Goal: Transaction & Acquisition: Purchase product/service

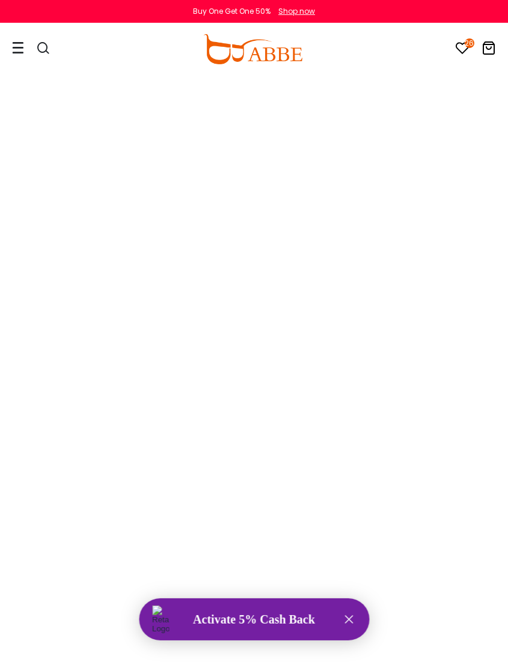
click at [282, 617] on div "Activate 5% Cash Back" at bounding box center [254, 620] width 197 height 14
click at [257, 620] on div "Activate 5% Cash Back" at bounding box center [254, 620] width 197 height 14
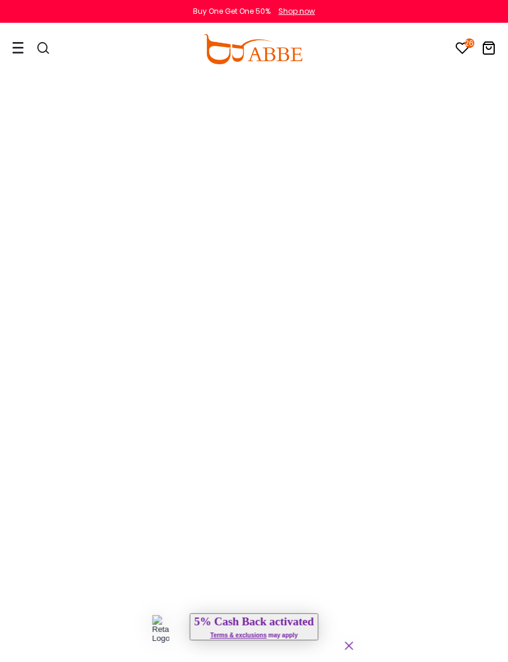
click at [342, 639] on icon "Close" at bounding box center [348, 646] width 14 height 14
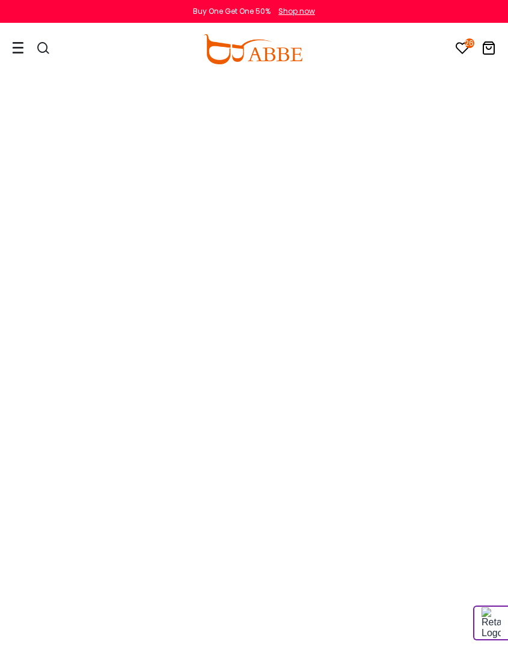
scroll to position [0, 15]
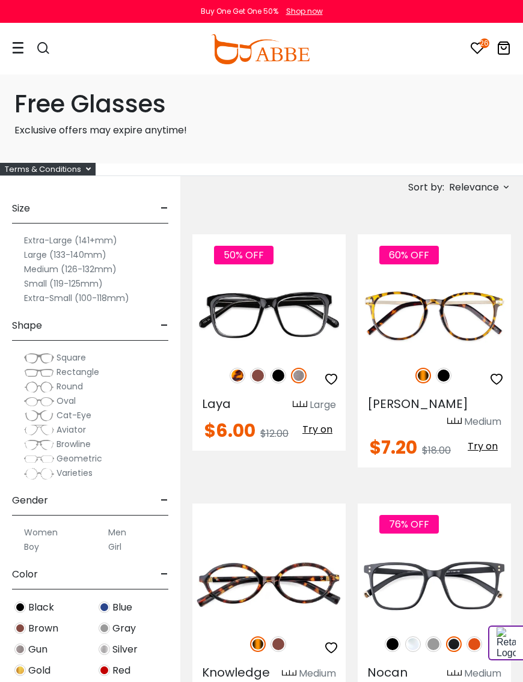
click at [98, 112] on h1 "Free Glasses" at bounding box center [261, 104] width 494 height 29
click at [75, 175] on div "Terms & Conditions" at bounding box center [48, 169] width 96 height 13
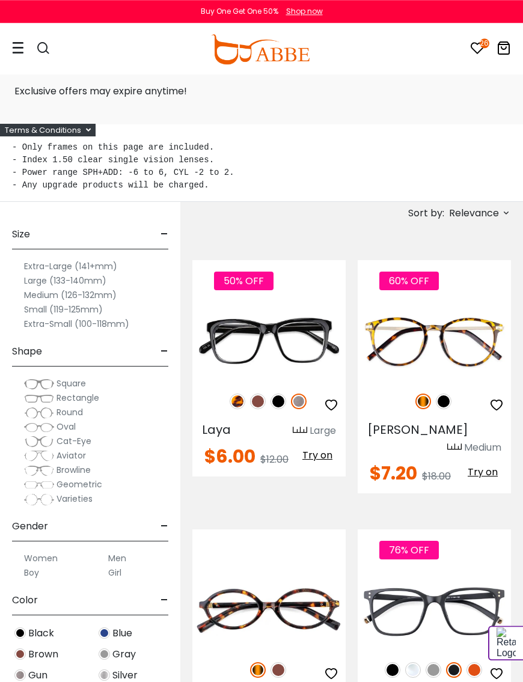
scroll to position [43, 0]
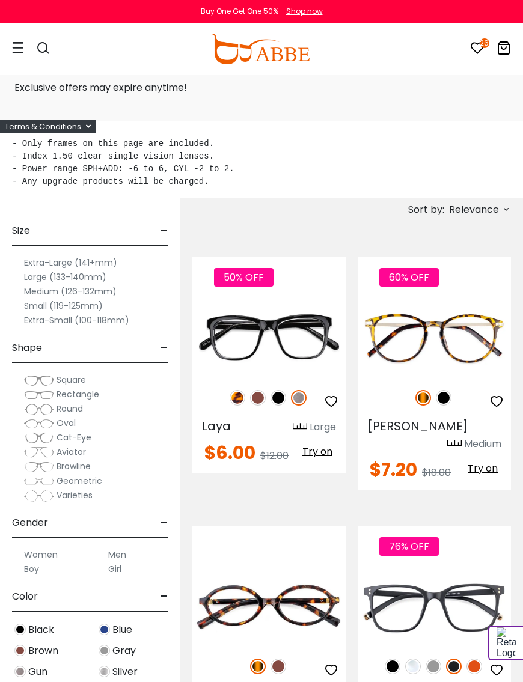
click at [91, 288] on label "Medium (126-132mm)" at bounding box center [70, 291] width 93 height 14
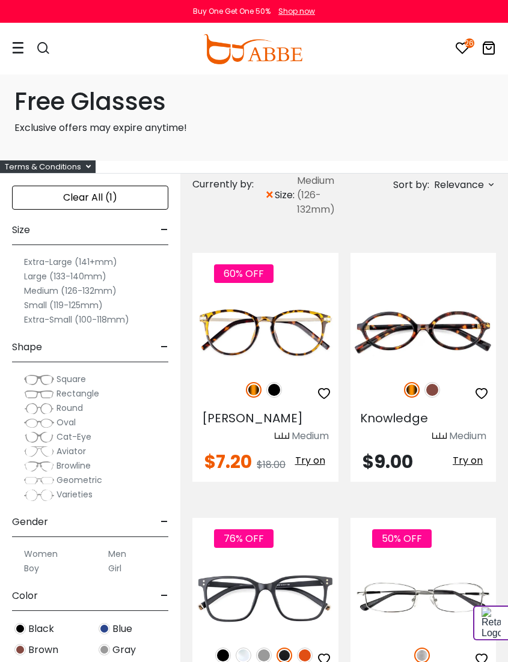
click at [85, 304] on label "Small (119-125mm)" at bounding box center [63, 305] width 79 height 14
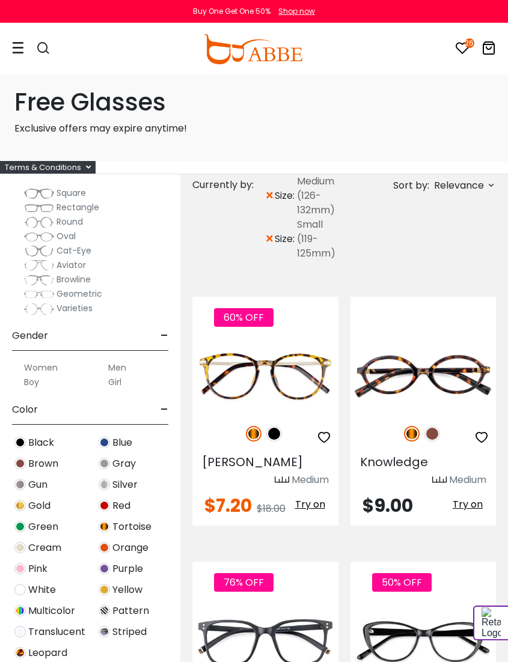
scroll to position [192, 0]
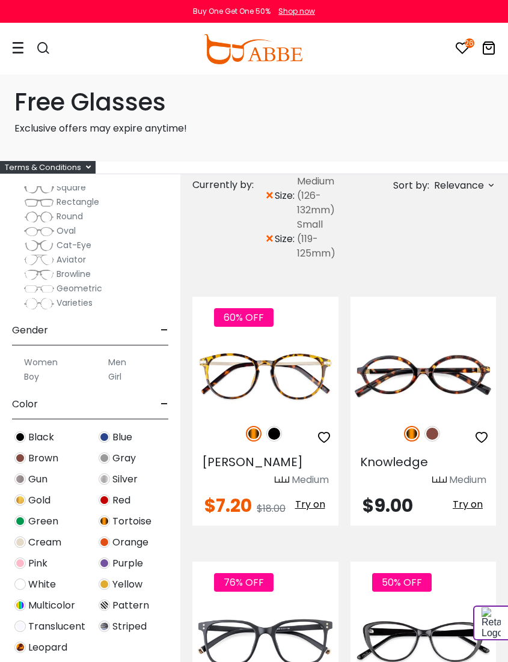
click at [46, 355] on label "Women" at bounding box center [41, 362] width 34 height 14
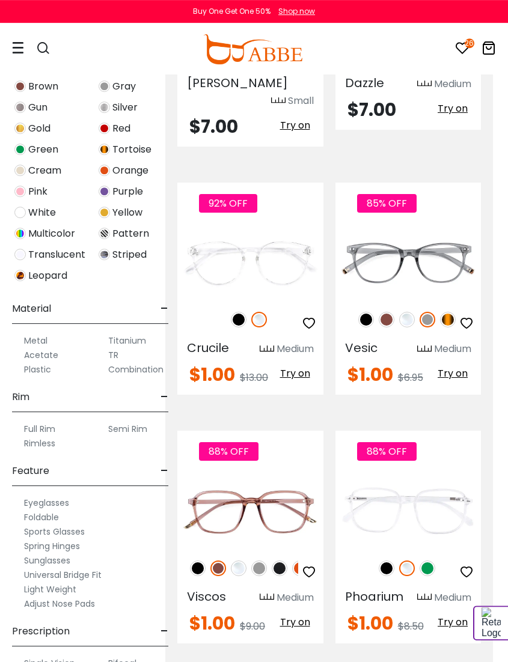
scroll to position [2959, 15]
click at [282, 561] on img at bounding box center [280, 569] width 16 height 16
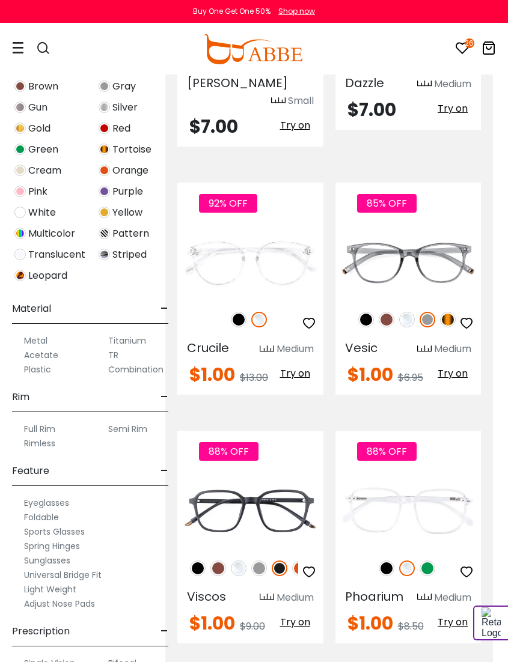
click at [432, 561] on img at bounding box center [428, 569] width 16 height 16
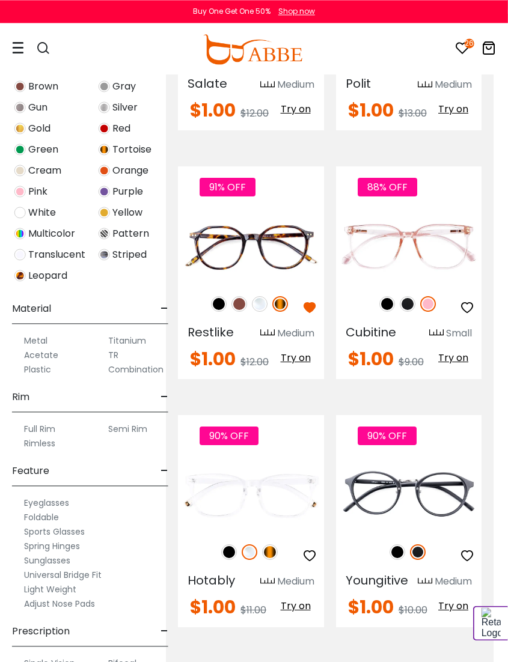
scroll to position [4234, 15]
click at [272, 545] on img at bounding box center [269, 553] width 16 height 16
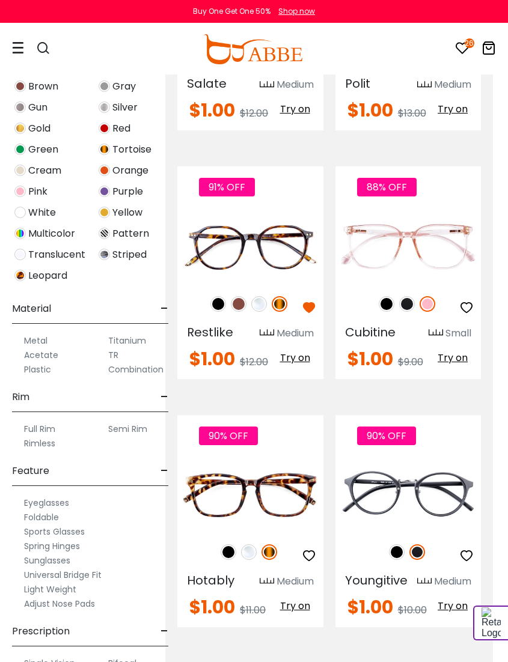
click at [224, 545] on img at bounding box center [229, 553] width 16 height 16
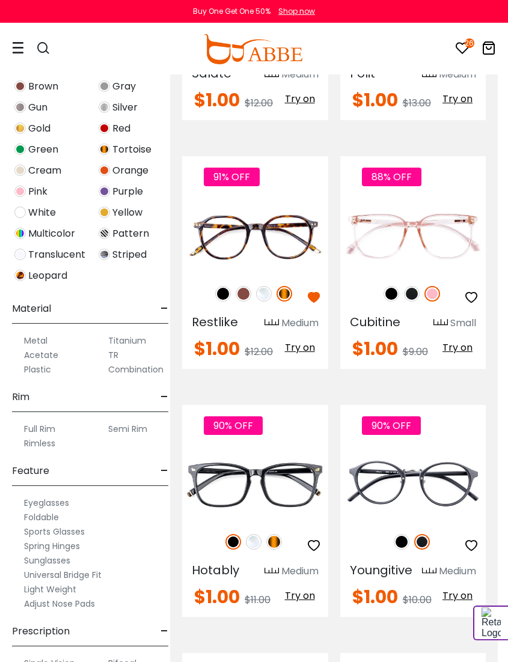
scroll to position [4244, 13]
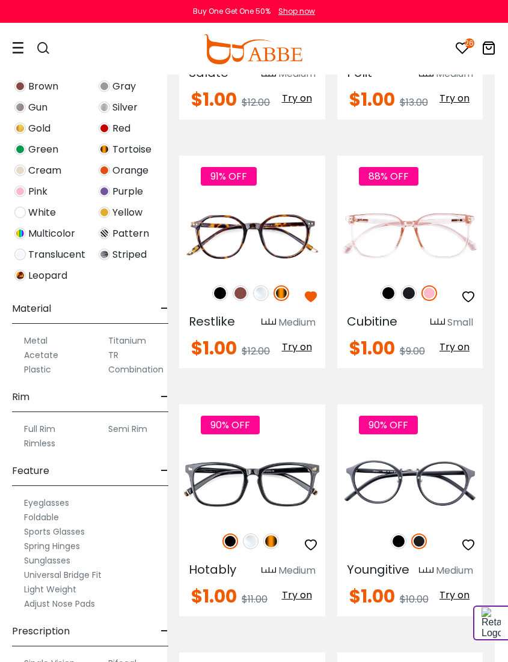
click at [273, 534] on img at bounding box center [271, 542] width 16 height 16
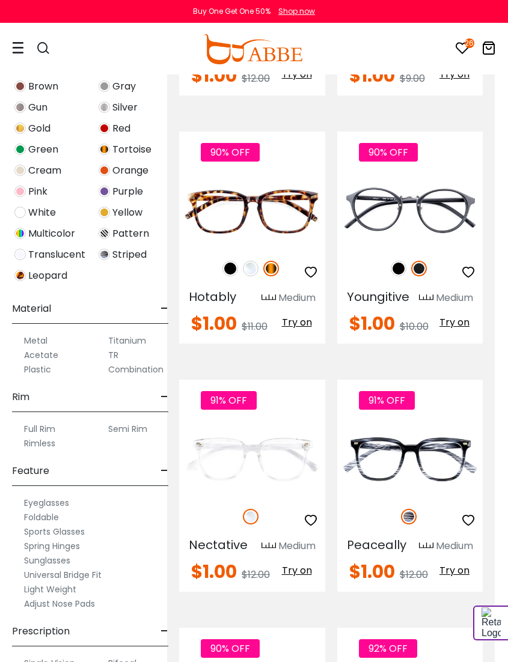
scroll to position [4519, 13]
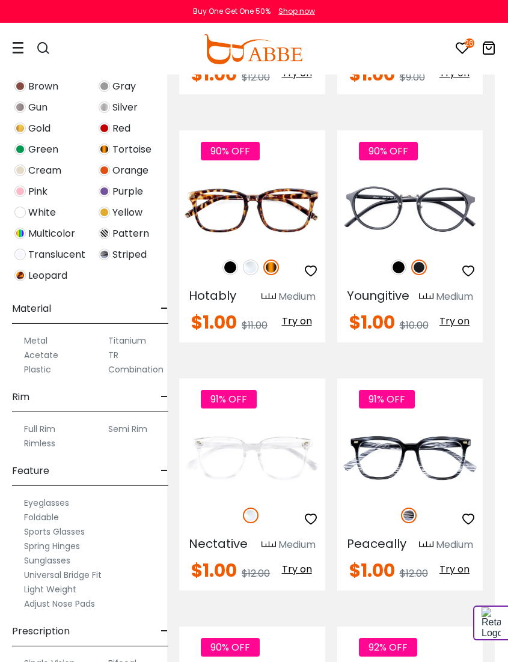
click at [471, 512] on icon "button" at bounding box center [468, 519] width 14 height 14
click at [454, 563] on span "Try on" at bounding box center [454, 570] width 30 height 14
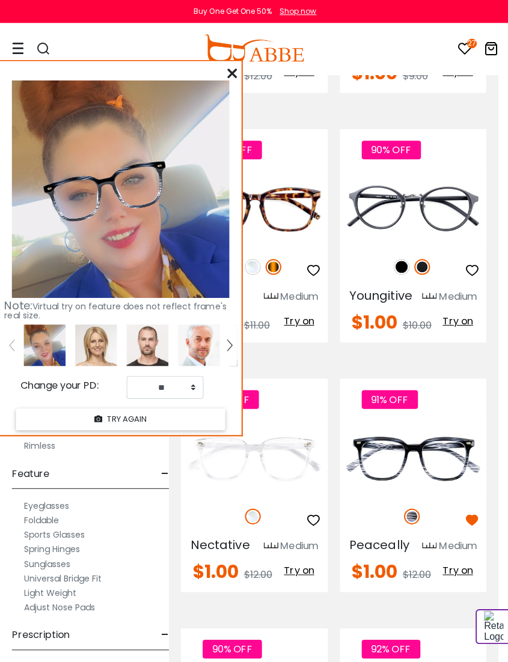
scroll to position [4519, 11]
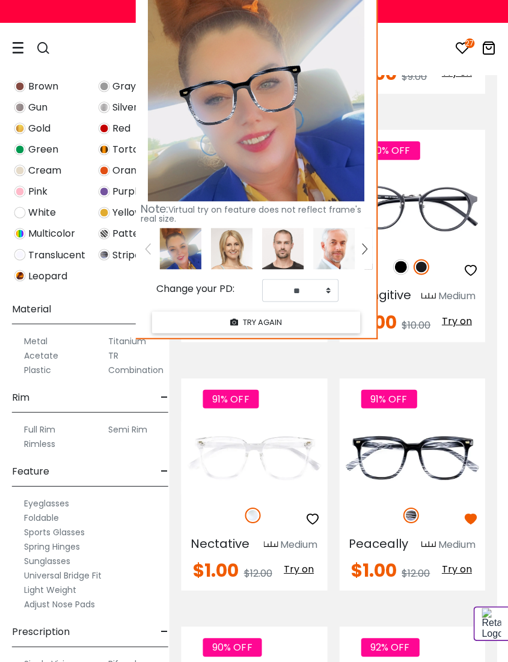
click at [231, 72] on img at bounding box center [243, 97] width 146 height 94
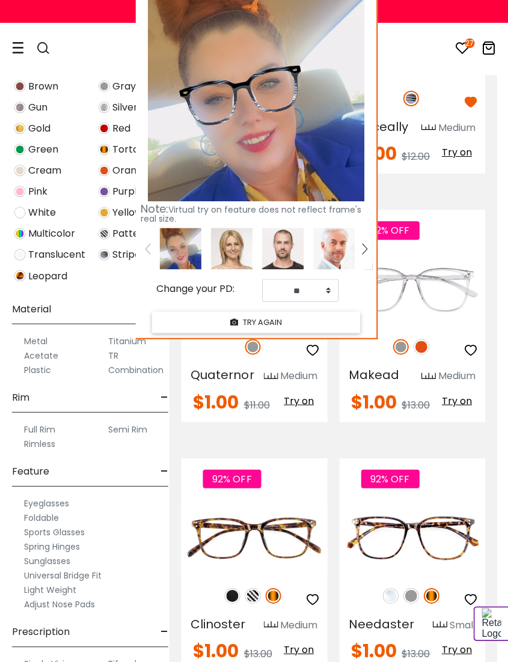
scroll to position [4936, 11]
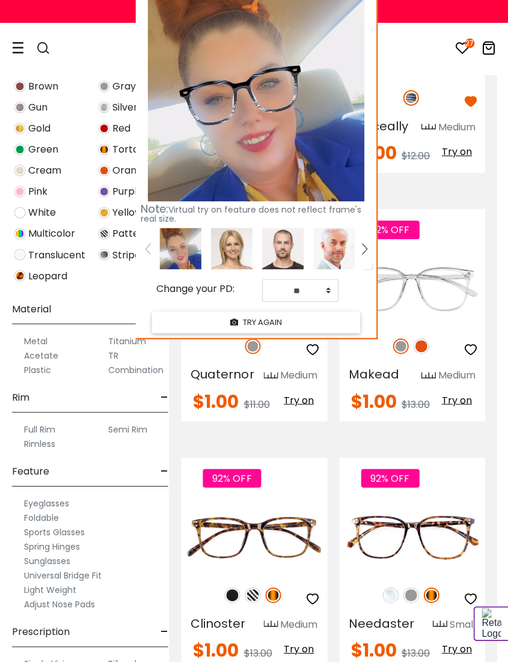
click at [252, 587] on img at bounding box center [253, 595] width 16 height 16
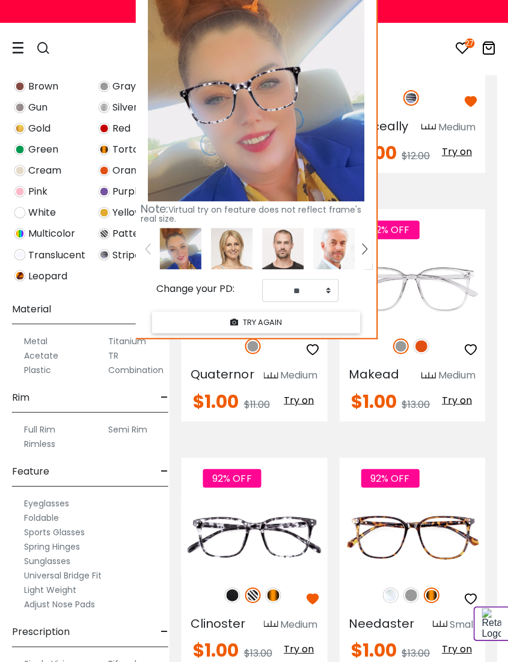
click at [298, 642] on span "Try on" at bounding box center [299, 649] width 30 height 14
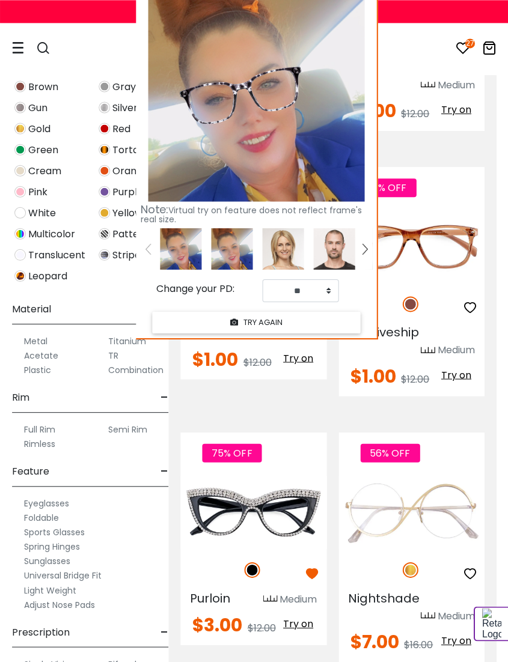
scroll to position [7000, 12]
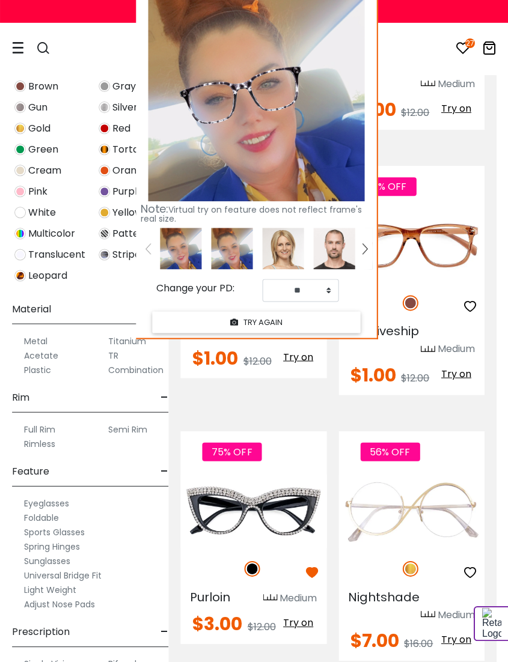
click at [304, 616] on span "Try on" at bounding box center [298, 623] width 30 height 14
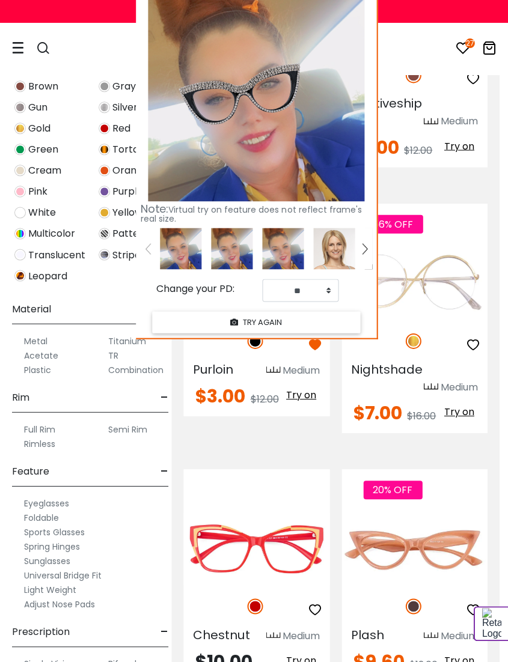
scroll to position [7231, 9]
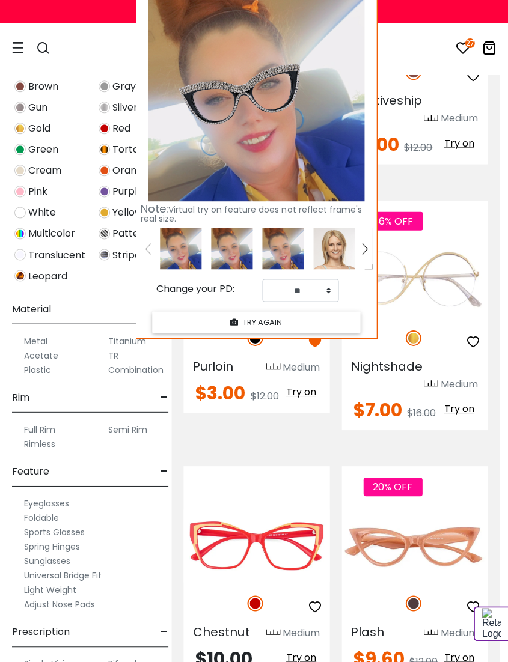
click at [301, 643] on span "Try on" at bounding box center [301, 657] width 30 height 14
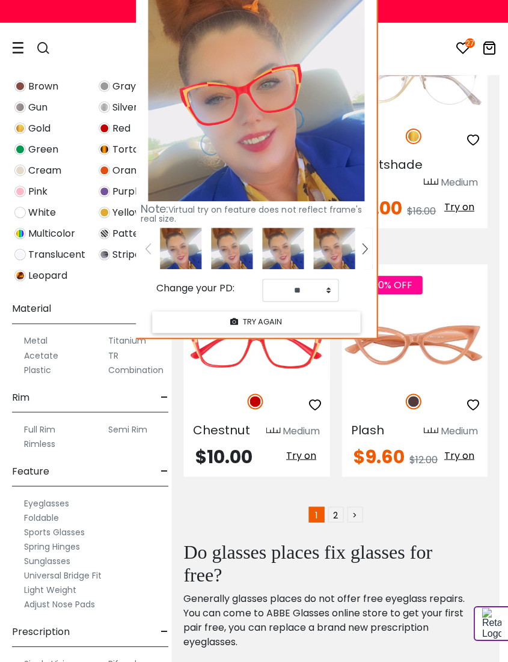
scroll to position [7436, 9]
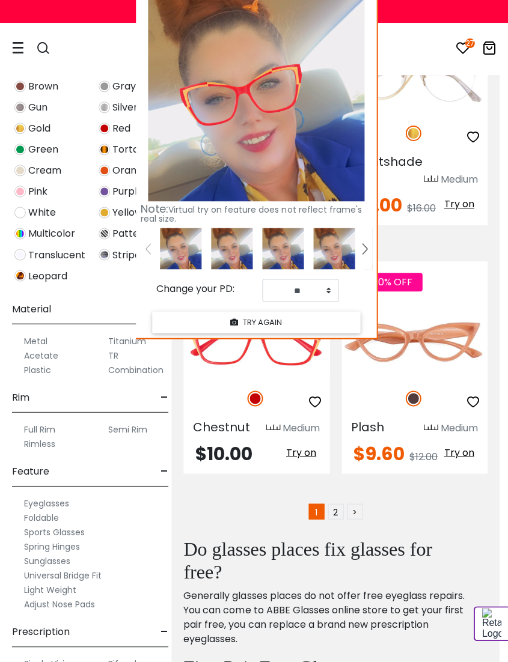
click at [358, 504] on link ">" at bounding box center [355, 512] width 16 height 16
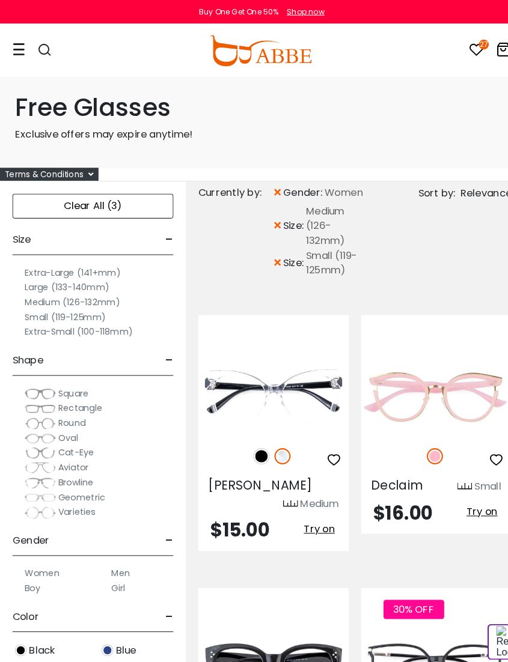
scroll to position [2, 0]
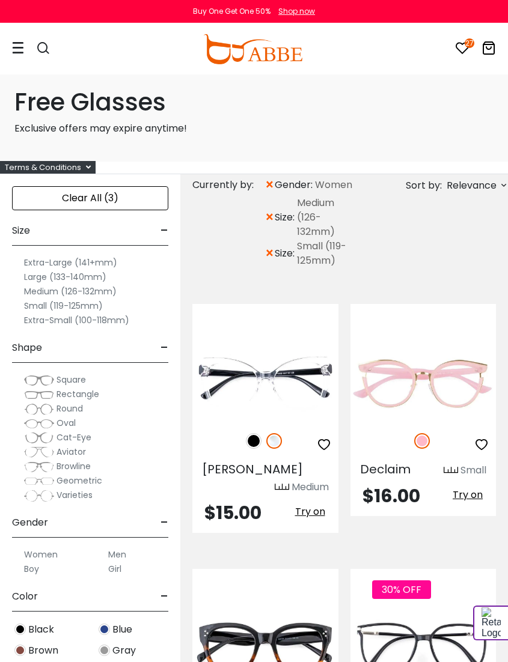
click at [254, 438] on img at bounding box center [254, 441] width 16 height 16
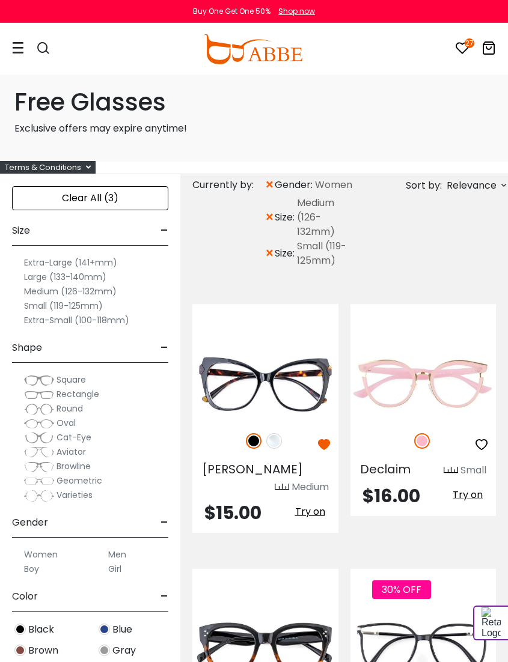
click at [312, 504] on button "Try on" at bounding box center [310, 512] width 37 height 16
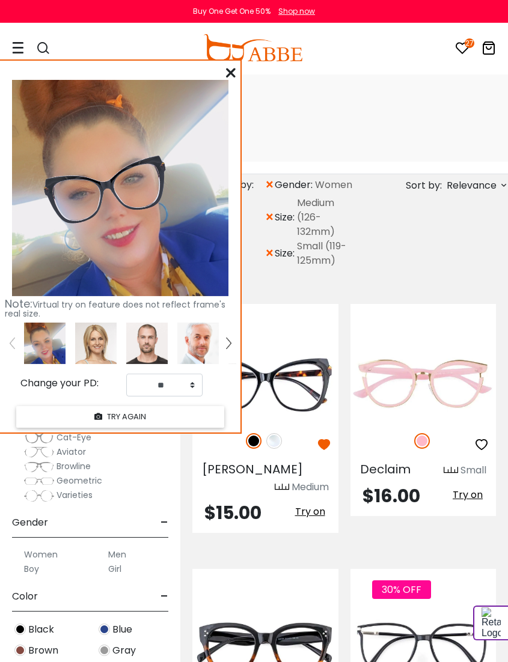
click at [226, 70] on icon at bounding box center [231, 73] width 10 height 10
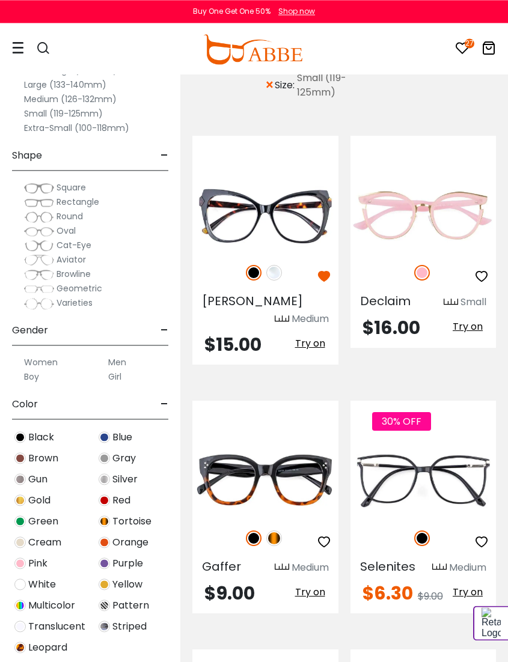
scroll to position [170, 0]
click at [279, 531] on img at bounding box center [274, 539] width 16 height 16
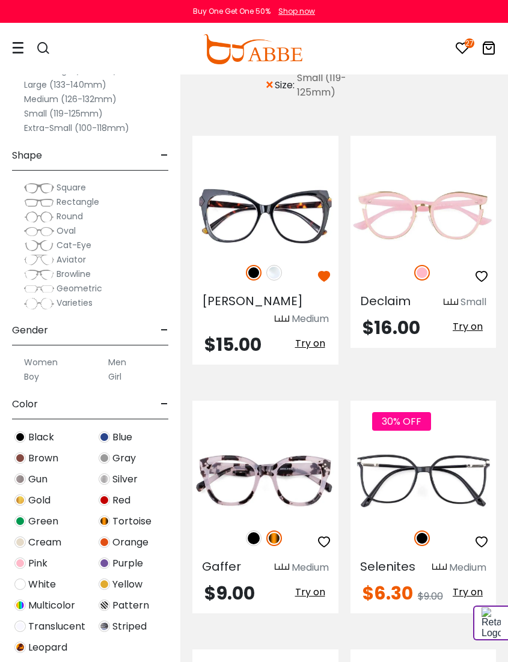
click at [310, 585] on span "Try on" at bounding box center [310, 592] width 30 height 14
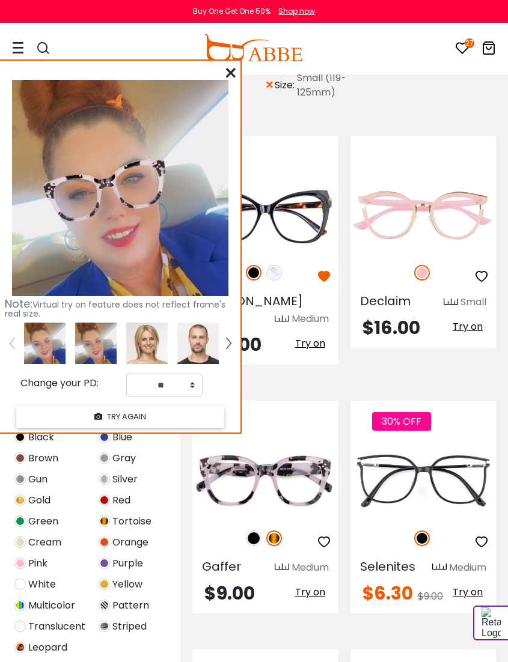
click at [327, 535] on icon "button" at bounding box center [324, 542] width 14 height 14
click at [234, 78] on icon at bounding box center [231, 73] width 10 height 10
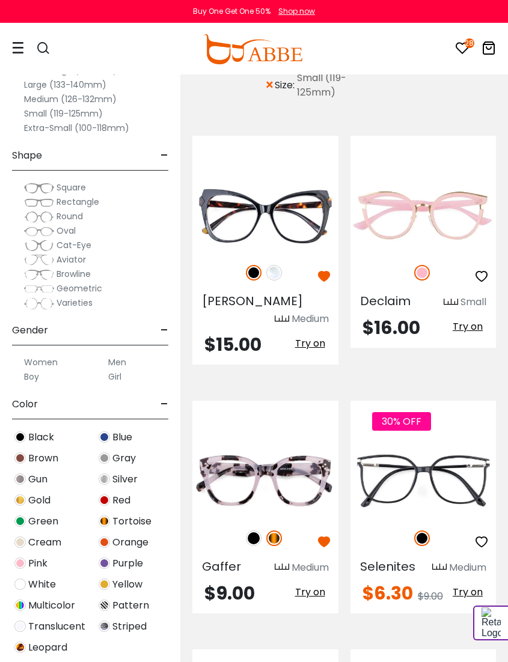
click at [311, 585] on span "Try on" at bounding box center [310, 592] width 30 height 14
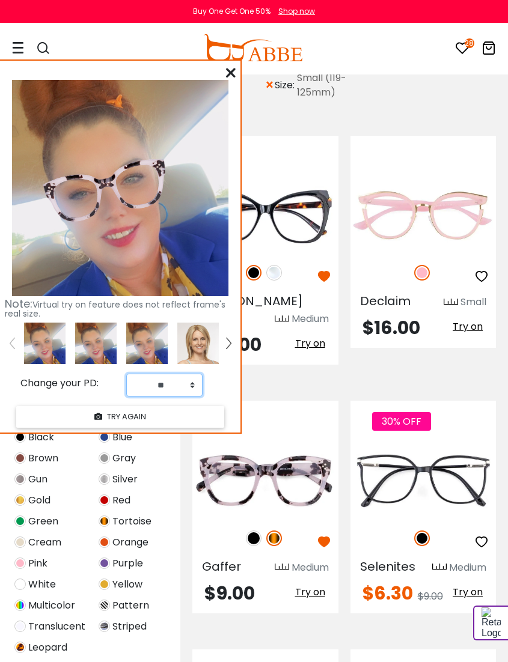
click at [186, 387] on select "** ** ** ** ** ** ** ** ** ** ** ** ** ** ** ** ** ** ** ** ** ** ** ** ** ** *…" at bounding box center [164, 385] width 76 height 23
click at [189, 395] on select "** ** ** ** ** ** ** ** ** ** ** ** ** ** ** ** ** ** ** ** ** ** ** ** ** ** *…" at bounding box center [164, 385] width 76 height 23
click at [198, 388] on select "** ** ** ** ** ** ** ** ** ** ** ** ** ** ** ** ** ** ** ** ** ** ** ** ** ** *…" at bounding box center [164, 385] width 76 height 23
select select "**"
click at [230, 76] on icon at bounding box center [231, 73] width 10 height 10
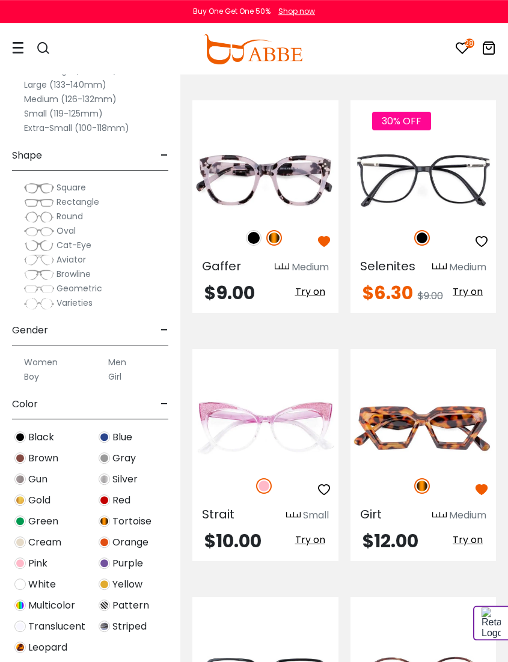
scroll to position [471, 0]
click at [469, 533] on span "Try on" at bounding box center [468, 540] width 30 height 14
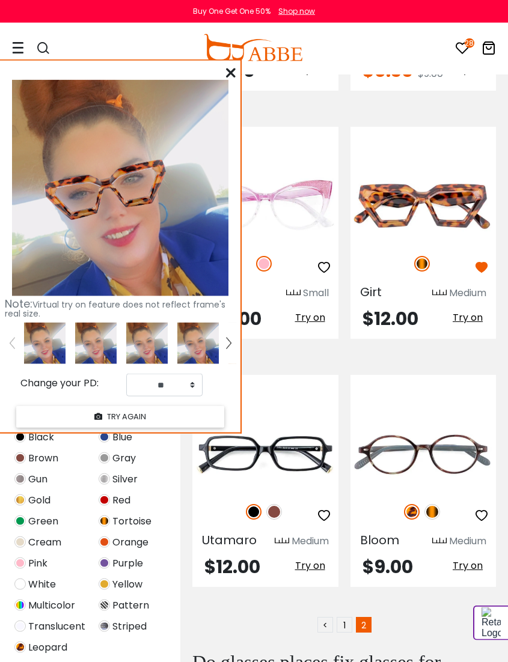
scroll to position [693, 0]
click at [313, 559] on span "Try on" at bounding box center [310, 566] width 30 height 14
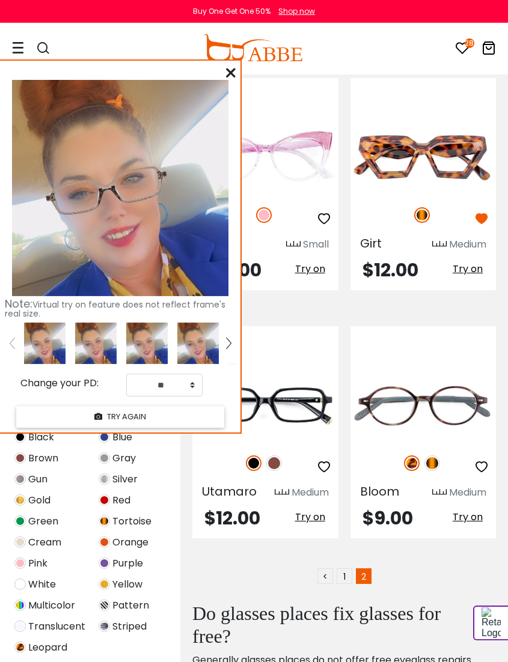
scroll to position [742, 0]
click at [228, 78] on icon at bounding box center [231, 73] width 10 height 10
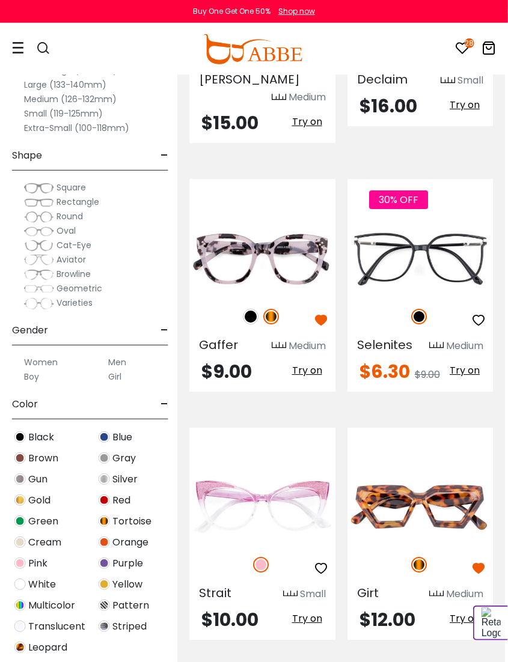
scroll to position [389, 4]
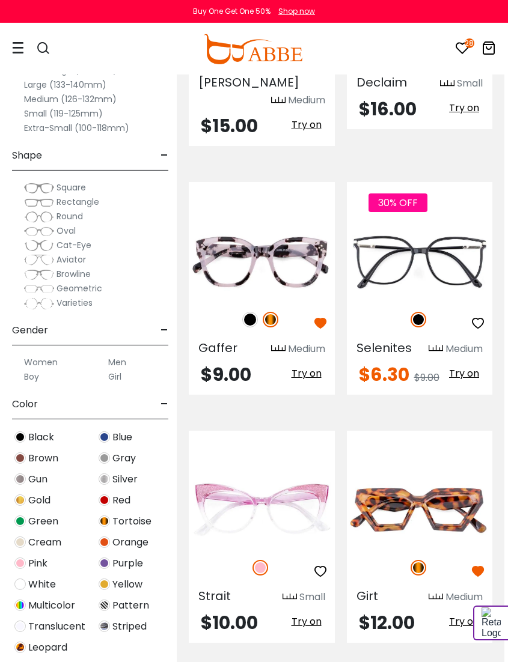
click at [462, 367] on span "Try on" at bounding box center [464, 374] width 30 height 14
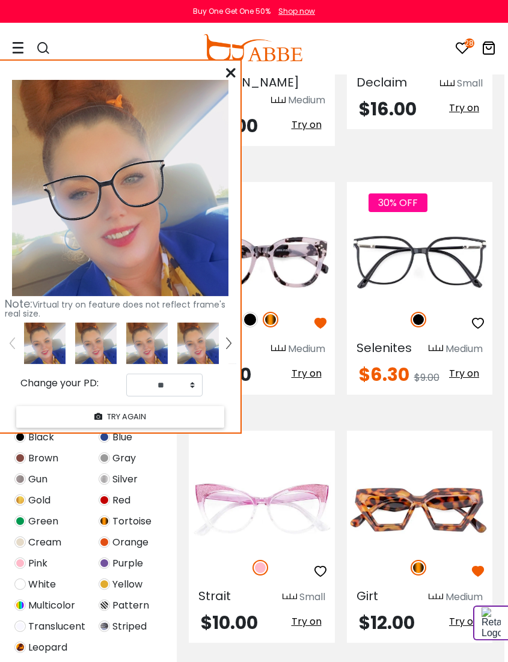
click at [228, 70] on icon at bounding box center [231, 73] width 10 height 10
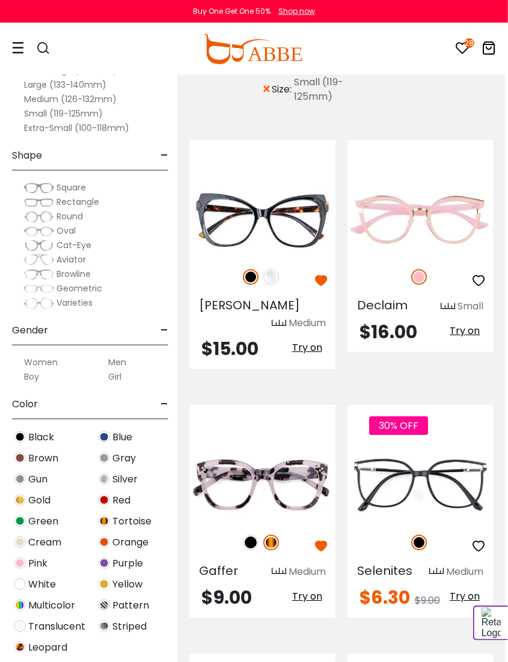
scroll to position [166, 4]
click at [460, 332] on span "Try on" at bounding box center [464, 331] width 30 height 14
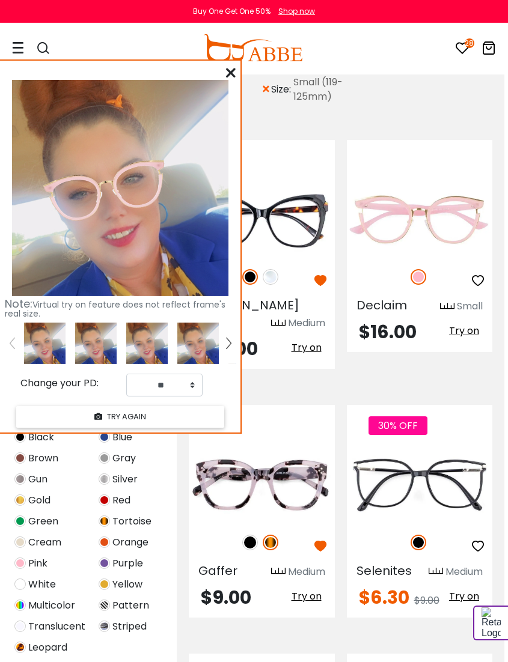
click at [307, 341] on span "Try on" at bounding box center [307, 348] width 30 height 14
click at [227, 72] on icon at bounding box center [231, 73] width 10 height 10
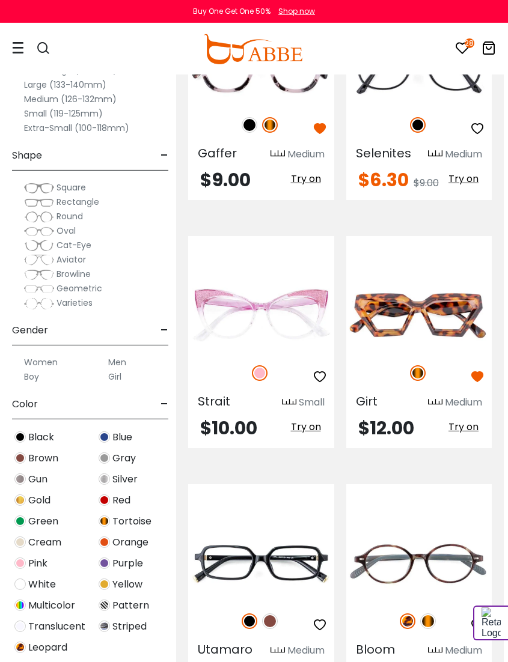
scroll to position [584, 4]
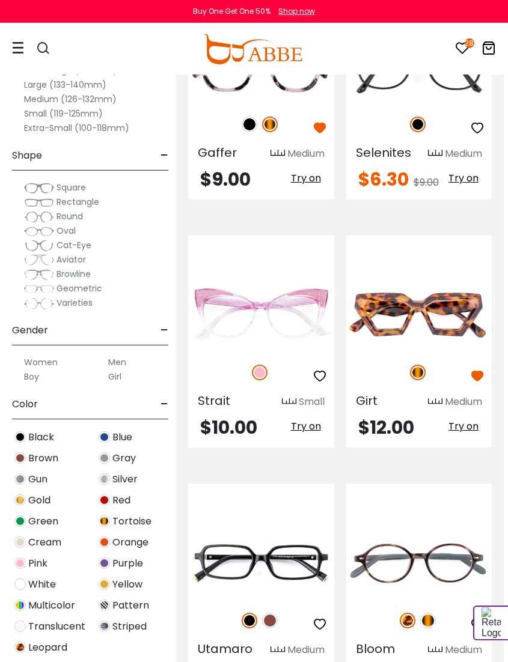
click at [275, 613] on img at bounding box center [270, 621] width 16 height 16
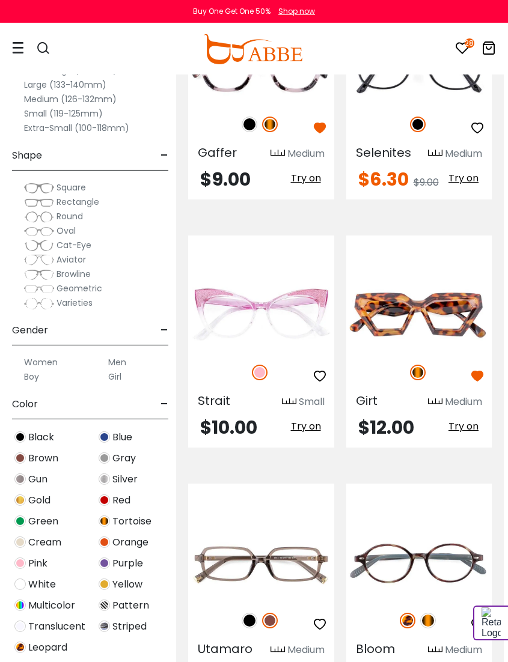
click at [246, 613] on img at bounding box center [250, 621] width 16 height 16
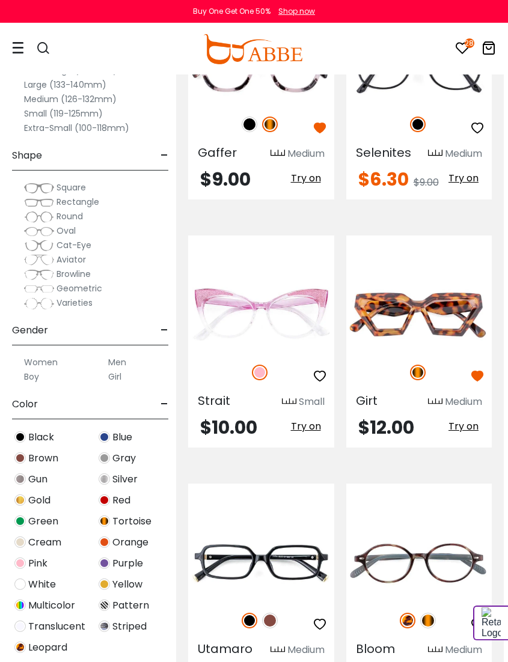
click at [310, 643] on span "Try on" at bounding box center [306, 675] width 30 height 14
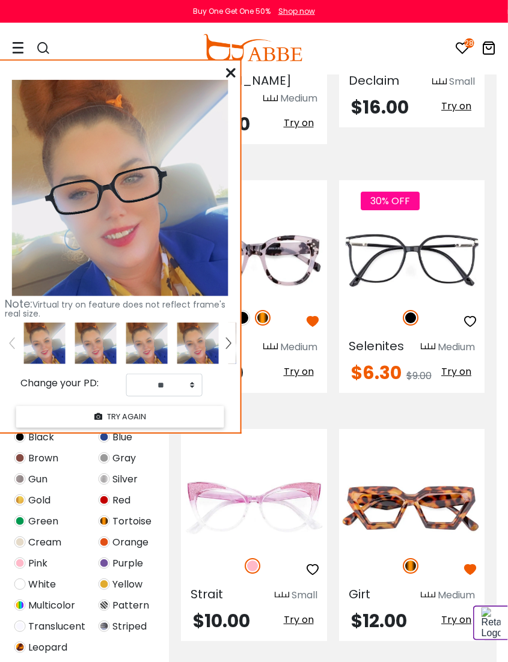
scroll to position [391, 12]
click at [300, 365] on span "Try on" at bounding box center [298, 372] width 30 height 14
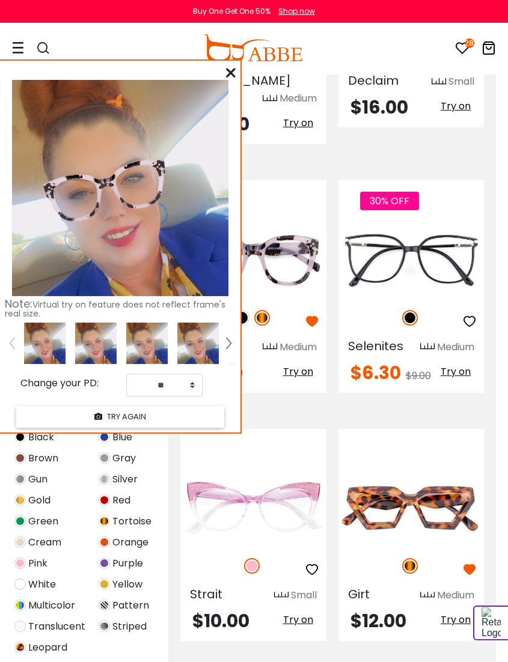
click at [298, 365] on span "Try on" at bounding box center [298, 372] width 30 height 14
click at [233, 75] on icon at bounding box center [231, 73] width 10 height 10
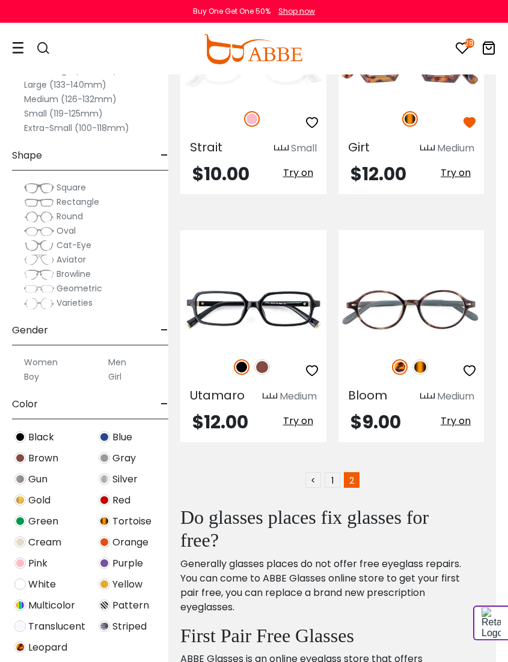
scroll to position [841, 12]
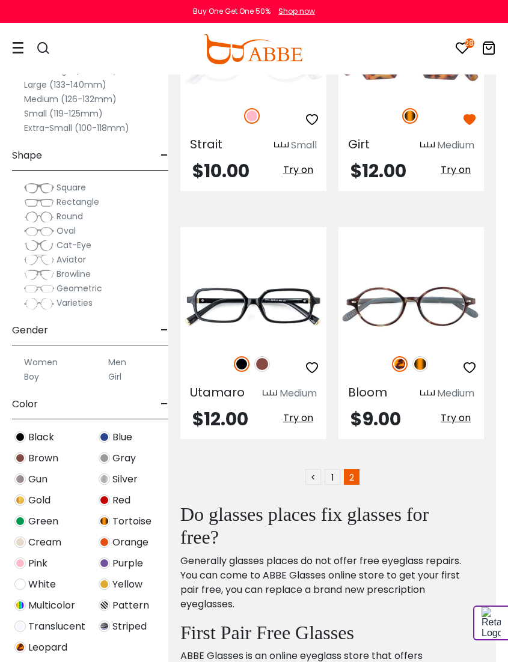
click at [423, 356] on img at bounding box center [420, 364] width 16 height 16
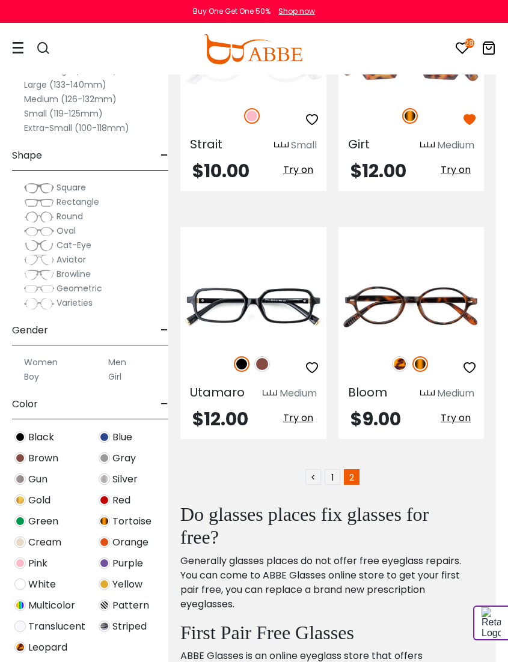
click at [336, 469] on link "1" at bounding box center [333, 477] width 16 height 16
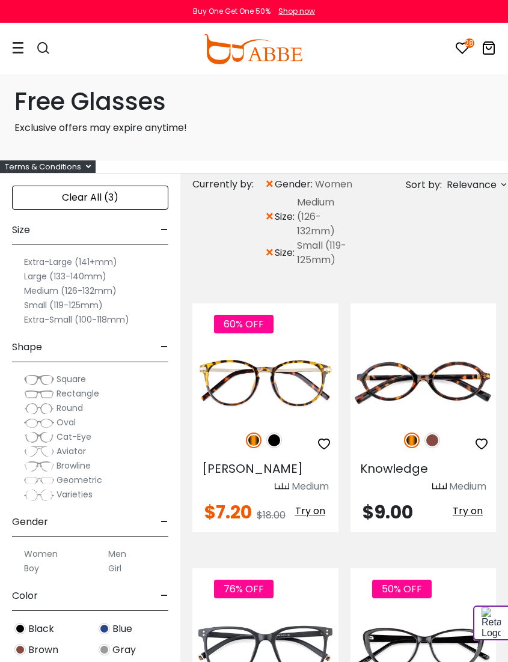
click at [433, 442] on img at bounding box center [432, 441] width 16 height 16
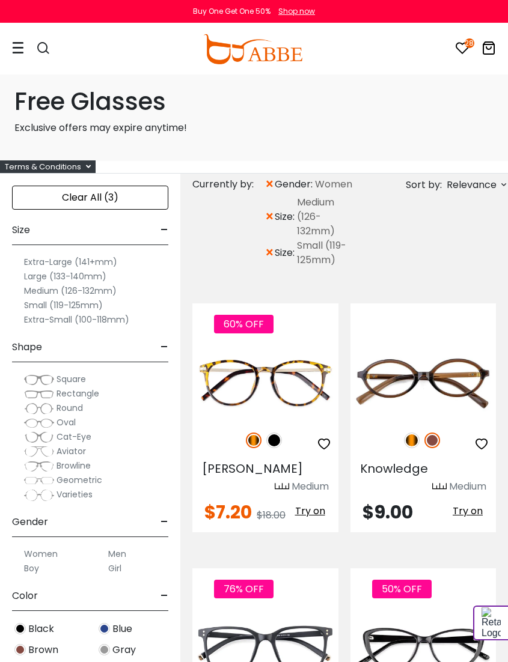
click at [413, 443] on img at bounding box center [412, 441] width 16 height 16
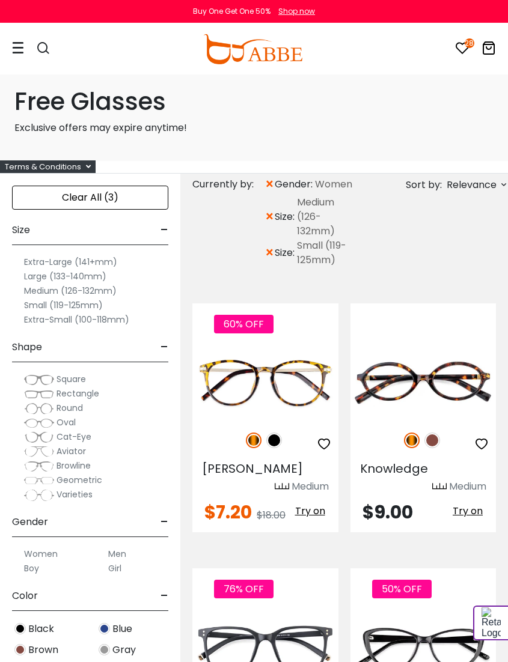
click at [466, 512] on span "Try on" at bounding box center [468, 511] width 30 height 14
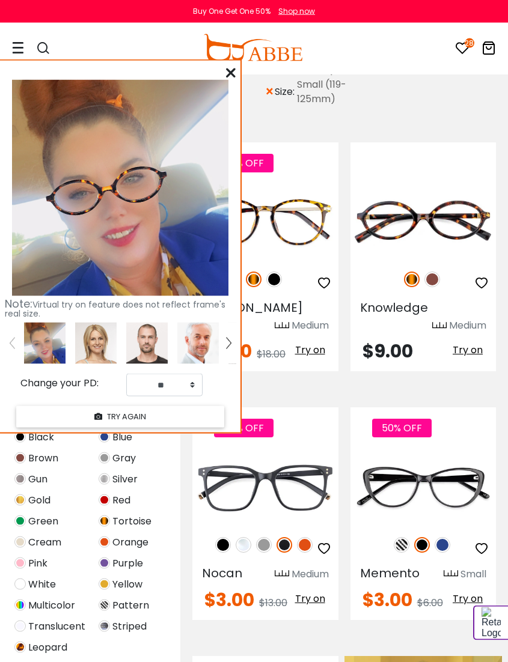
scroll to position [164, 0]
click at [445, 544] on img at bounding box center [443, 545] width 16 height 16
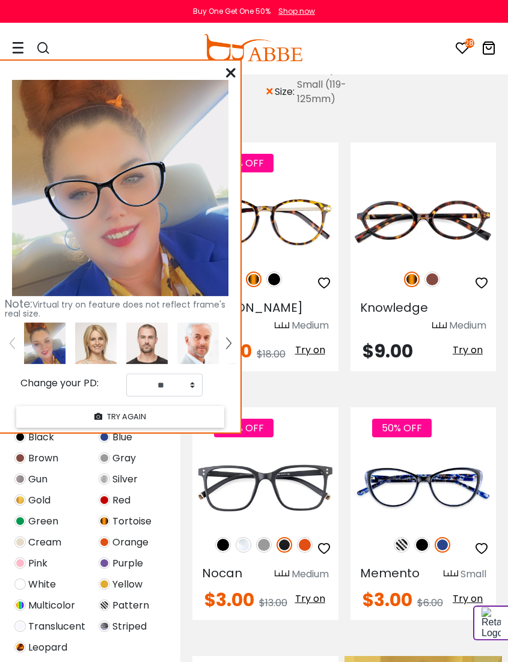
click at [469, 601] on span "Try on" at bounding box center [468, 599] width 30 height 14
click at [469, 596] on span "Try on" at bounding box center [468, 599] width 30 height 14
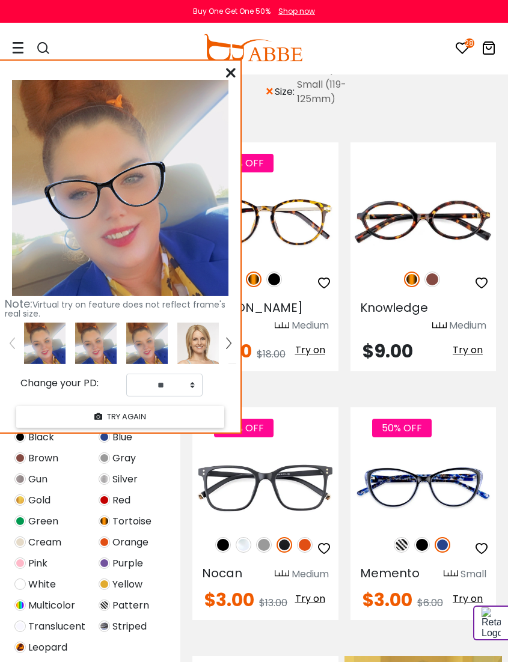
click at [405, 548] on img at bounding box center [402, 545] width 16 height 16
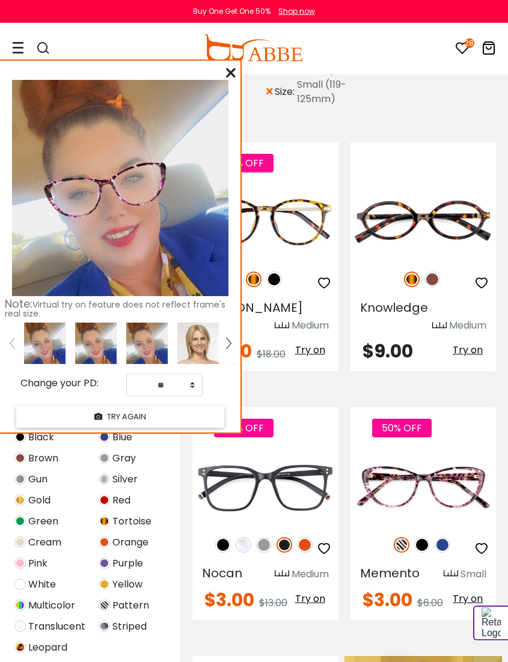
click at [216, 542] on img at bounding box center [223, 545] width 16 height 16
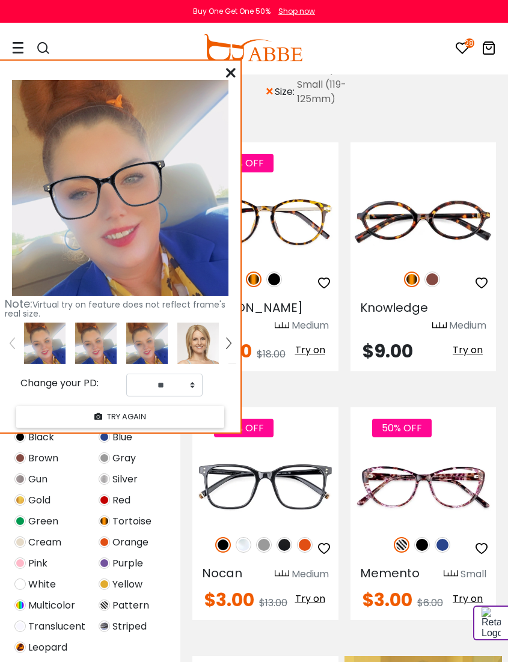
click at [250, 545] on img at bounding box center [244, 545] width 16 height 16
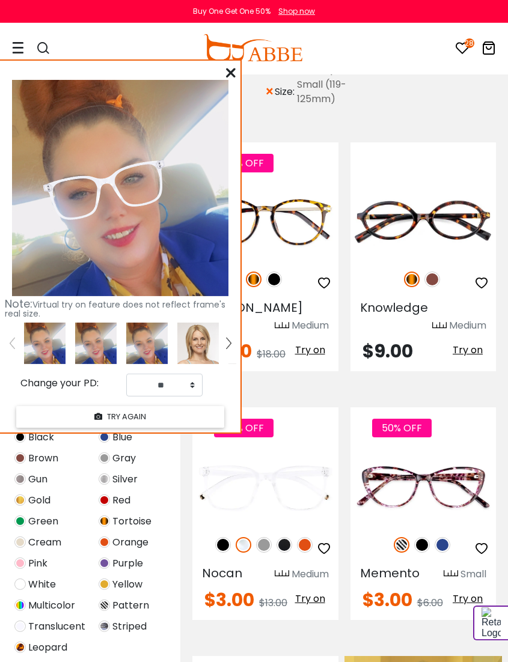
click at [304, 543] on img at bounding box center [305, 545] width 16 height 16
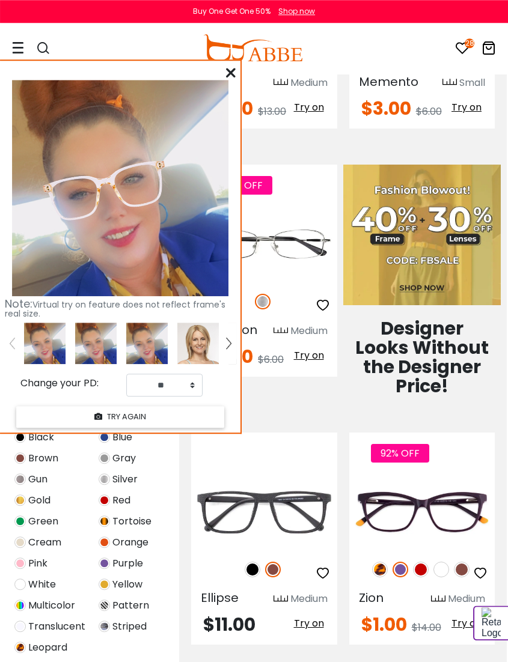
scroll to position [655, 1]
click at [255, 567] on img at bounding box center [253, 570] width 16 height 16
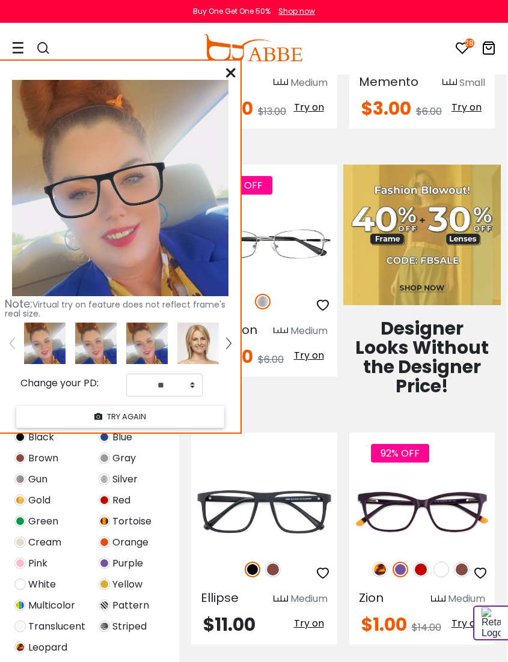
click at [276, 569] on img at bounding box center [273, 570] width 16 height 16
click at [381, 569] on img at bounding box center [380, 570] width 16 height 16
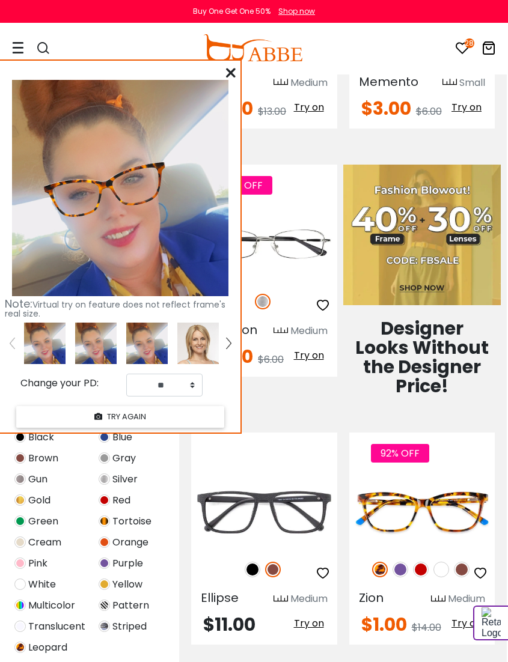
click at [402, 570] on img at bounding box center [401, 570] width 16 height 16
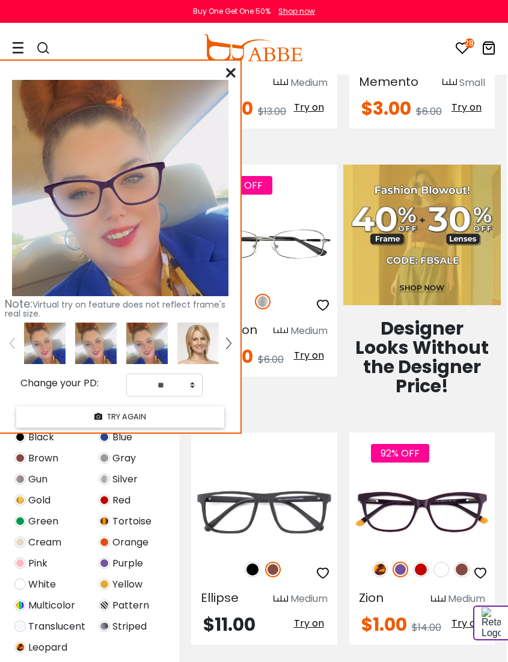
click at [421, 567] on img at bounding box center [421, 570] width 16 height 16
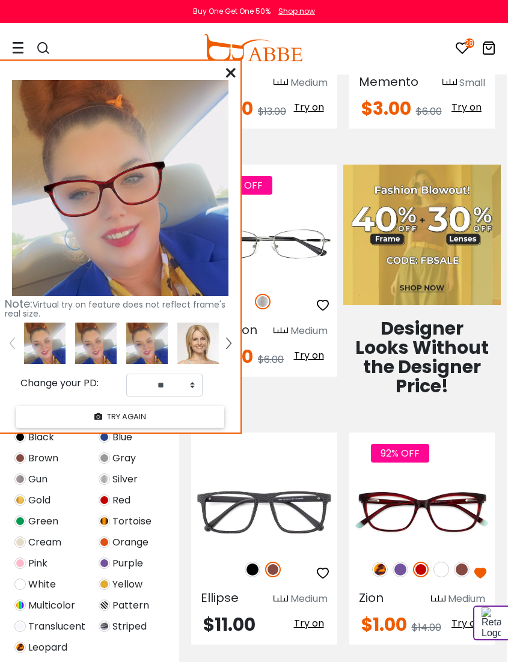
click at [444, 566] on img at bounding box center [441, 570] width 16 height 16
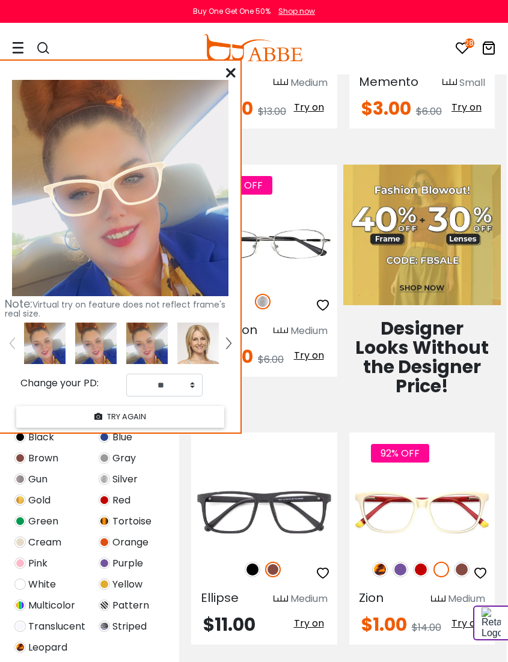
click at [421, 569] on img at bounding box center [421, 570] width 16 height 16
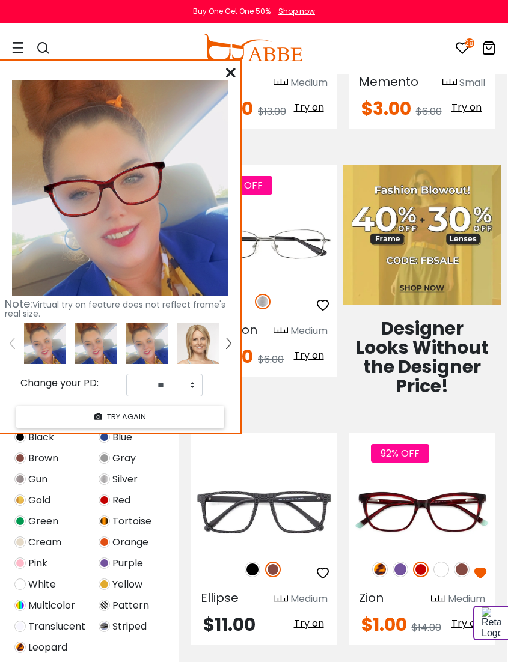
click at [400, 568] on img at bounding box center [401, 570] width 16 height 16
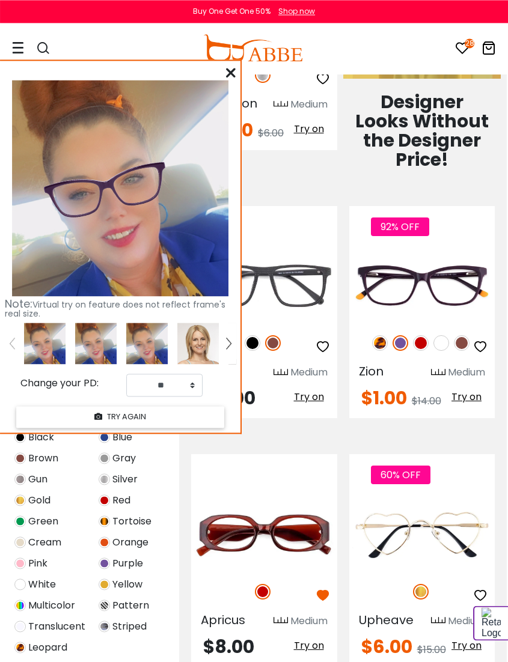
scroll to position [882, 1]
click at [312, 643] on span "Try on" at bounding box center [309, 646] width 30 height 14
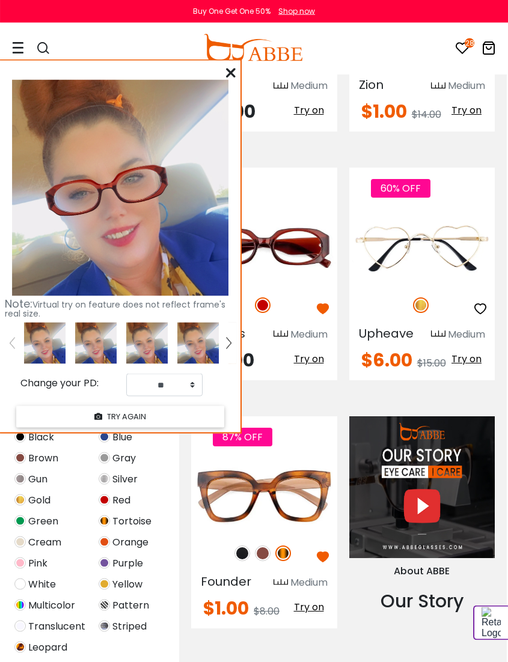
scroll to position [1169, 1]
click at [249, 551] on img at bounding box center [242, 554] width 16 height 16
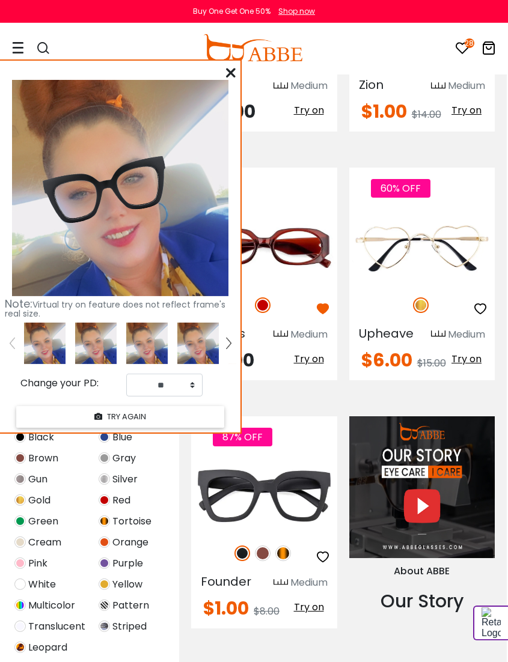
click at [289, 551] on img at bounding box center [283, 554] width 16 height 16
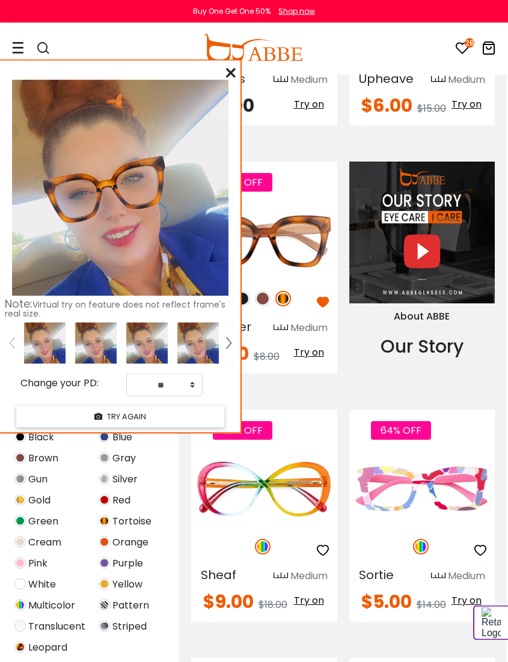
scroll to position [1423, 1]
click at [463, 597] on span "Try on" at bounding box center [466, 601] width 30 height 14
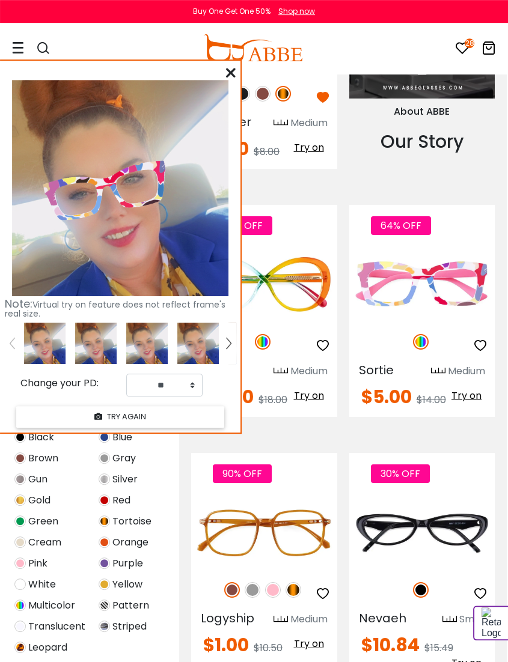
scroll to position [1628, 1]
click at [295, 591] on img at bounding box center [294, 590] width 16 height 16
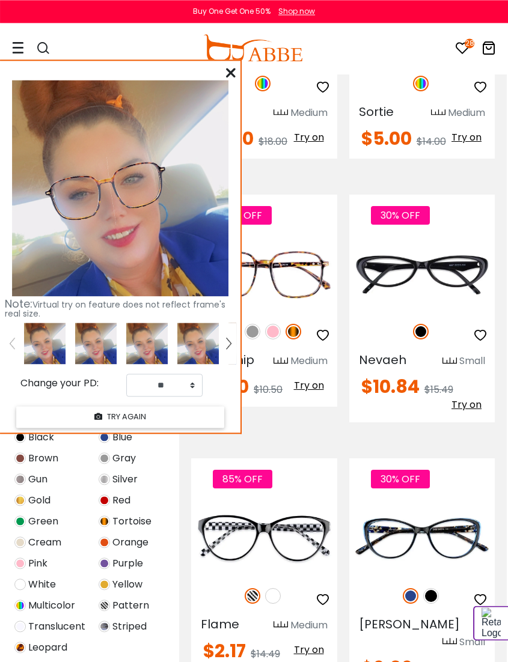
scroll to position [1887, 1]
click at [457, 643] on span "Try on" at bounding box center [466, 667] width 30 height 14
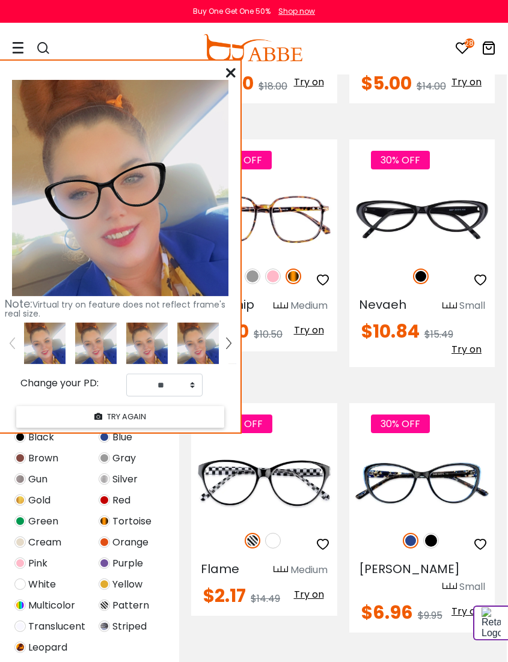
scroll to position [1943, 1]
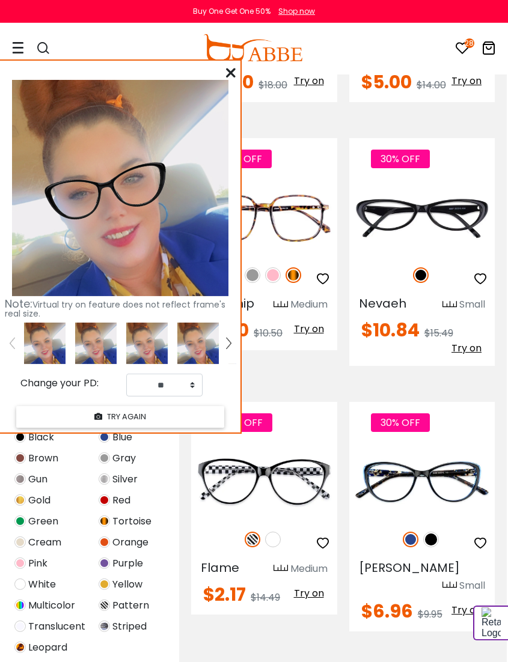
click at [415, 540] on img at bounding box center [411, 540] width 16 height 16
click at [437, 541] on img at bounding box center [431, 540] width 16 height 16
click at [410, 540] on img at bounding box center [411, 540] width 16 height 16
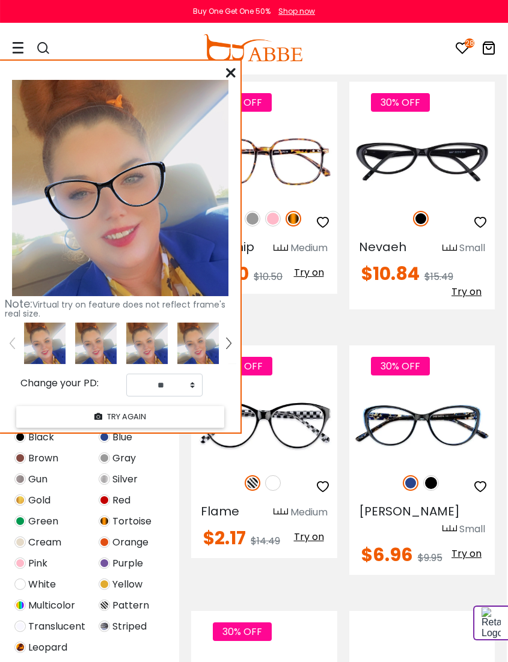
scroll to position [2002, 1]
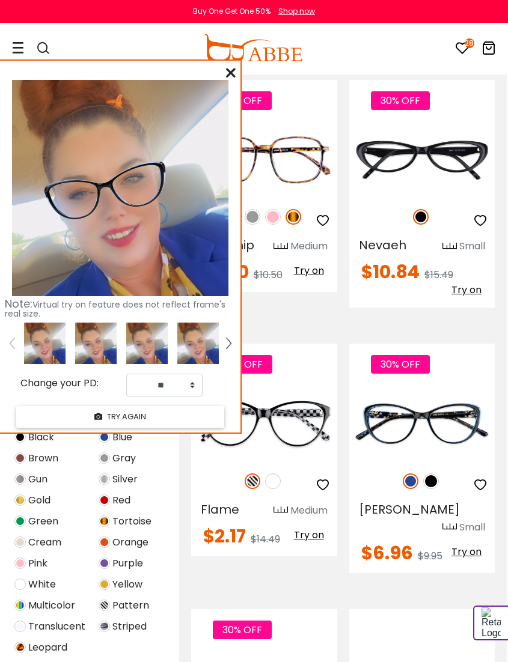
click at [310, 537] on span "Try on" at bounding box center [309, 535] width 30 height 14
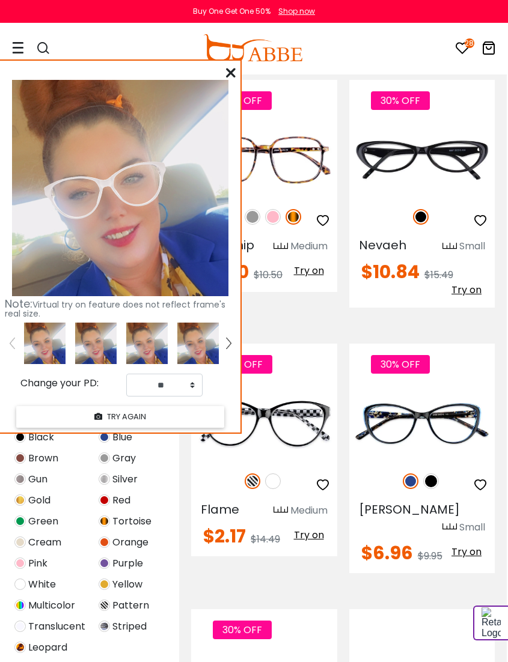
click at [254, 474] on img at bounding box center [253, 482] width 16 height 16
click at [280, 479] on img at bounding box center [273, 482] width 16 height 16
click at [255, 475] on img at bounding box center [253, 482] width 16 height 16
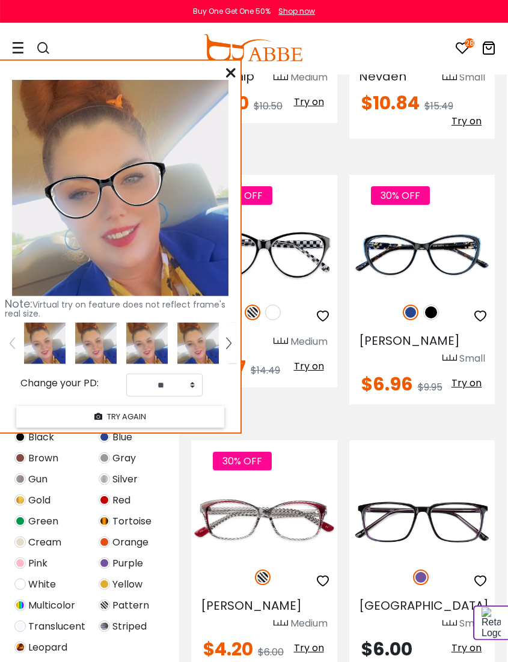
scroll to position [2171, 1]
click at [310, 641] on span "Try on" at bounding box center [309, 648] width 30 height 14
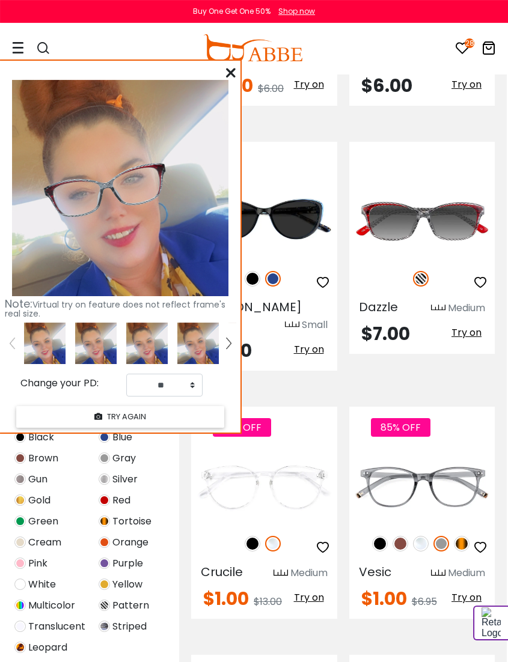
scroll to position [2734, 1]
click at [308, 591] on span "Try on" at bounding box center [309, 598] width 30 height 14
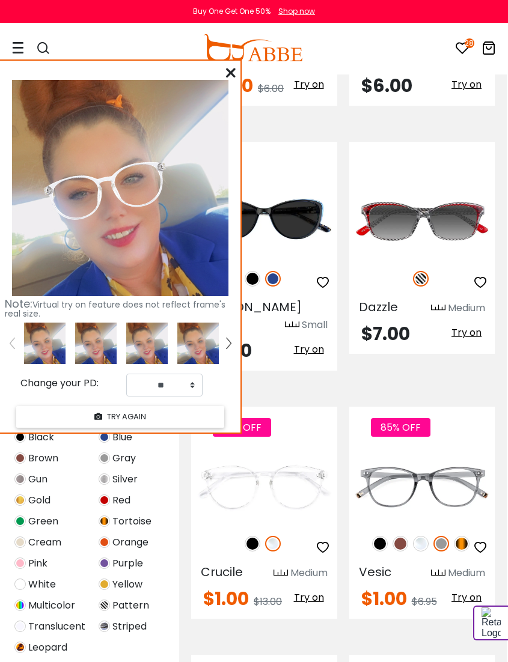
click at [398, 536] on img at bounding box center [401, 544] width 16 height 16
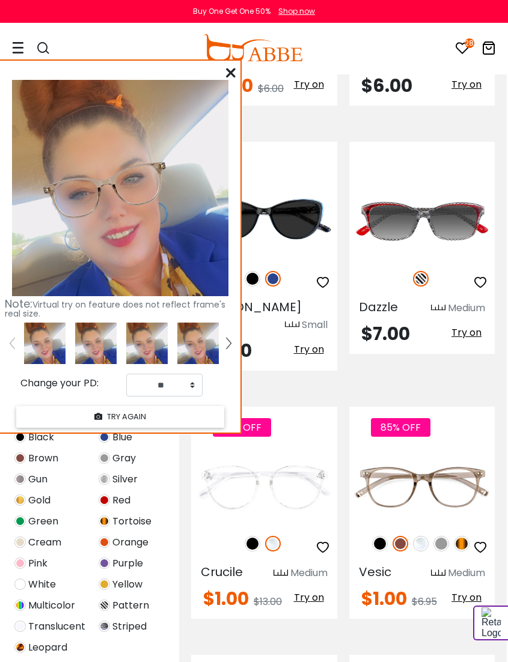
click at [379, 536] on img at bounding box center [380, 544] width 16 height 16
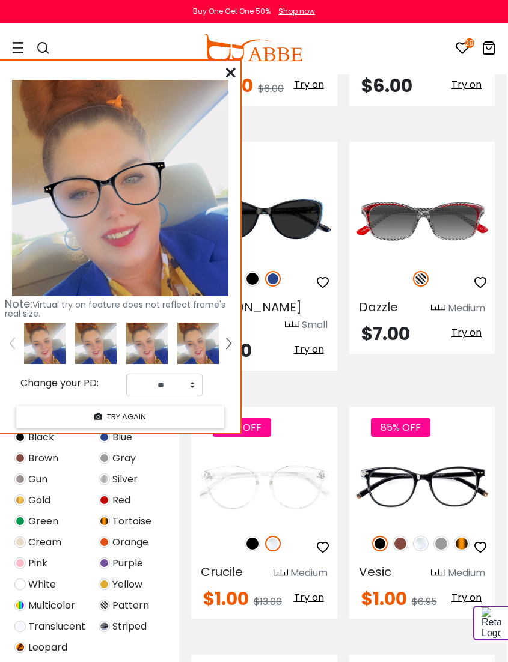
click at [439, 536] on img at bounding box center [441, 544] width 16 height 16
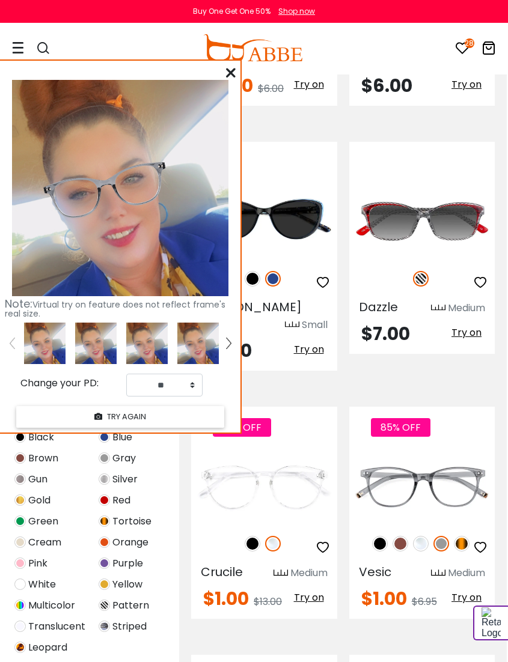
click at [421, 536] on img at bounding box center [421, 544] width 16 height 16
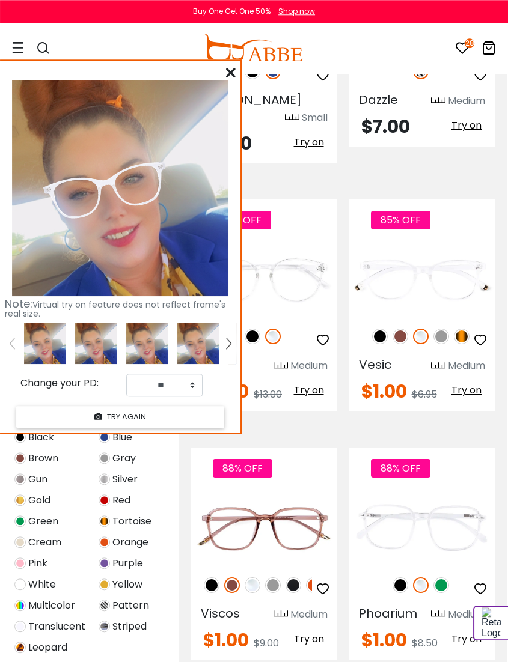
scroll to position [2942, 1]
click at [442, 578] on img at bounding box center [441, 586] width 16 height 16
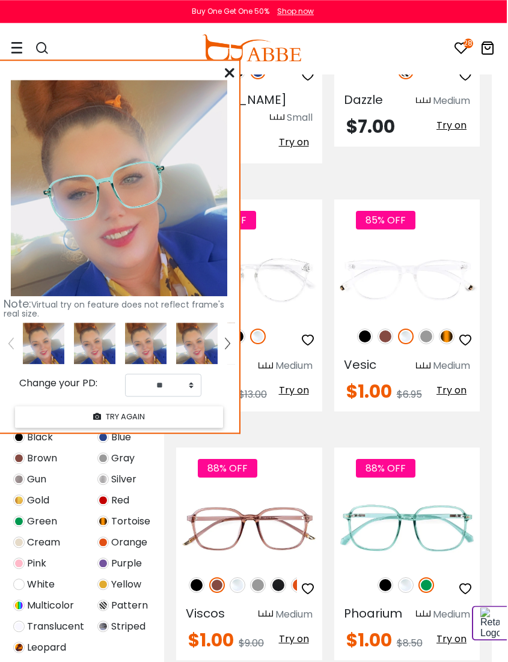
scroll to position [2942, 15]
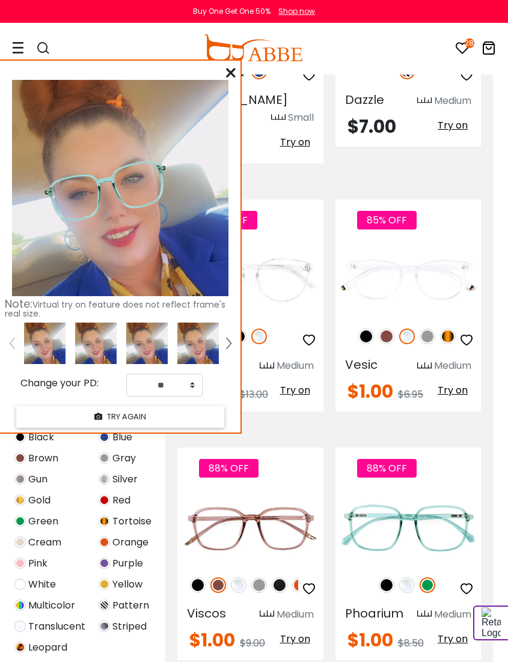
click at [296, 578] on img at bounding box center [300, 586] width 16 height 16
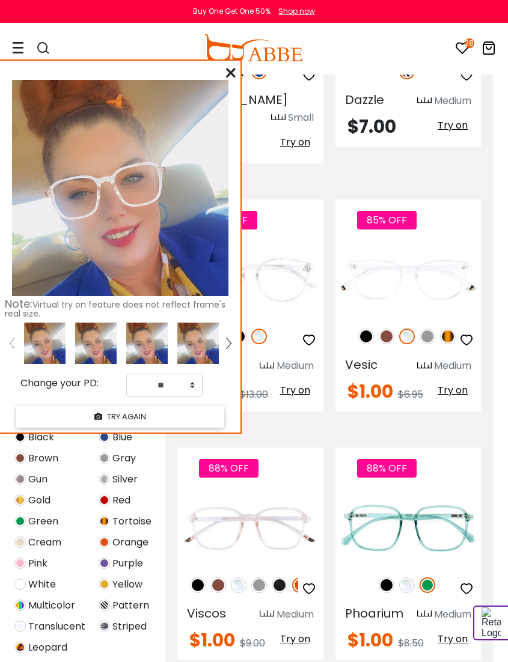
click at [300, 578] on button "button" at bounding box center [309, 589] width 22 height 23
click at [298, 578] on button "button" at bounding box center [309, 589] width 22 height 23
click at [295, 578] on img at bounding box center [300, 586] width 16 height 16
click at [289, 573] on div "88% OFF" at bounding box center [250, 585] width 146 height 25
click at [287, 578] on img at bounding box center [280, 586] width 16 height 16
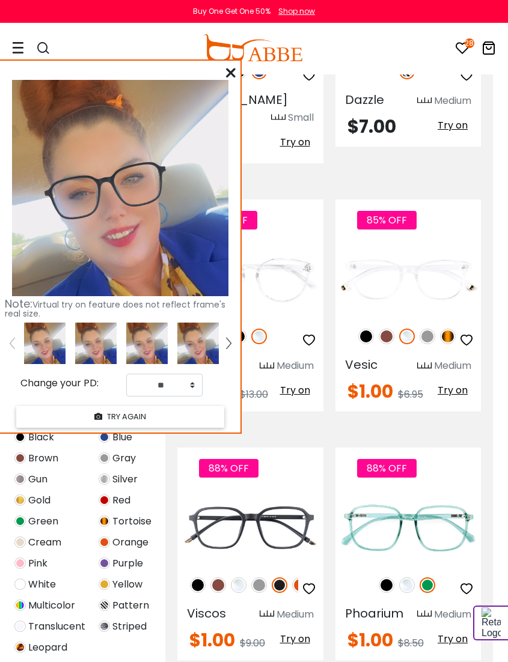
click at [287, 573] on div "88% OFF" at bounding box center [250, 585] width 146 height 25
click at [294, 578] on img at bounding box center [300, 586] width 16 height 16
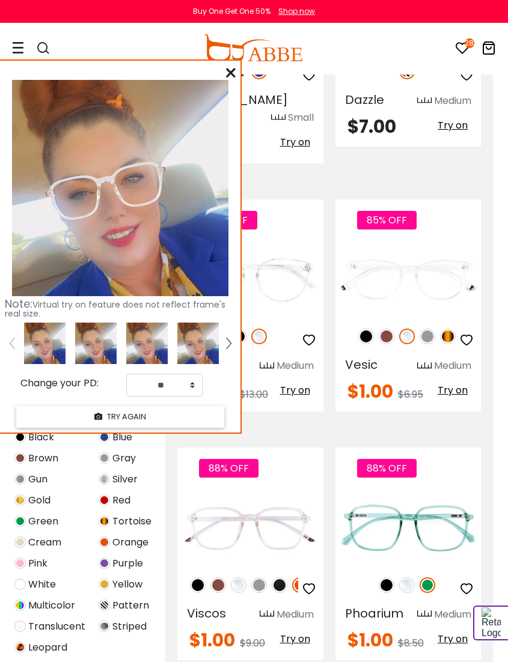
click at [261, 578] on img at bounding box center [259, 586] width 16 height 16
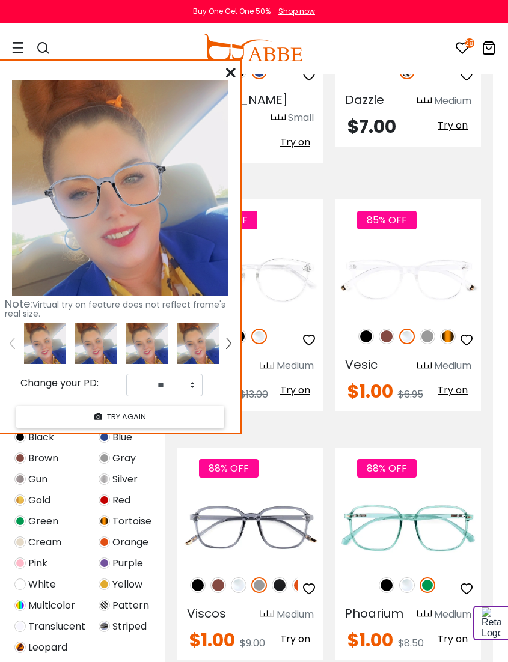
click at [240, 578] on img at bounding box center [239, 586] width 16 height 16
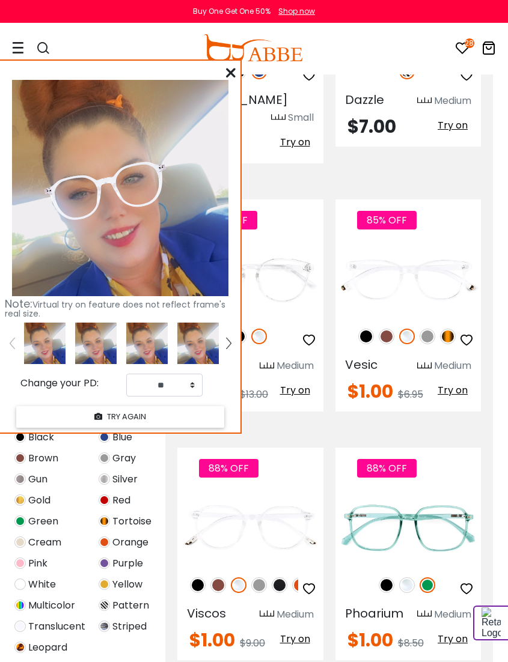
click at [219, 578] on img at bounding box center [218, 586] width 16 height 16
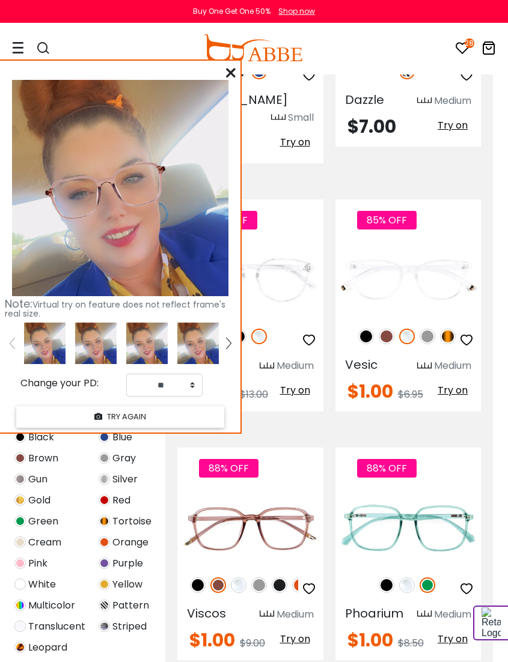
click at [204, 573] on div "88% OFF" at bounding box center [250, 585] width 146 height 25
click at [197, 578] on img at bounding box center [198, 586] width 16 height 16
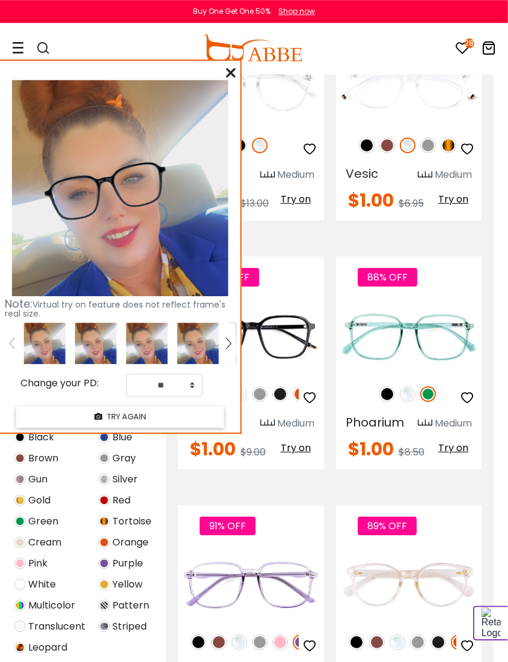
scroll to position [3137, 15]
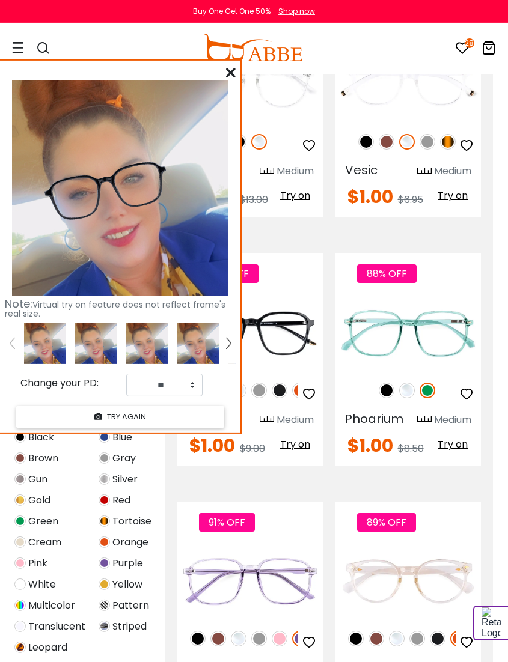
click at [213, 631] on img at bounding box center [218, 639] width 16 height 16
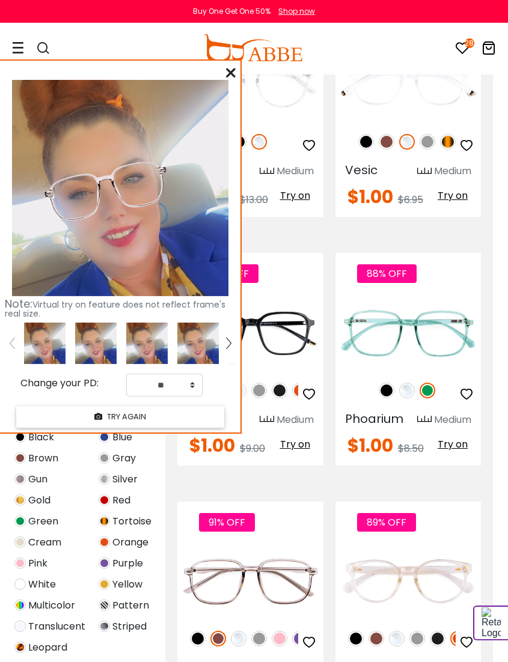
click at [264, 631] on img at bounding box center [259, 639] width 16 height 16
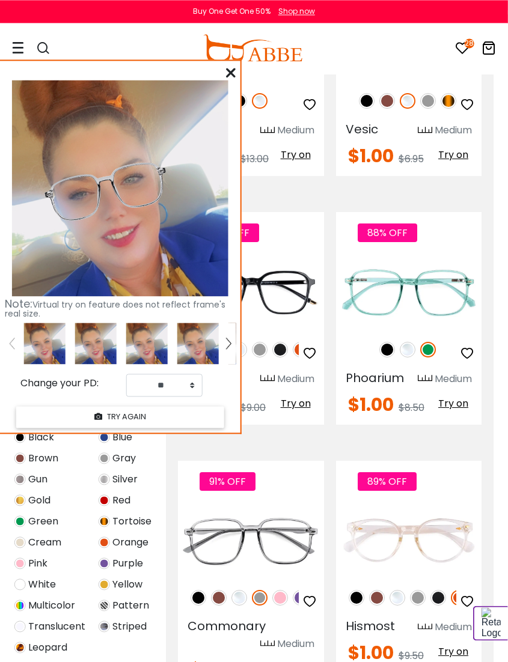
scroll to position [3188, 15]
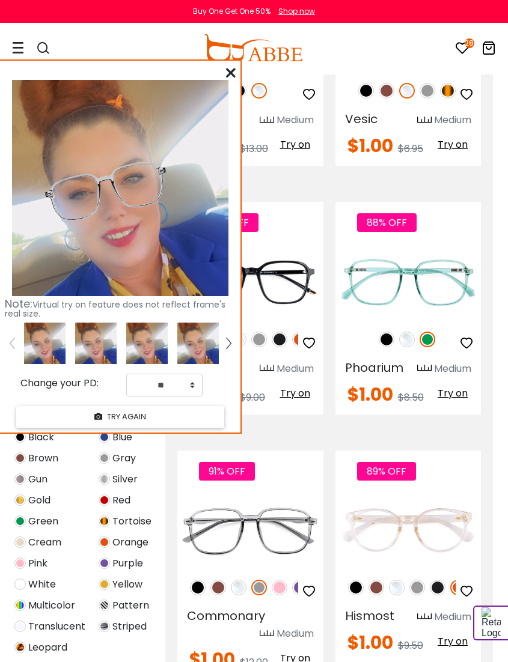
click at [374, 580] on img at bounding box center [376, 588] width 16 height 16
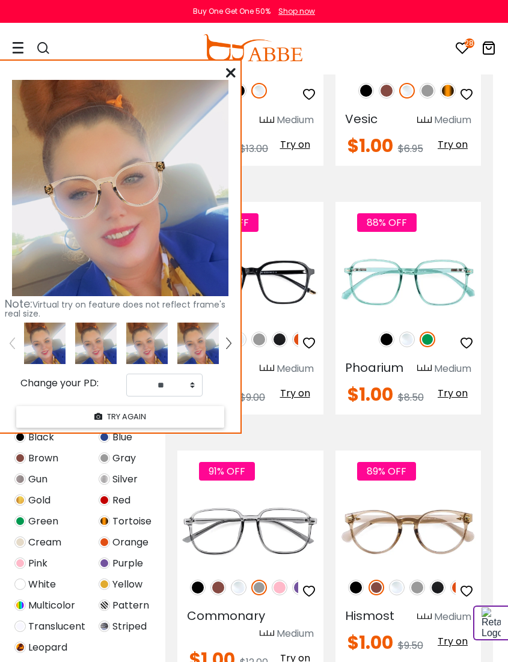
click at [399, 580] on img at bounding box center [397, 588] width 16 height 16
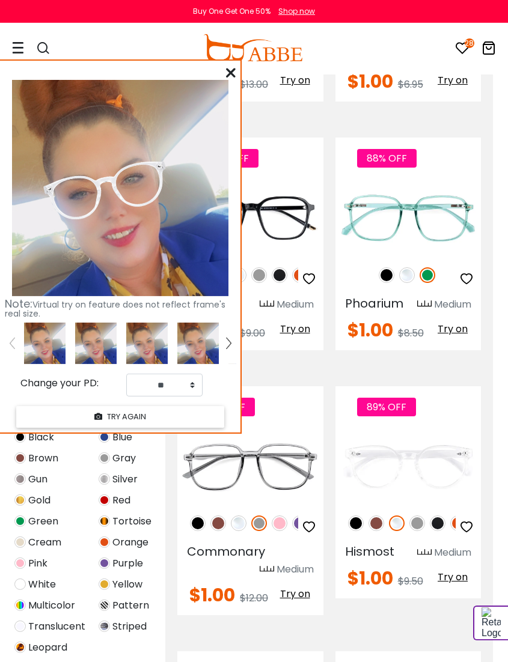
scroll to position [3253, 15]
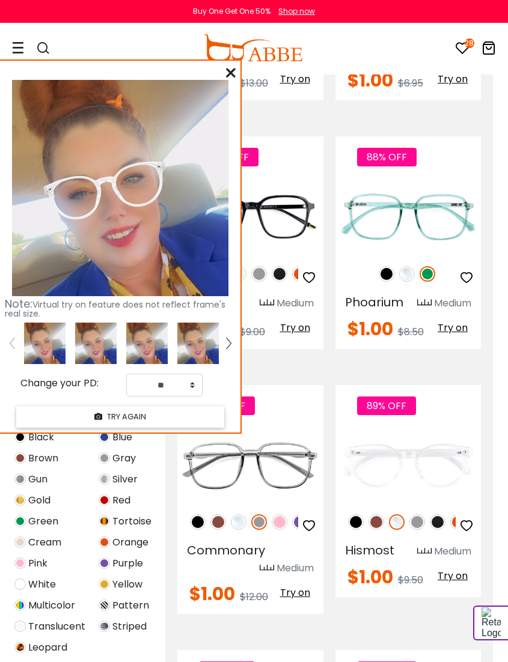
click at [434, 515] on img at bounding box center [438, 523] width 16 height 16
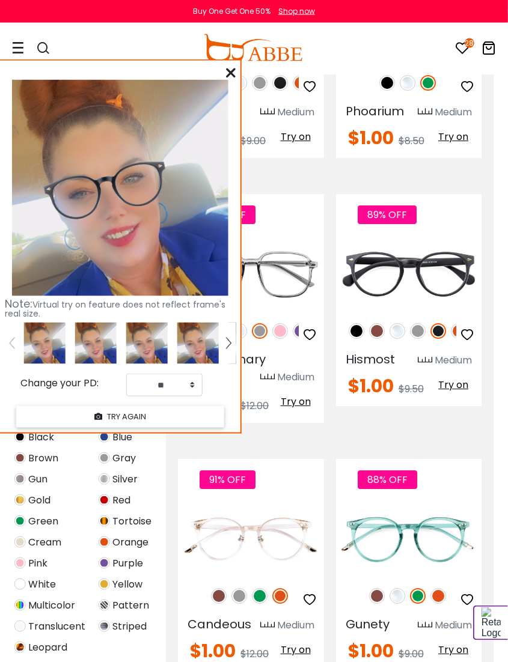
scroll to position [3444, 15]
click at [438, 588] on img at bounding box center [438, 596] width 16 height 16
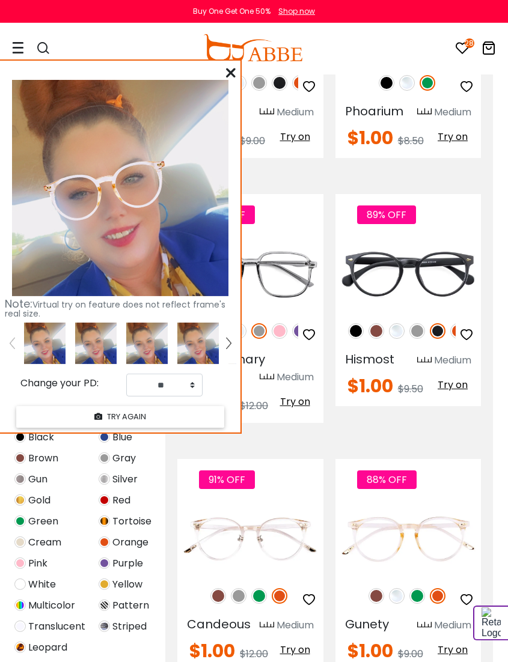
click at [375, 588] on img at bounding box center [376, 596] width 16 height 16
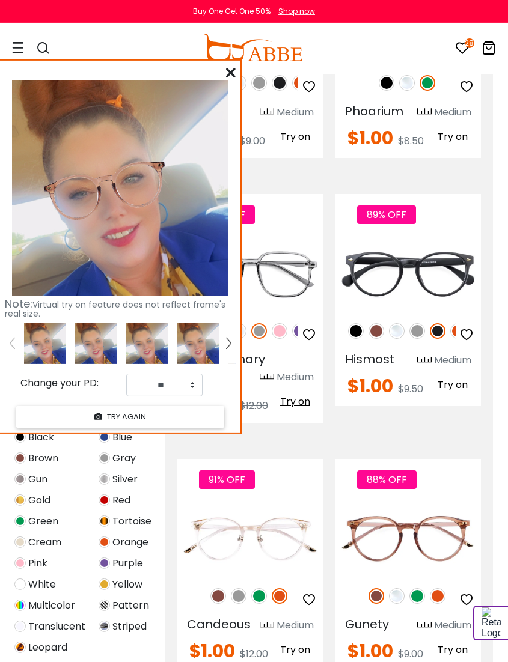
click at [261, 588] on img at bounding box center [259, 596] width 16 height 16
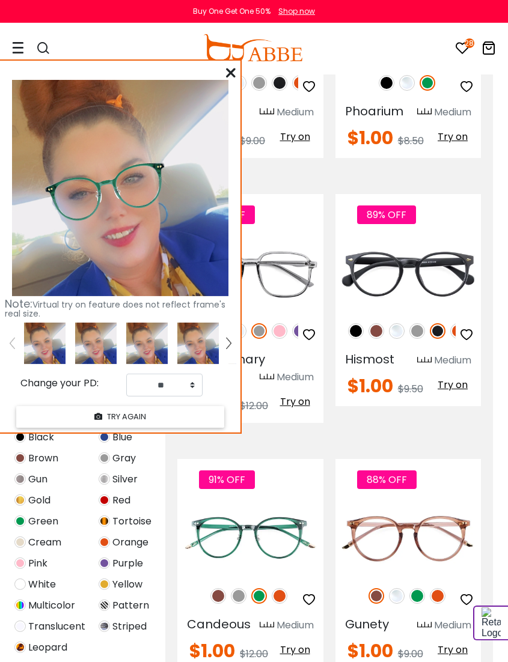
click at [218, 588] on img at bounding box center [218, 596] width 16 height 16
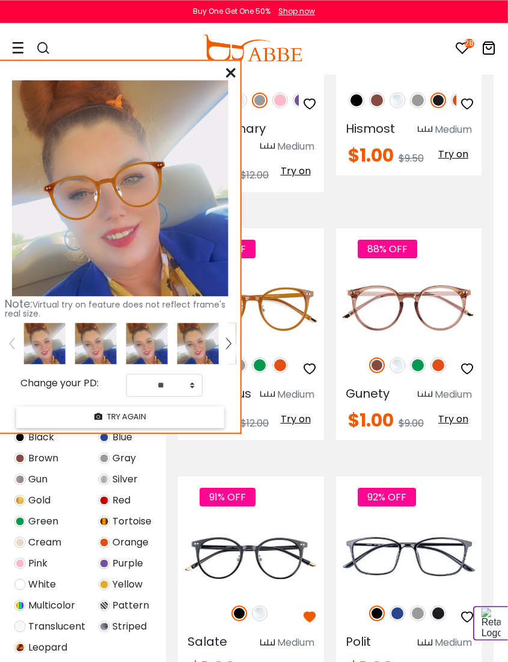
scroll to position [3675, 15]
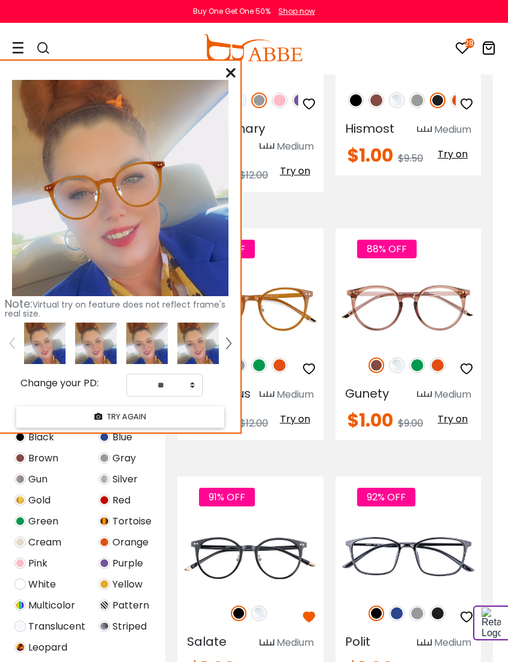
click at [396, 606] on img at bounding box center [397, 614] width 16 height 16
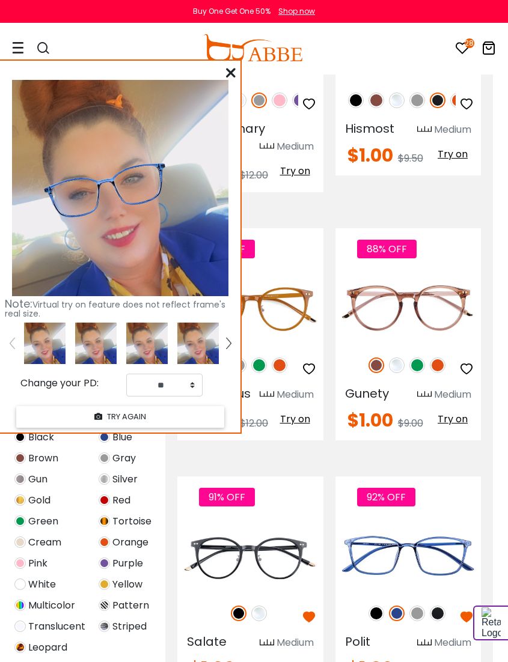
click at [436, 606] on img at bounding box center [438, 614] width 16 height 16
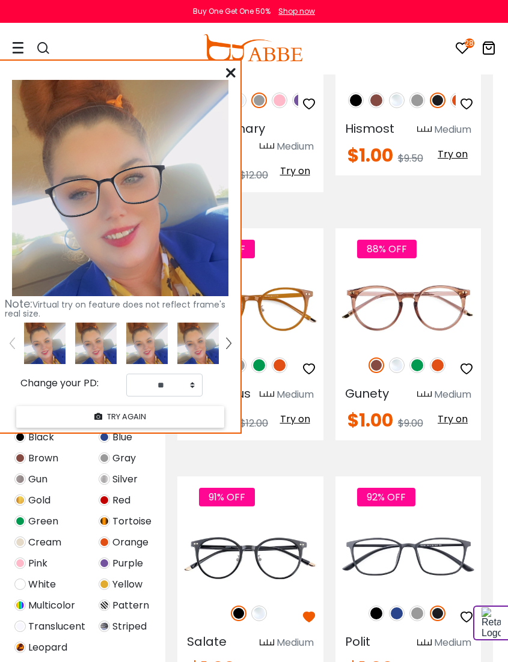
click at [398, 606] on img at bounding box center [397, 614] width 16 height 16
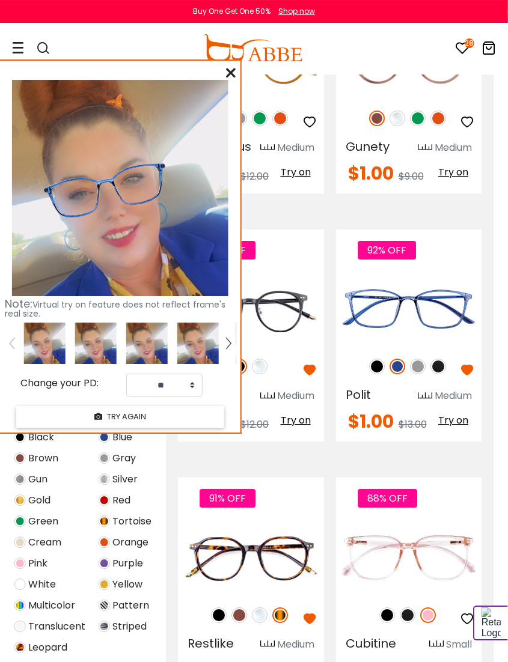
scroll to position [3922, 15]
click at [283, 608] on img at bounding box center [280, 616] width 16 height 16
click at [287, 608] on img at bounding box center [280, 616] width 16 height 16
click at [259, 608] on img at bounding box center [259, 616] width 16 height 16
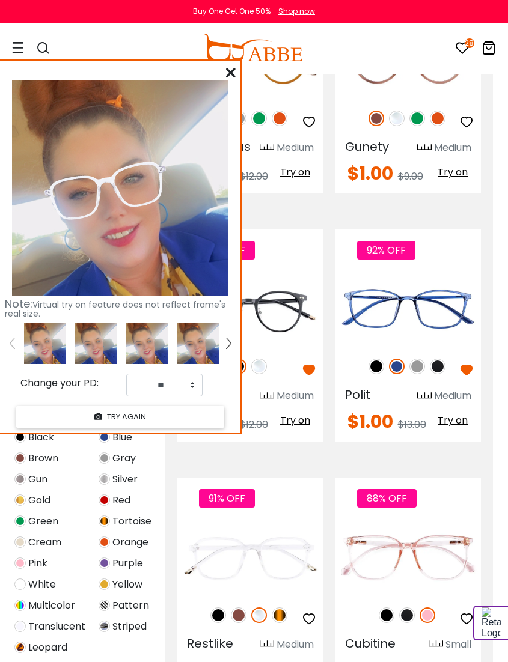
click at [286, 608] on img at bounding box center [280, 616] width 16 height 16
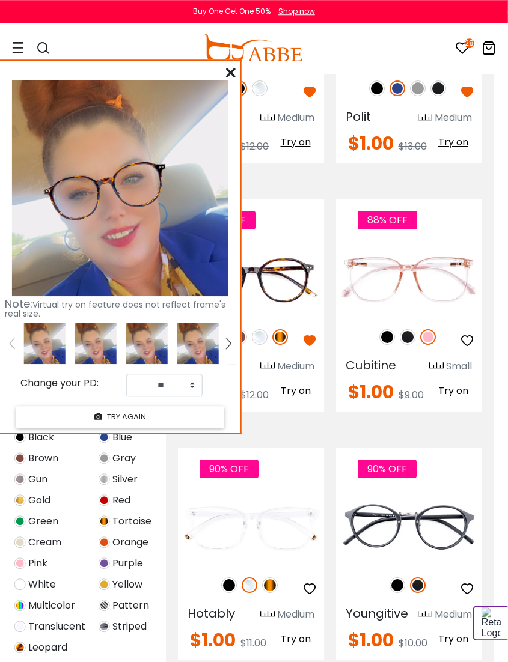
scroll to position [4201, 15]
click at [273, 578] on img at bounding box center [269, 586] width 16 height 16
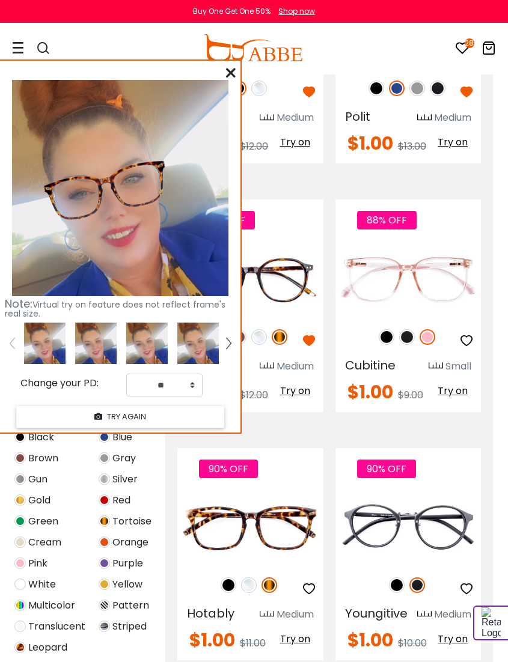
click at [252, 578] on img at bounding box center [249, 586] width 16 height 16
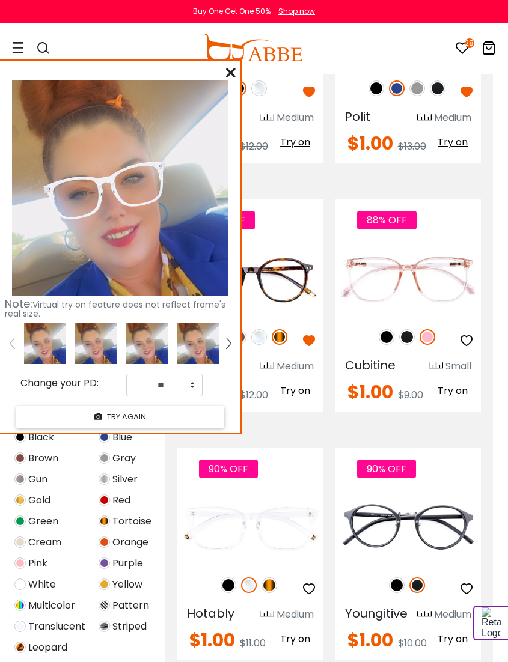
click at [231, 578] on img at bounding box center [229, 586] width 16 height 16
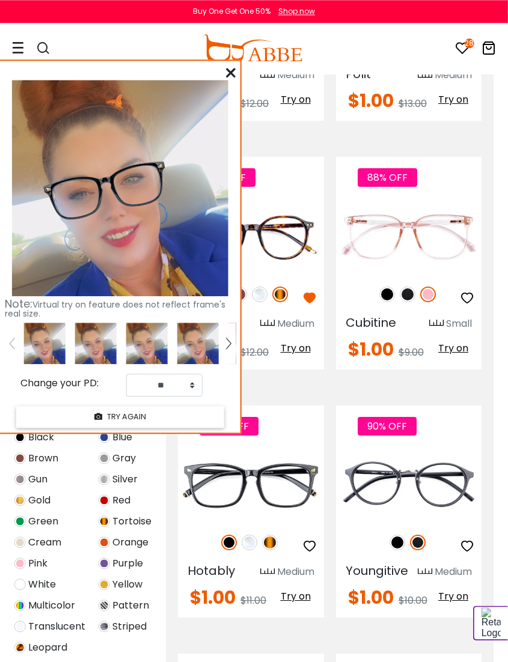
scroll to position [4252, 15]
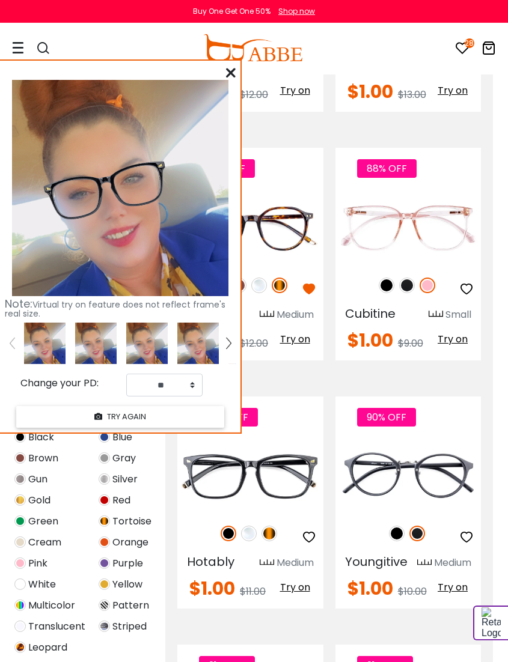
click at [397, 526] on img at bounding box center [397, 534] width 16 height 16
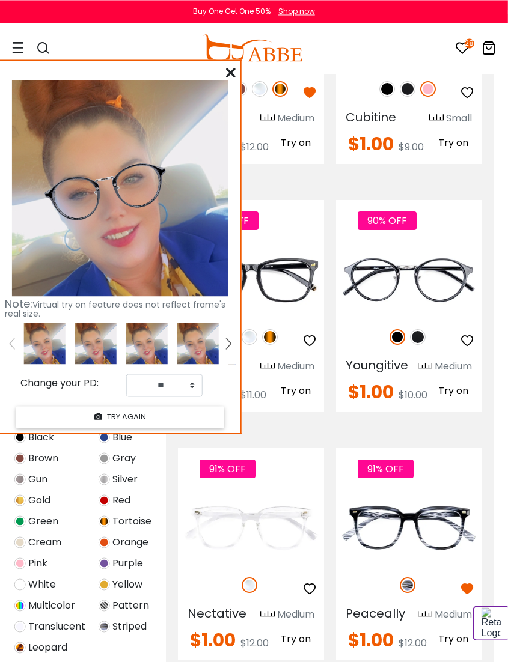
scroll to position [4449, 15]
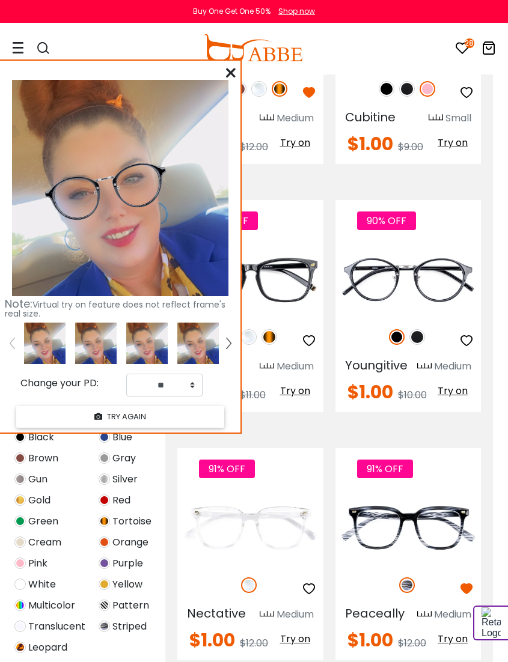
click at [248, 578] on img at bounding box center [249, 586] width 16 height 16
click at [252, 578] on img at bounding box center [249, 586] width 16 height 16
click at [408, 578] on img at bounding box center [407, 586] width 16 height 16
click at [413, 578] on img at bounding box center [407, 586] width 16 height 16
click at [408, 578] on img at bounding box center [407, 586] width 16 height 16
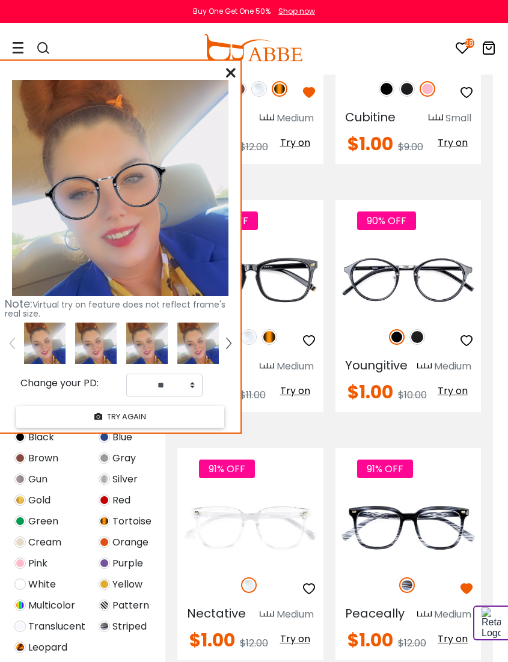
click at [451, 632] on span "Try on" at bounding box center [453, 639] width 30 height 14
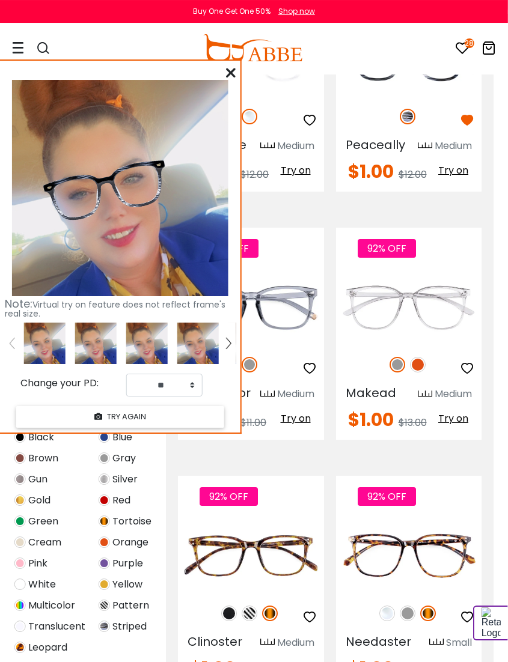
scroll to position [4918, 15]
click at [249, 606] on img at bounding box center [249, 614] width 16 height 16
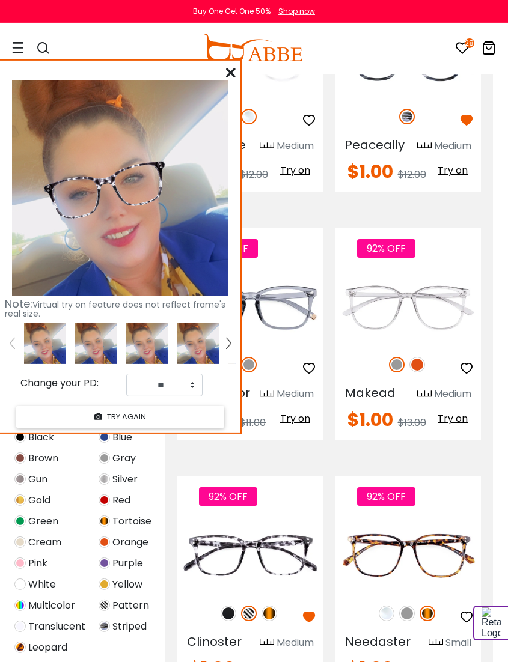
click at [224, 606] on img at bounding box center [229, 614] width 16 height 16
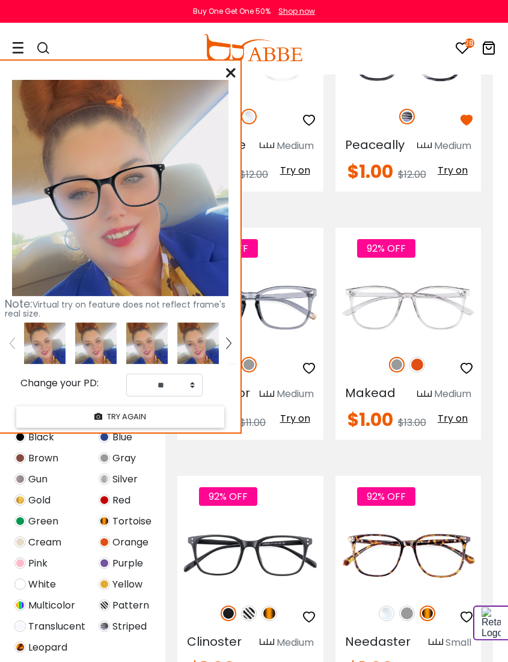
click at [252, 606] on img at bounding box center [249, 614] width 16 height 16
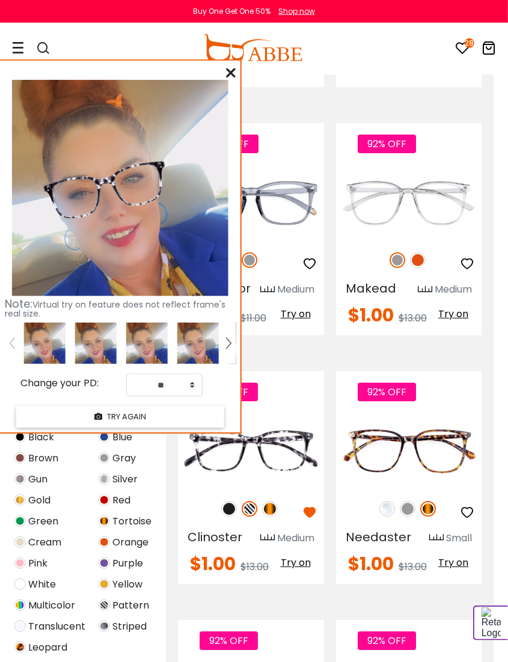
scroll to position [5023, 15]
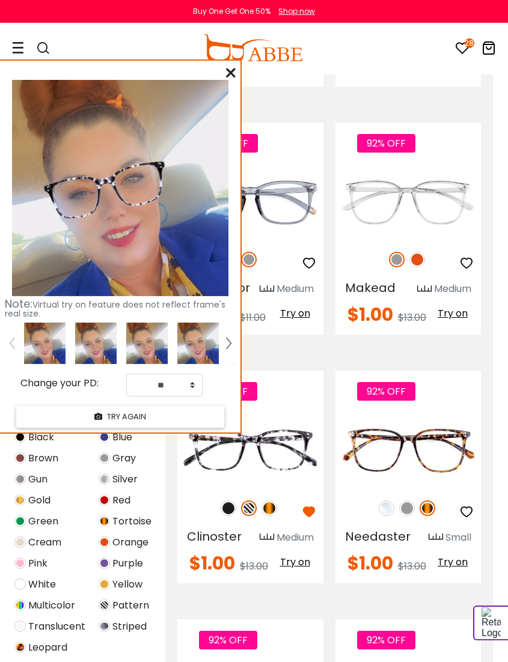
click at [426, 501] on img at bounding box center [428, 509] width 16 height 16
click at [431, 501] on img at bounding box center [428, 509] width 16 height 16
click at [428, 501] on img at bounding box center [428, 509] width 16 height 16
click at [403, 501] on img at bounding box center [407, 509] width 16 height 16
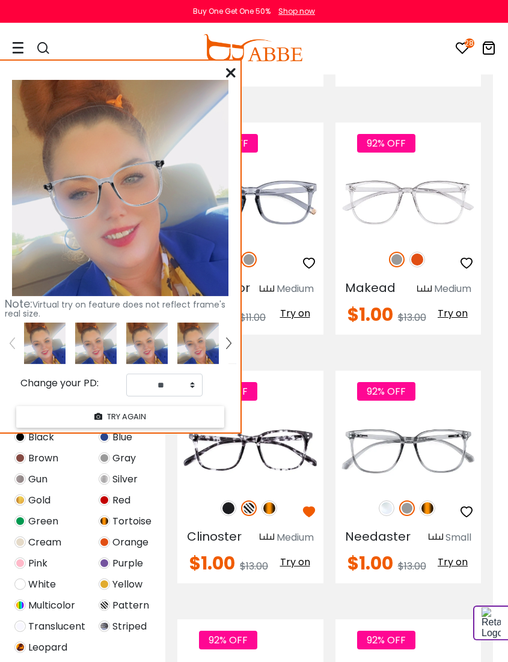
click at [424, 501] on img at bounding box center [428, 509] width 16 height 16
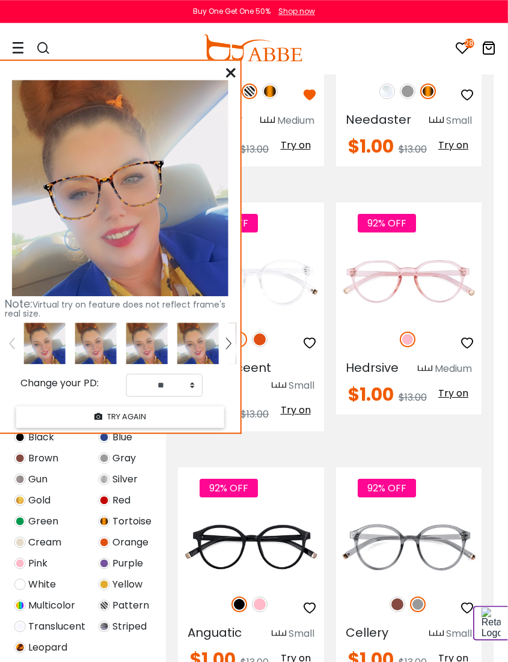
scroll to position [5440, 15]
click at [240, 597] on img at bounding box center [239, 605] width 16 height 16
click at [299, 643] on span "Try on" at bounding box center [295, 659] width 30 height 14
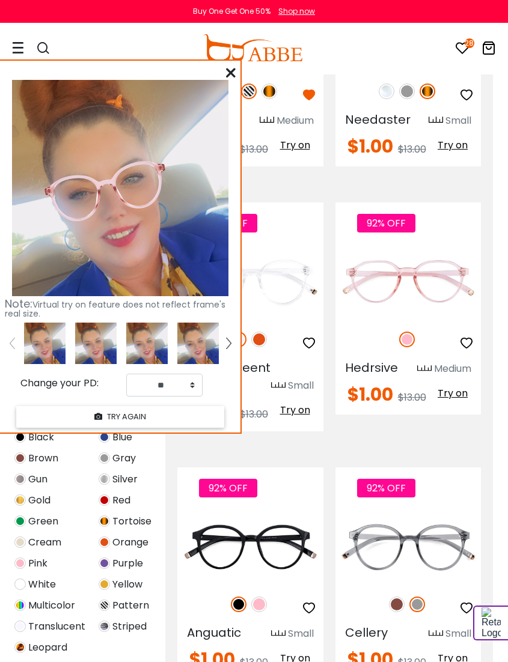
click at [239, 597] on img at bounding box center [239, 605] width 16 height 16
click at [266, 597] on img at bounding box center [259, 605] width 16 height 16
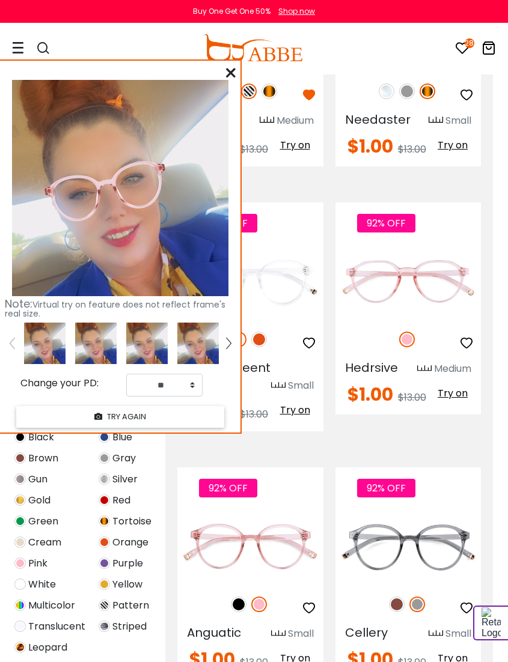
click at [238, 597] on img at bounding box center [239, 605] width 16 height 16
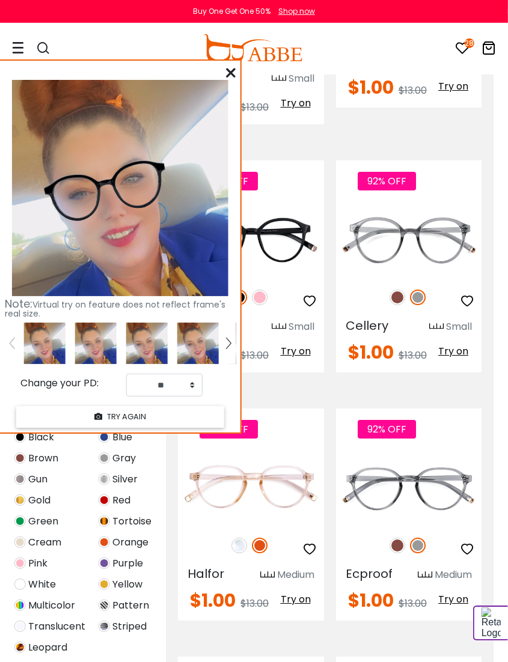
scroll to position [5750, 15]
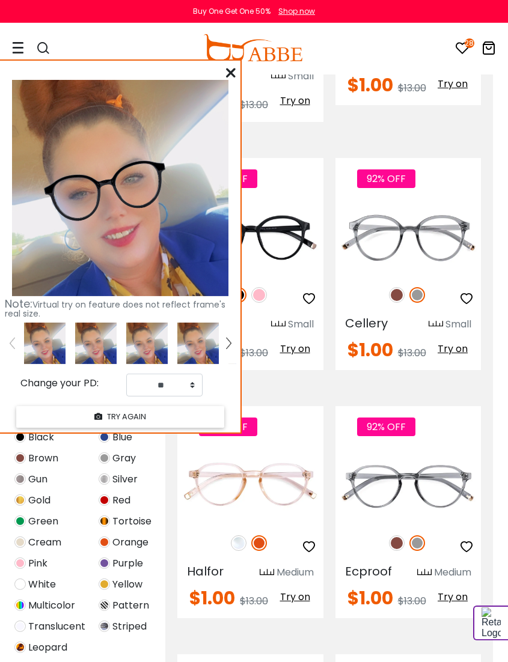
click at [418, 536] on img at bounding box center [417, 544] width 16 height 16
click at [397, 536] on img at bounding box center [397, 544] width 16 height 16
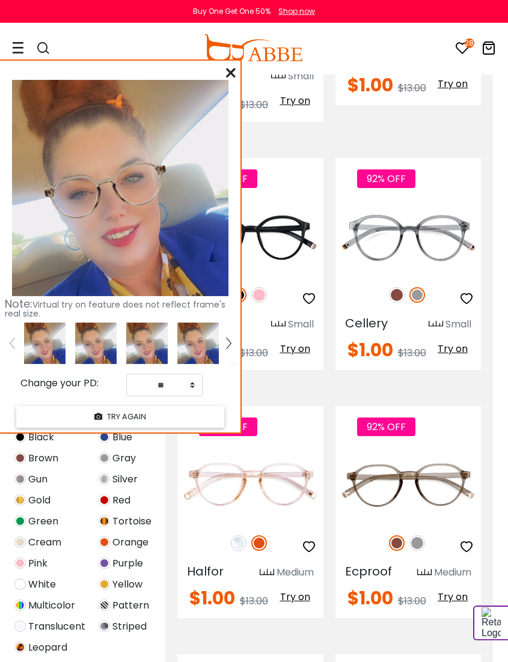
click at [418, 536] on img at bounding box center [417, 544] width 16 height 16
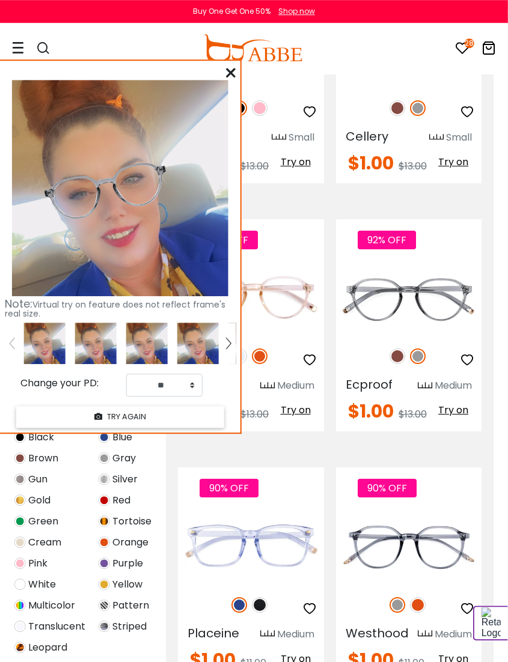
scroll to position [5938, 15]
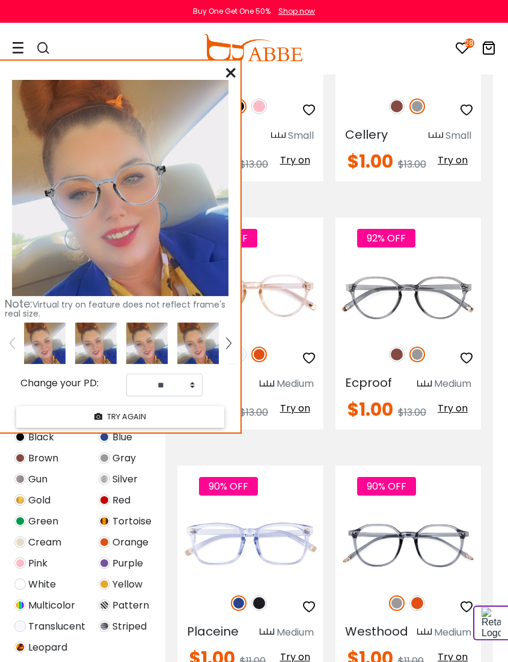
click at [422, 596] on img at bounding box center [417, 604] width 16 height 16
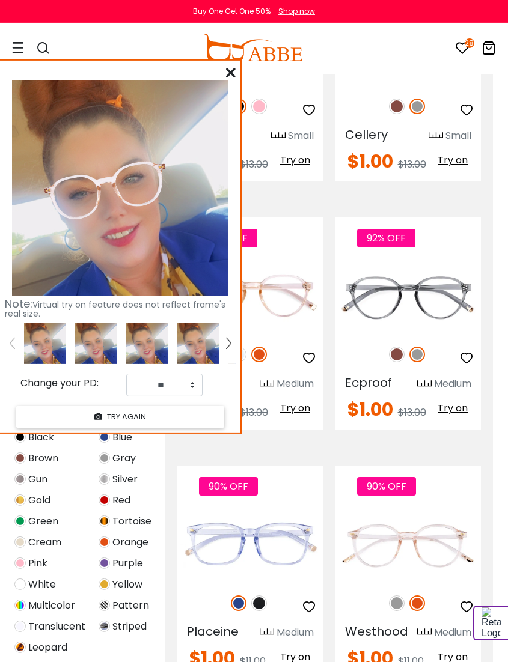
click at [399, 596] on img at bounding box center [397, 604] width 16 height 16
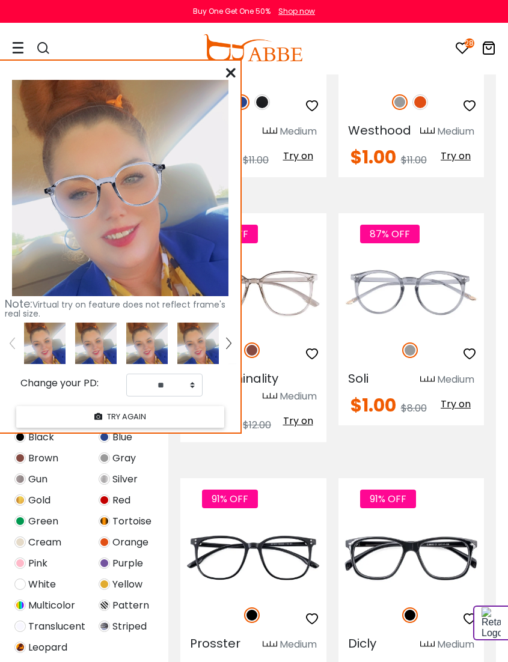
scroll to position [6440, 13]
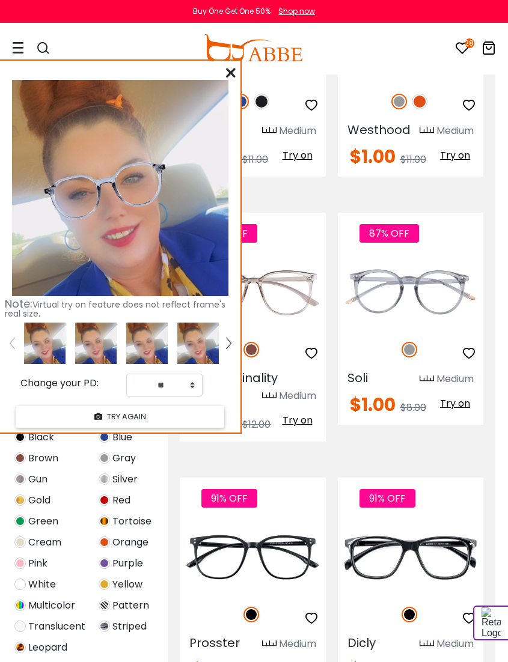
click at [456, 643] on span "Try on" at bounding box center [455, 669] width 30 height 14
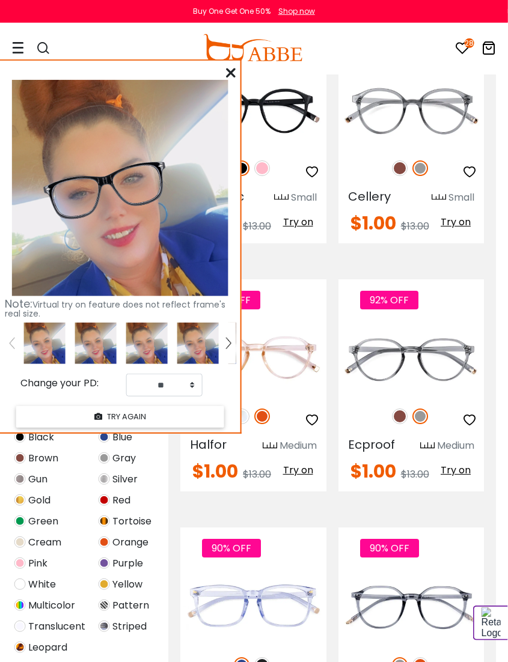
scroll to position [5876, 13]
click at [245, 643] on img at bounding box center [241, 666] width 16 height 16
click at [269, 643] on img at bounding box center [262, 666] width 16 height 16
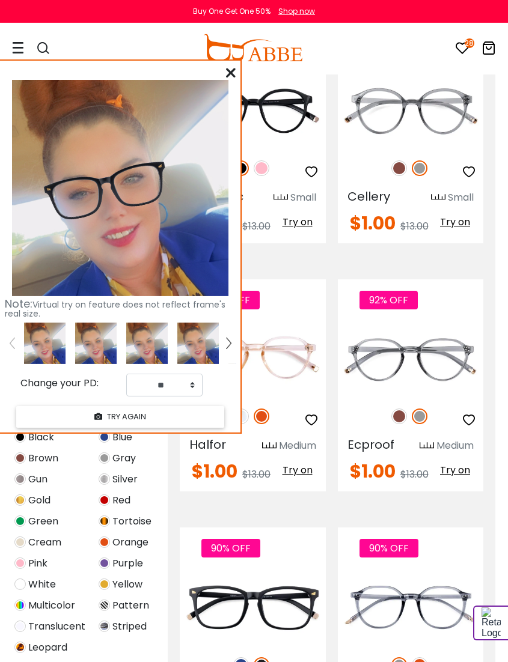
click at [243, 643] on img at bounding box center [241, 666] width 16 height 16
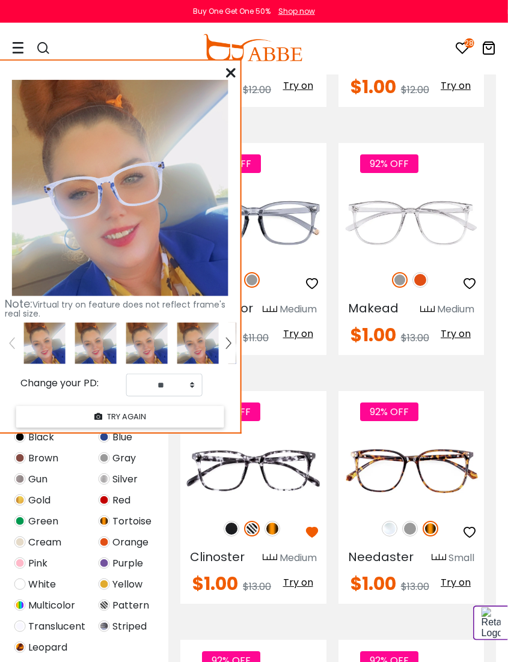
scroll to position [5002, 13]
click at [255, 521] on img at bounding box center [251, 529] width 16 height 16
click at [256, 521] on img at bounding box center [251, 529] width 16 height 16
click at [302, 576] on span "Try on" at bounding box center [298, 583] width 30 height 14
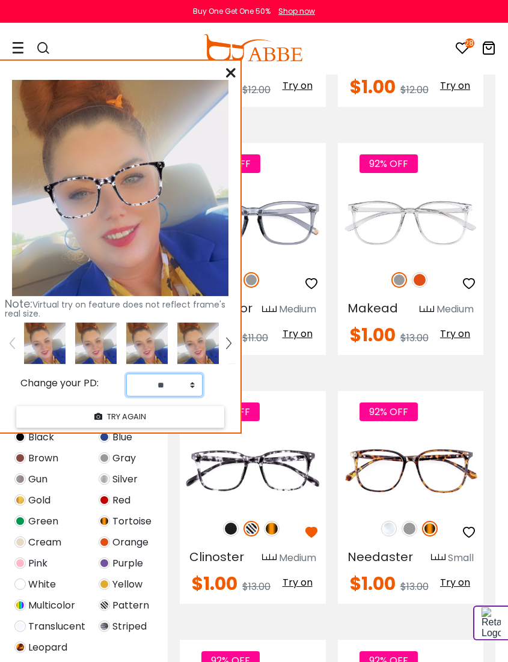
click at [179, 387] on select "** ** ** ** ** ** ** ** ** ** ** ** ** ** ** ** ** ** ** ** ** ** ** ** ** ** *…" at bounding box center [164, 385] width 76 height 23
select select "**"
click at [189, 388] on select "** ** ** ** ** ** ** ** ** ** ** ** ** ** ** ** ** ** ** ** ** ** ** ** ** ** *…" at bounding box center [164, 385] width 76 height 23
click at [229, 82] on div "Note: Virtual try on feature does not reflect frame's real size. Change your PD…" at bounding box center [120, 246] width 240 height 371
click at [233, 73] on icon at bounding box center [231, 73] width 10 height 10
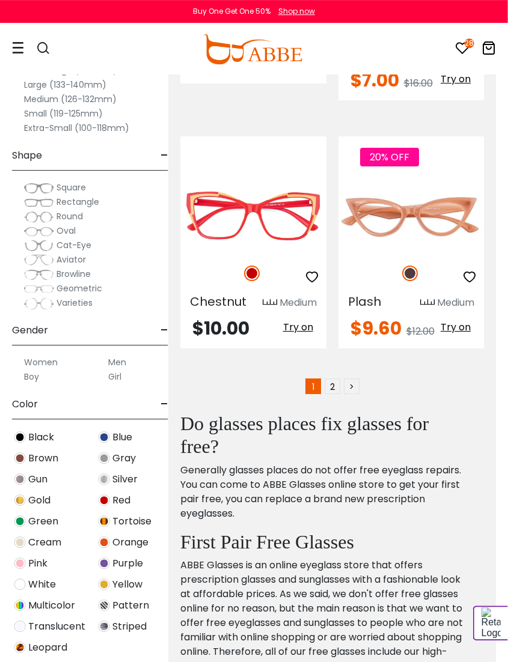
scroll to position [7561, 13]
click at [334, 379] on link "2" at bounding box center [332, 387] width 16 height 16
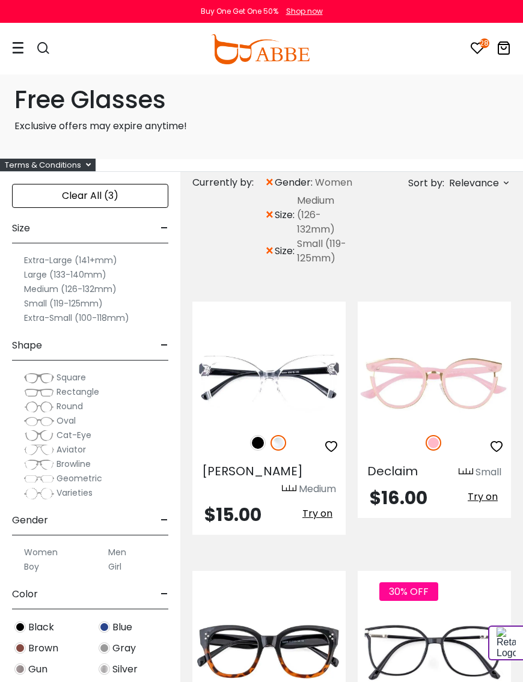
click at [263, 444] on img at bounding box center [258, 443] width 16 height 16
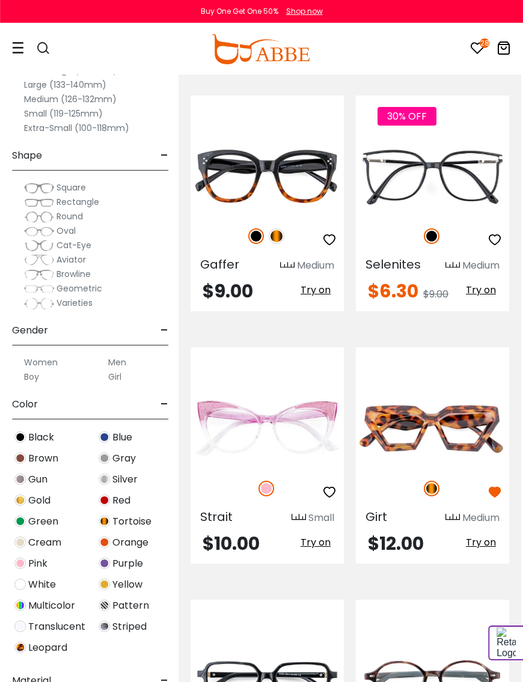
scroll to position [480, 2]
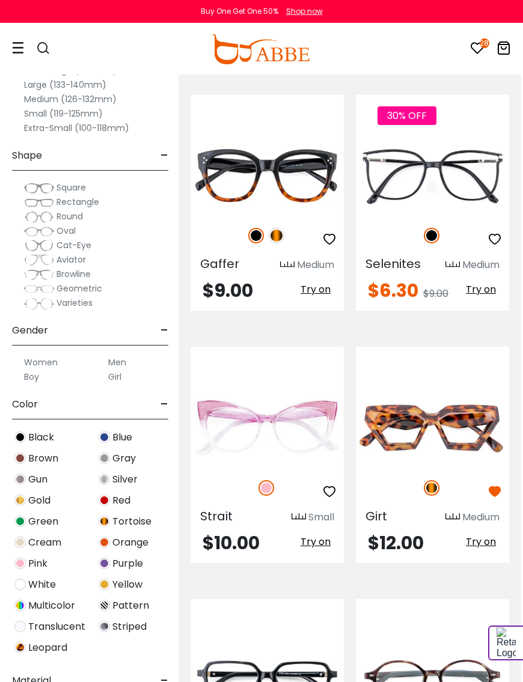
click at [278, 228] on img at bounding box center [277, 236] width 16 height 16
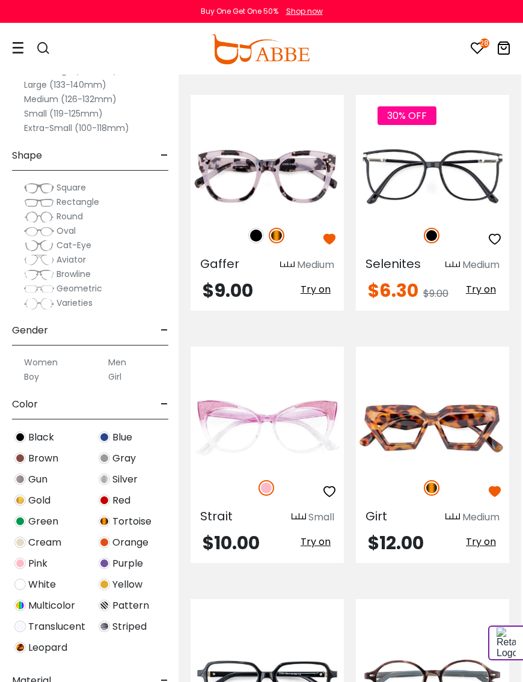
click at [317, 283] on span "Try on" at bounding box center [316, 290] width 30 height 14
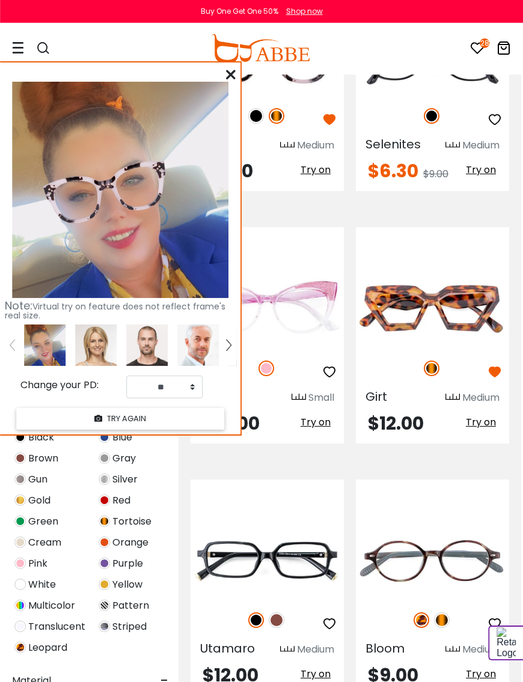
scroll to position [601, 2]
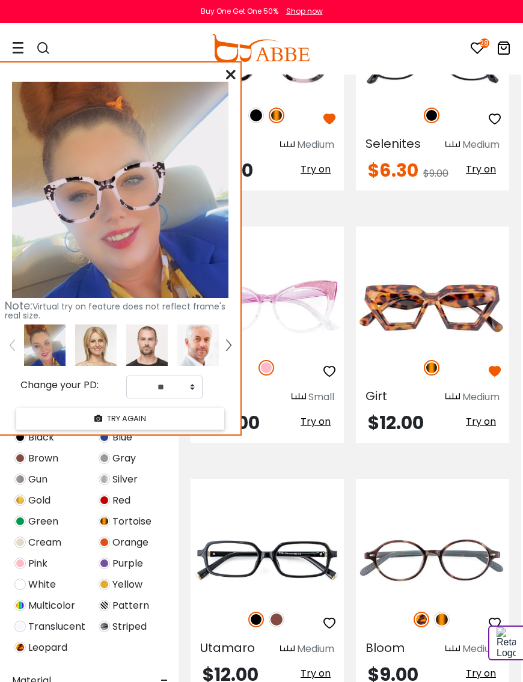
click at [254, 612] on img at bounding box center [256, 620] width 16 height 16
click at [279, 612] on img at bounding box center [277, 620] width 16 height 16
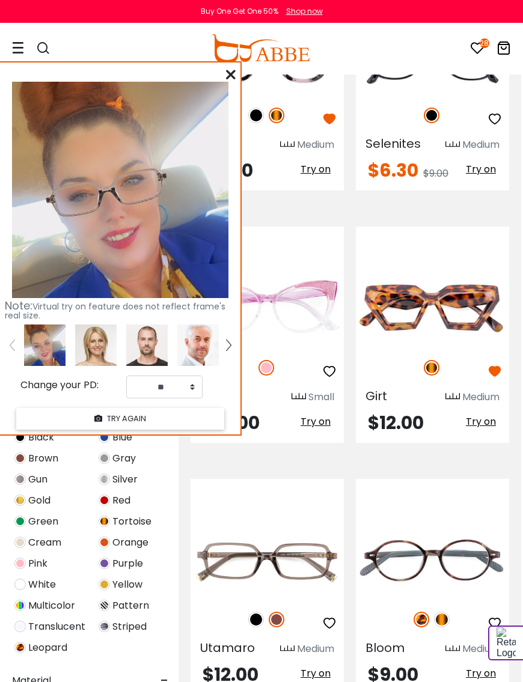
click at [259, 612] on img at bounding box center [256, 620] width 16 height 16
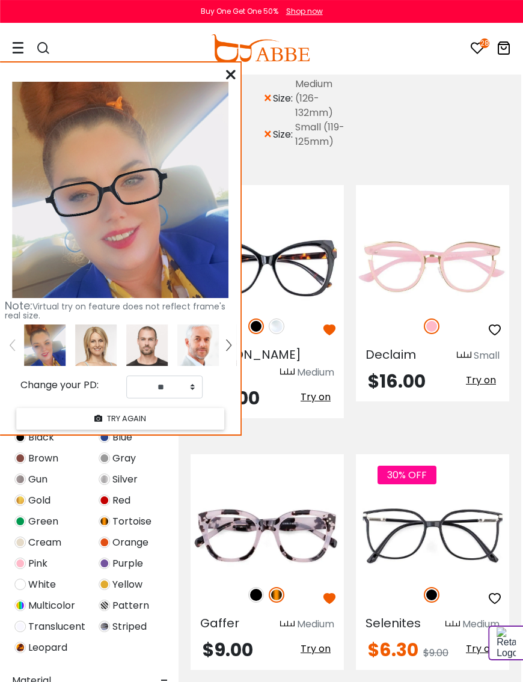
scroll to position [121, 2]
click at [309, 642] on span "Try on" at bounding box center [316, 649] width 30 height 14
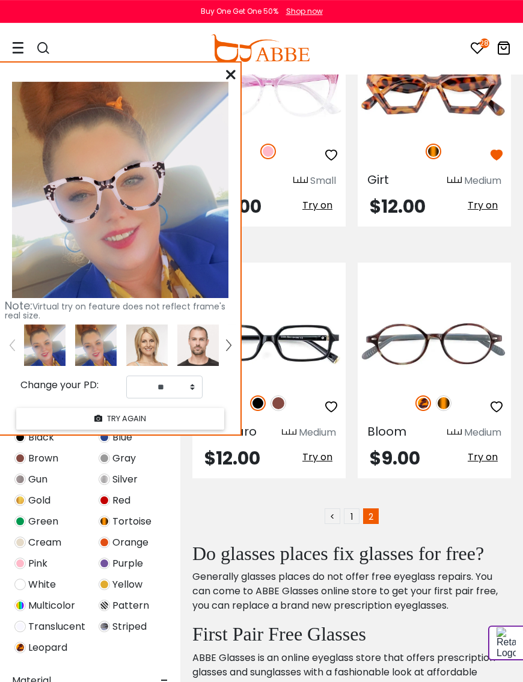
scroll to position [822, 0]
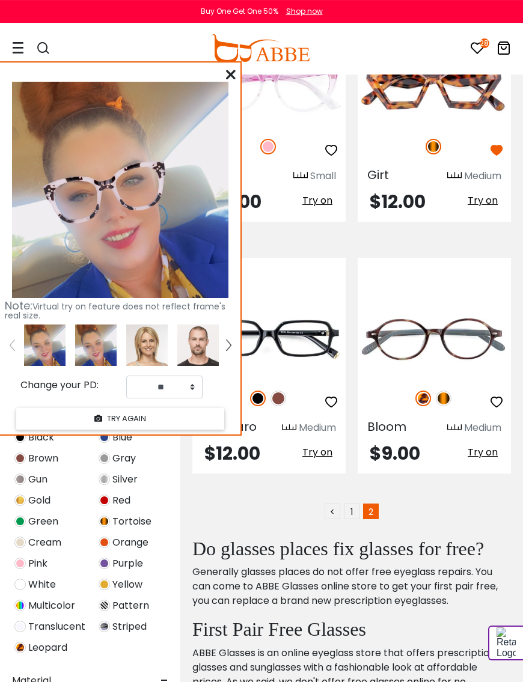
click at [336, 504] on link "<" at bounding box center [333, 512] width 16 height 16
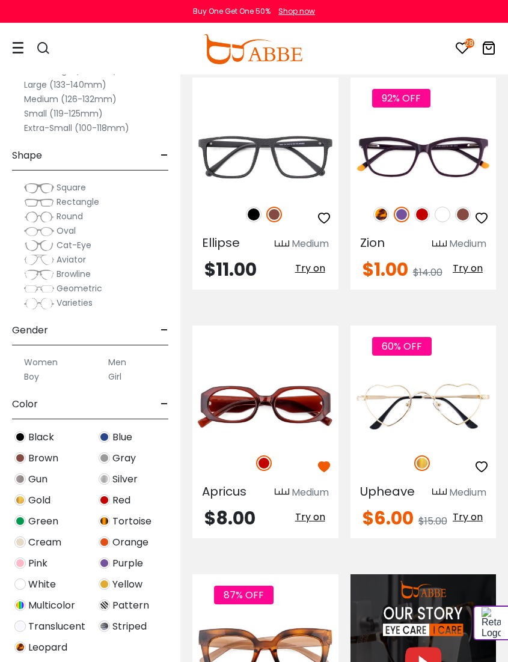
scroll to position [1011, 0]
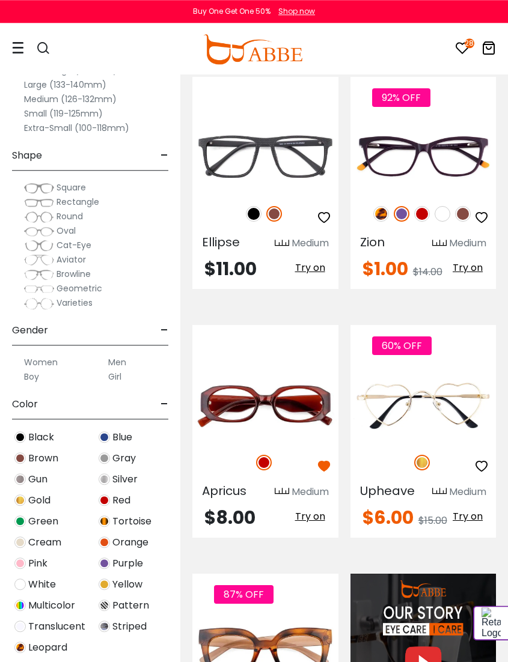
click at [313, 522] on span "Try on" at bounding box center [310, 517] width 30 height 14
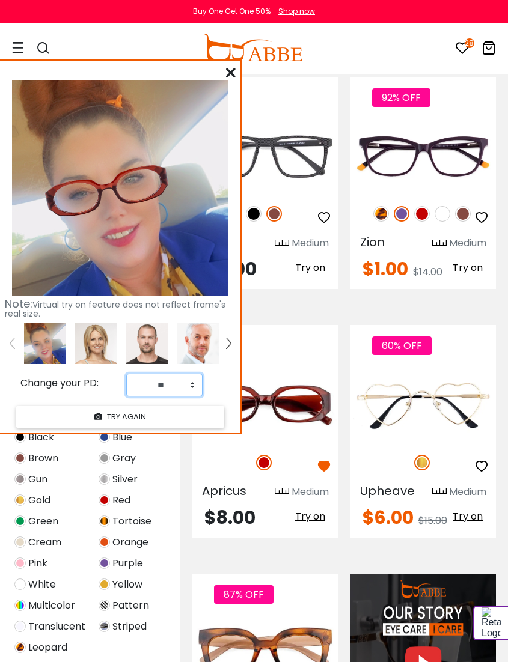
click at [191, 388] on select "** ** ** ** ** ** ** ** ** ** ** ** ** ** ** ** ** ** ** ** ** ** ** ** ** ** *…" at bounding box center [164, 385] width 76 height 23
select select "**"
click at [0, 0] on img at bounding box center [0, 0] width 0 height 0
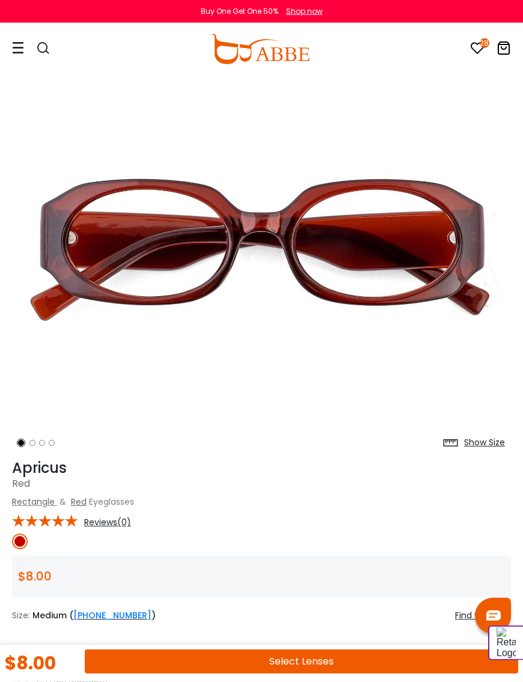
scroll to position [71, 0]
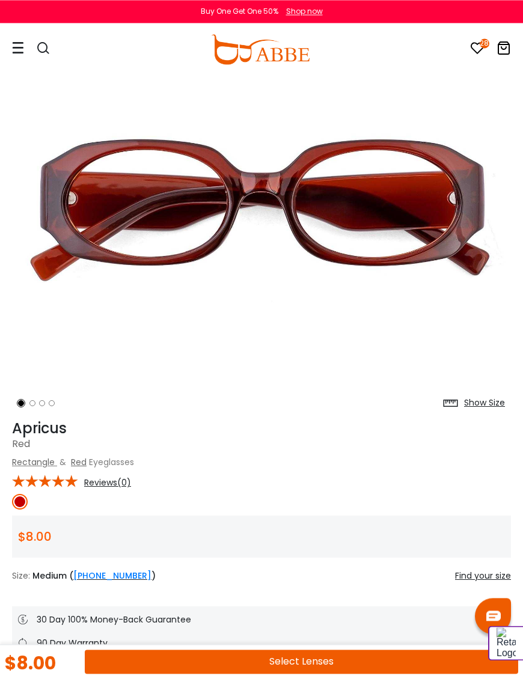
click at [44, 405] on li at bounding box center [42, 403] width 6 height 6
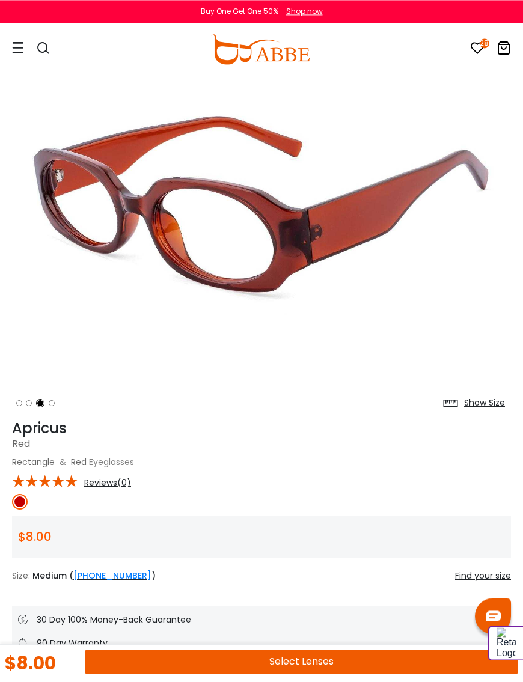
scroll to position [109, 0]
click at [50, 407] on ol at bounding box center [54, 404] width 84 height 22
click at [57, 407] on ol at bounding box center [54, 404] width 84 height 22
click at [53, 399] on ol at bounding box center [54, 404] width 84 height 22
click at [60, 406] on ol at bounding box center [54, 404] width 84 height 22
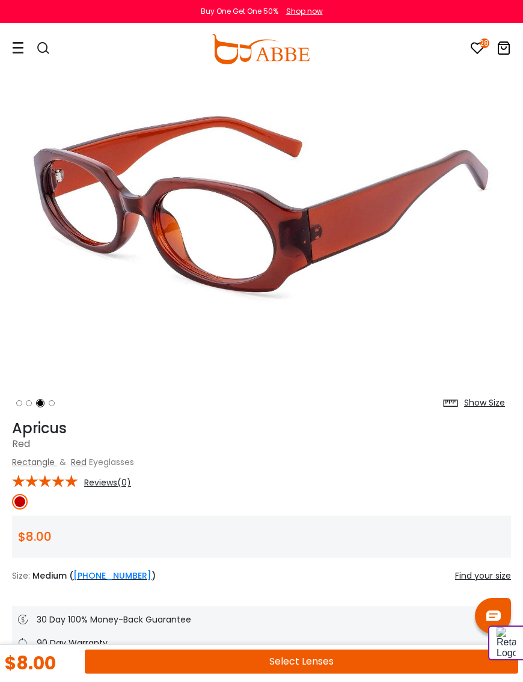
click at [60, 406] on ol at bounding box center [54, 404] width 84 height 22
click at [60, 405] on ol at bounding box center [54, 404] width 84 height 22
click at [30, 398] on ol at bounding box center [54, 404] width 84 height 22
click at [37, 405] on li at bounding box center [40, 403] width 6 height 6
click at [37, 402] on li at bounding box center [40, 403] width 6 height 6
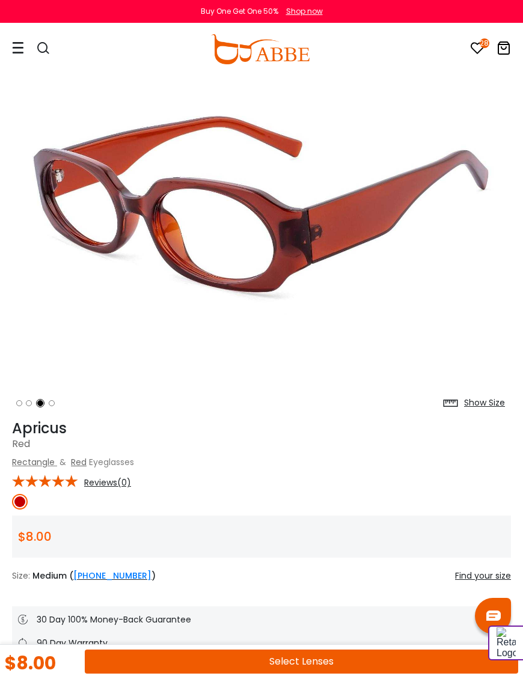
click at [28, 404] on li at bounding box center [29, 403] width 6 height 6
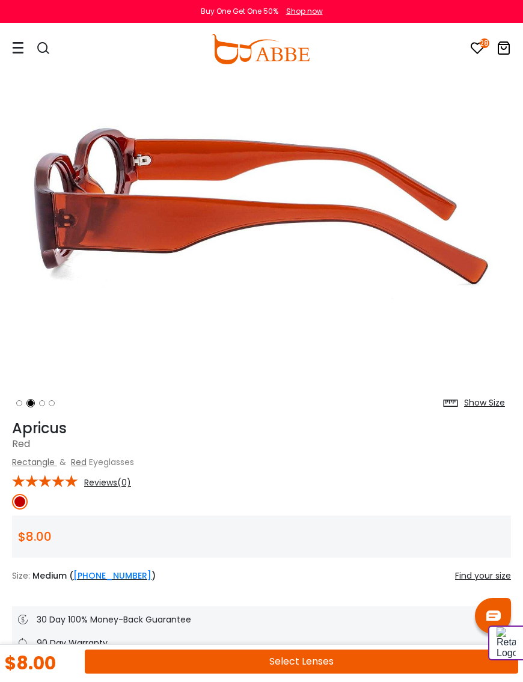
click at [31, 402] on li at bounding box center [31, 403] width 6 height 6
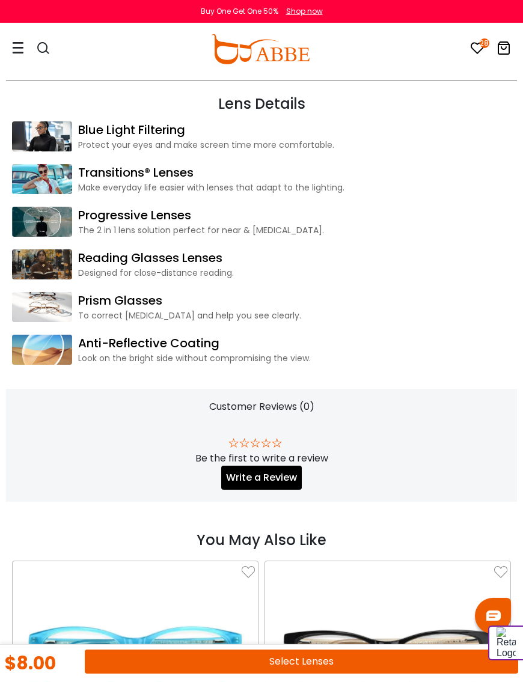
scroll to position [1270, 0]
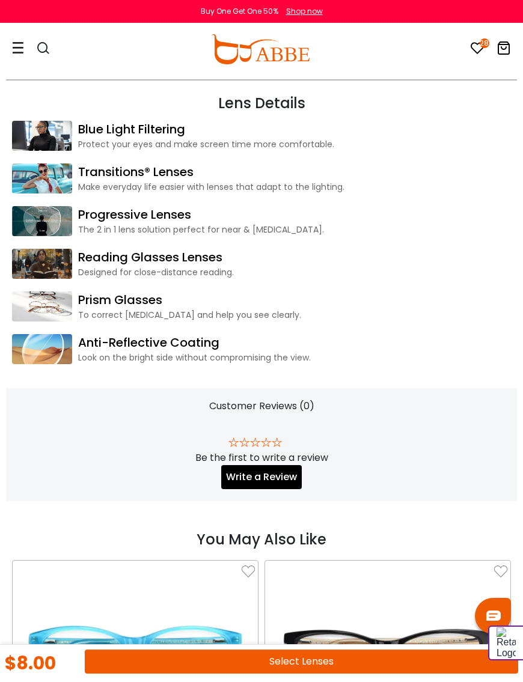
click at [255, 350] on link "Anti-Reflective Coating" at bounding box center [294, 343] width 433 height 18
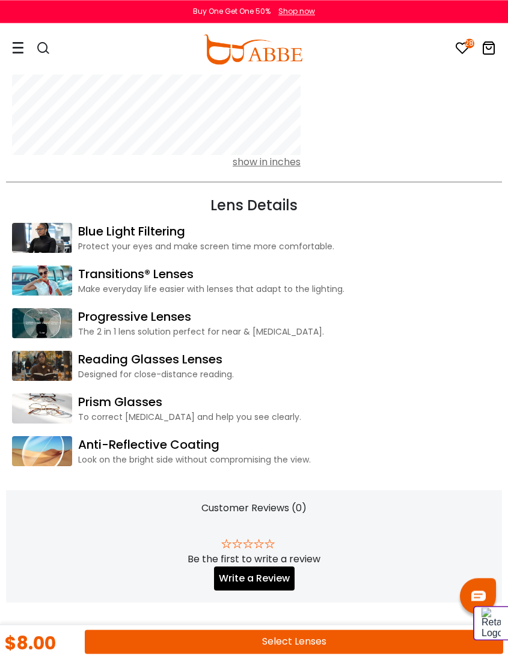
scroll to position [1155, 0]
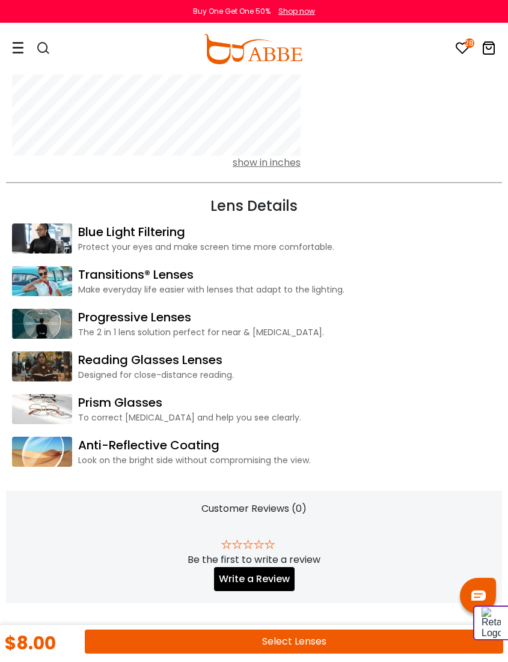
click at [165, 451] on link "Anti-Reflective Coating" at bounding box center [287, 445] width 418 height 18
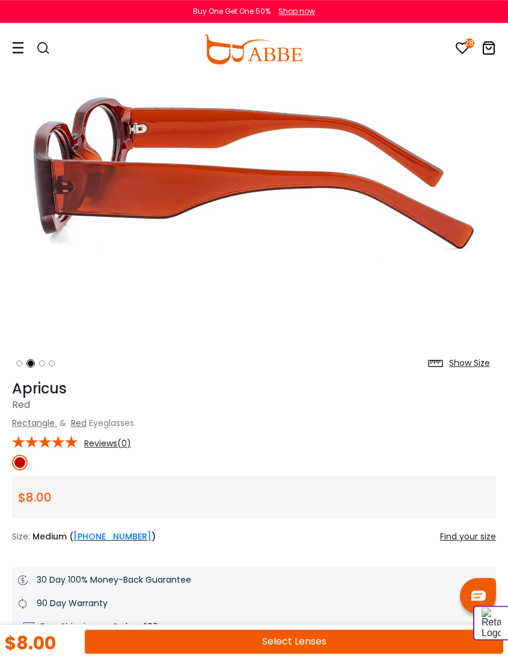
scroll to position [135, 0]
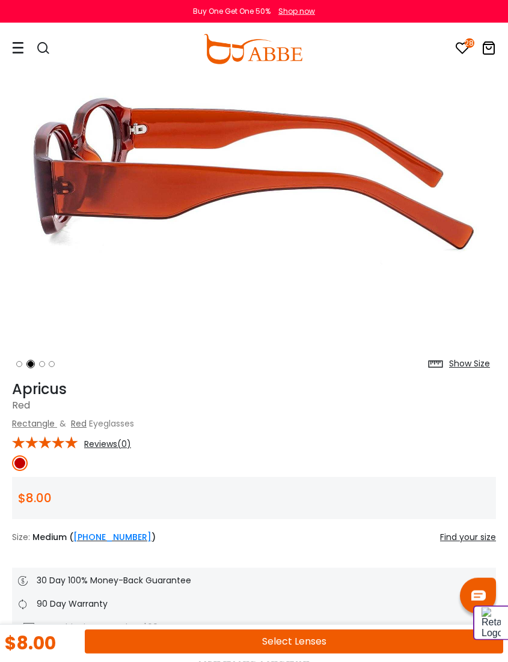
click at [203, 204] on img at bounding box center [254, 173] width 484 height 403
click at [136, 494] on div "$8.00" at bounding box center [254, 498] width 484 height 42
click at [17, 456] on img at bounding box center [20, 464] width 16 height 16
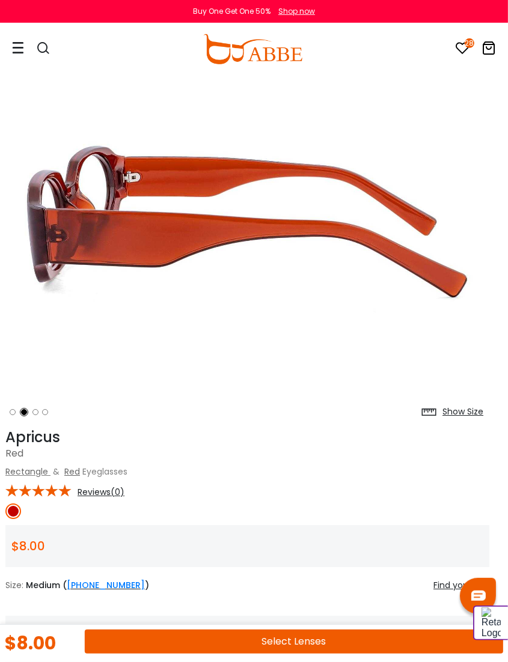
scroll to position [87, 8]
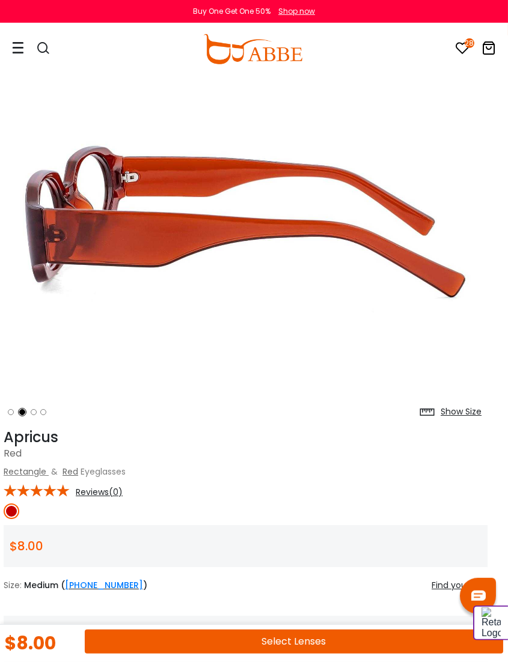
click at [454, 579] on div "Find your size" at bounding box center [460, 585] width 56 height 13
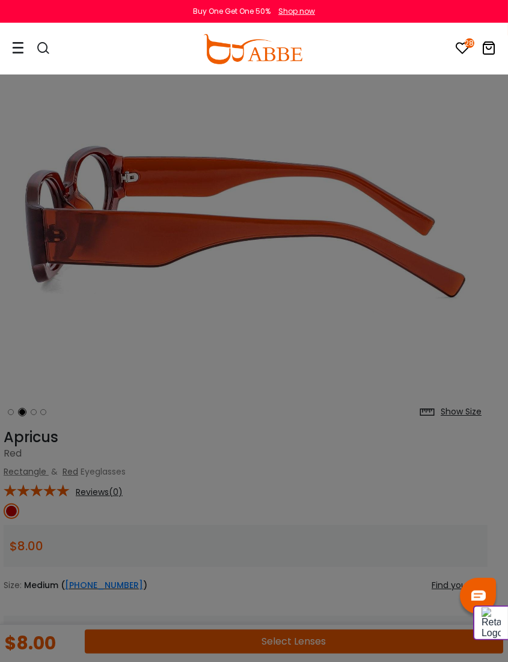
scroll to position [87, 9]
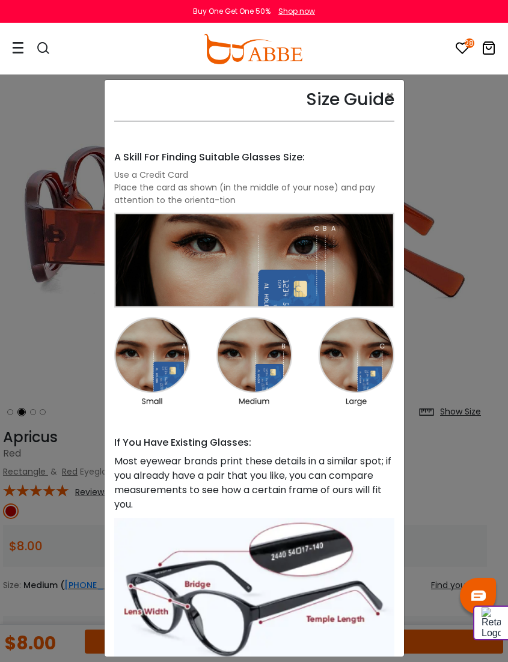
click at [439, 179] on div "Size Guide × A Skill For Finding Suitable Glasses Size: Use a Credit Card Place…" at bounding box center [254, 331] width 508 height 662
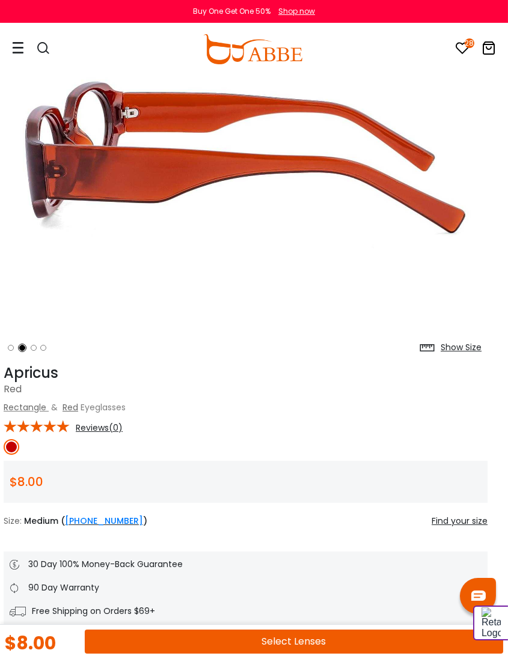
click at [84, 521] on link "[PHONE_NUMBER]" at bounding box center [104, 521] width 78 height 12
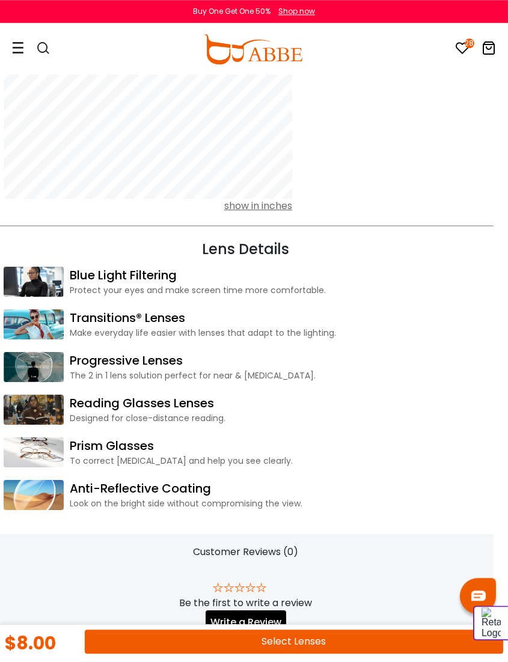
click at [262, 212] on div "show in inches" at bounding box center [148, 206] width 289 height 14
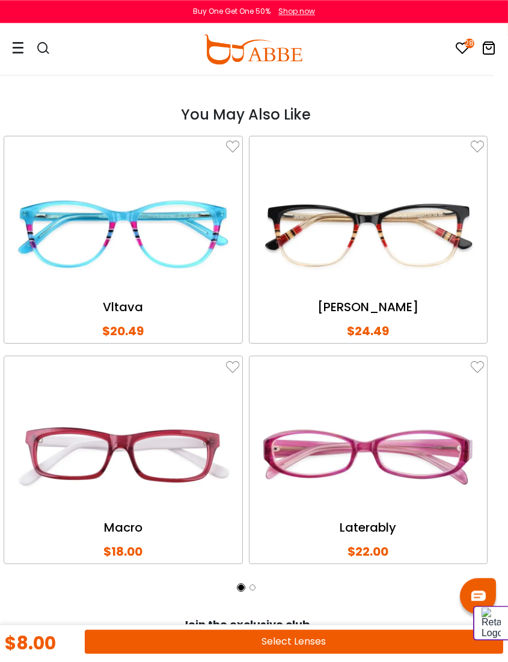
scroll to position [1684, 8]
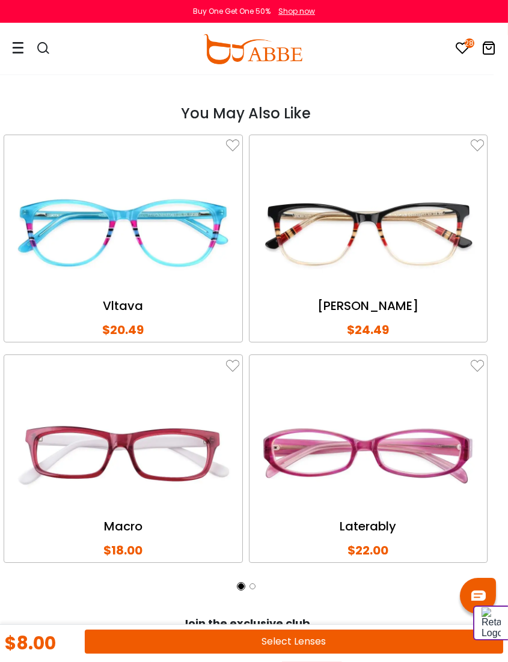
click at [283, 654] on button "Select Lenses" at bounding box center [294, 642] width 418 height 24
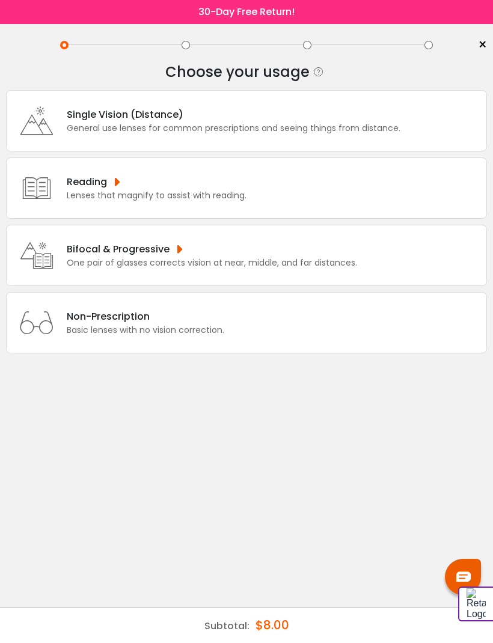
click at [228, 132] on div "General use lenses for common prescriptions and seeing things from distance." at bounding box center [234, 128] width 334 height 13
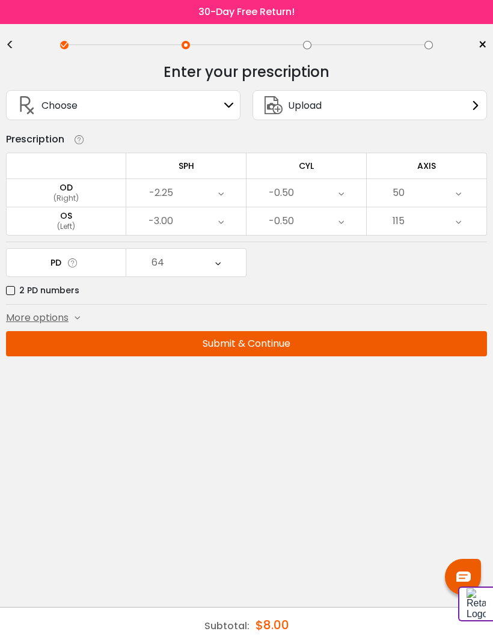
click at [257, 343] on button "Submit & Continue" at bounding box center [246, 343] width 481 height 25
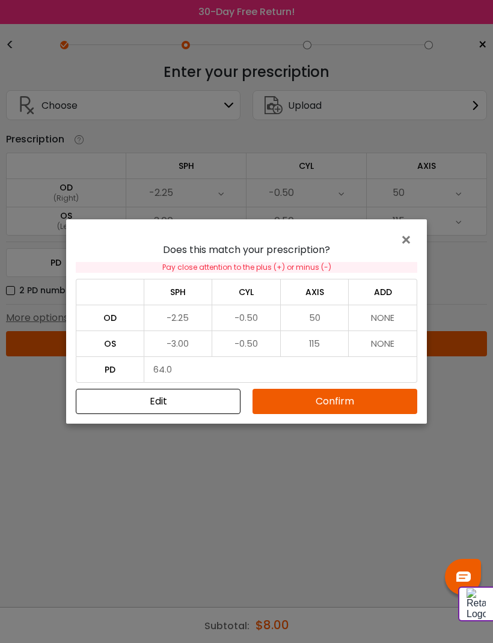
click at [336, 405] on button "Confirm" at bounding box center [334, 401] width 165 height 25
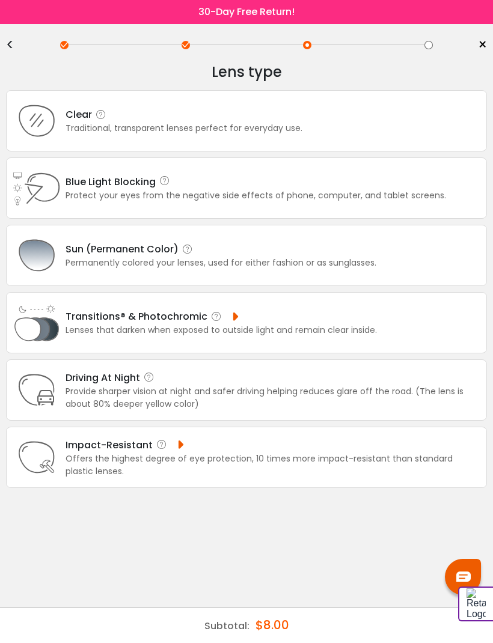
click at [240, 130] on div "Traditional, transparent lenses perfect for everyday use." at bounding box center [184, 128] width 237 height 13
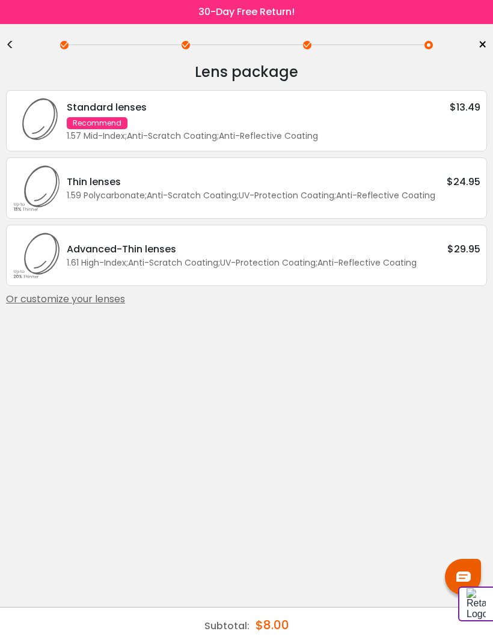
click at [247, 124] on div "Standard lenses $13.49 Recommend 1.57 Mid-Index ; Anti-Scratch Coating ; Anti-R…" at bounding box center [271, 121] width 420 height 43
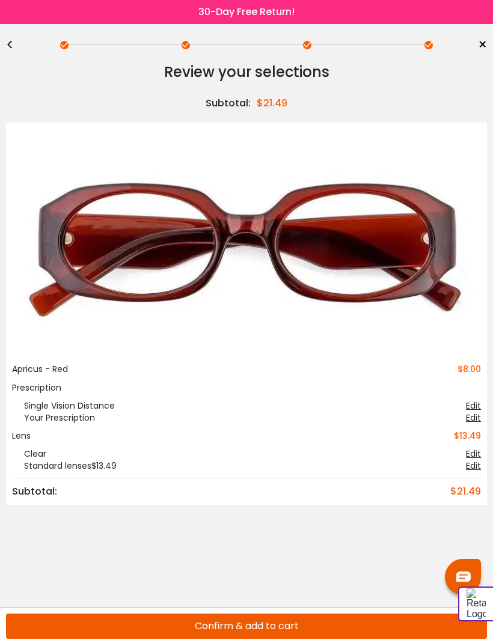
click at [246, 617] on button "Confirm & add to cart" at bounding box center [246, 626] width 481 height 25
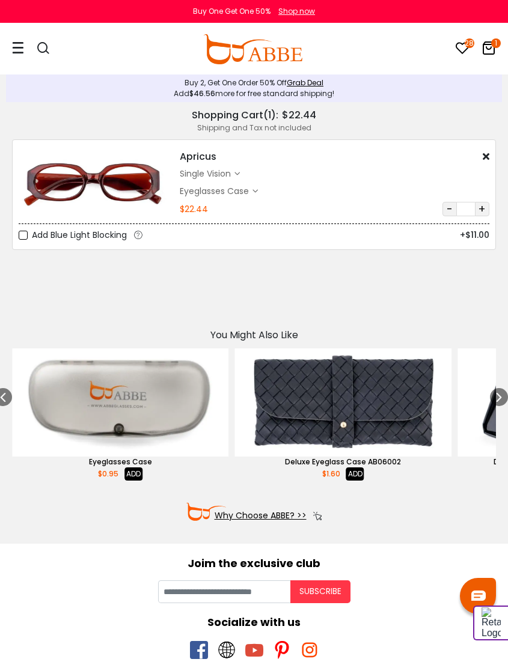
click at [350, 197] on div "Eyeglasses Case $0.95" at bounding box center [335, 191] width 310 height 14
click at [489, 53] on icon at bounding box center [488, 48] width 14 height 14
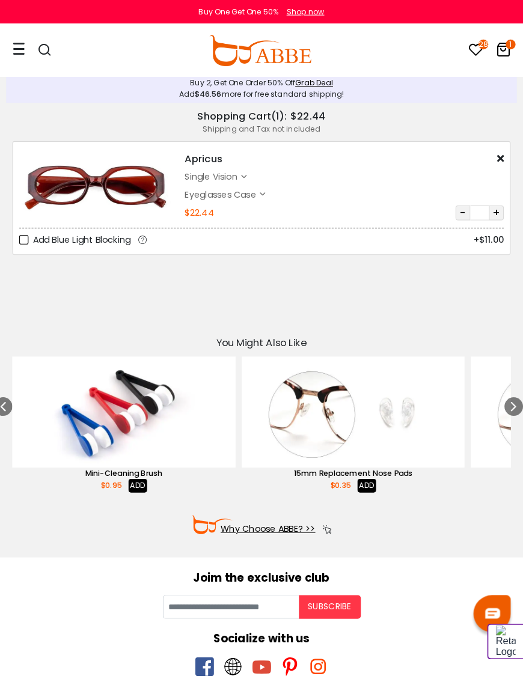
scroll to position [4, 0]
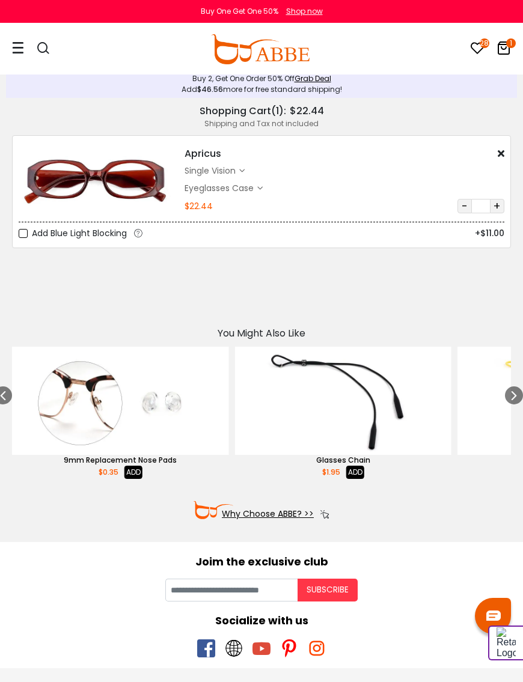
click at [414, 178] on div "Apricus $8.00 single vision $13.49 Eyeglasses Case" at bounding box center [345, 180] width 332 height 67
click at [301, 118] on div "Shipping and Tax not included" at bounding box center [261, 123] width 499 height 11
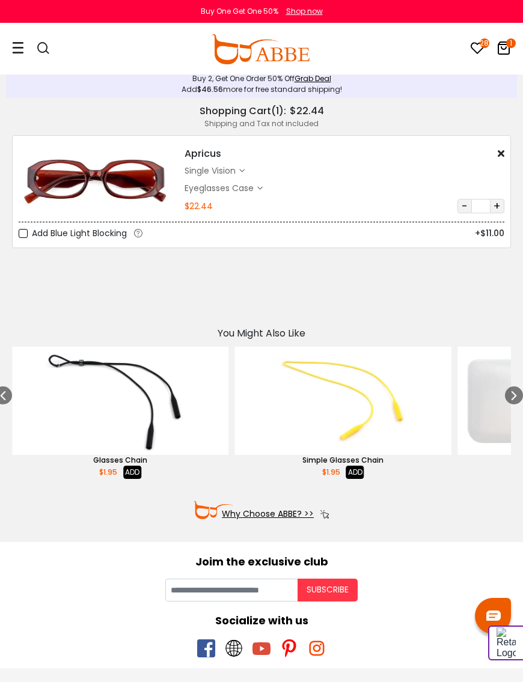
click at [503, 49] on icon at bounding box center [504, 48] width 14 height 14
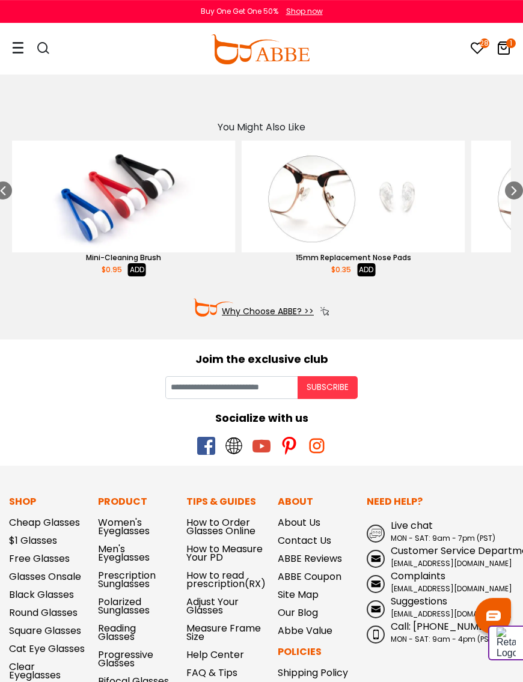
scroll to position [210, 0]
click at [58, 558] on link "Free Glasses" at bounding box center [39, 559] width 61 height 14
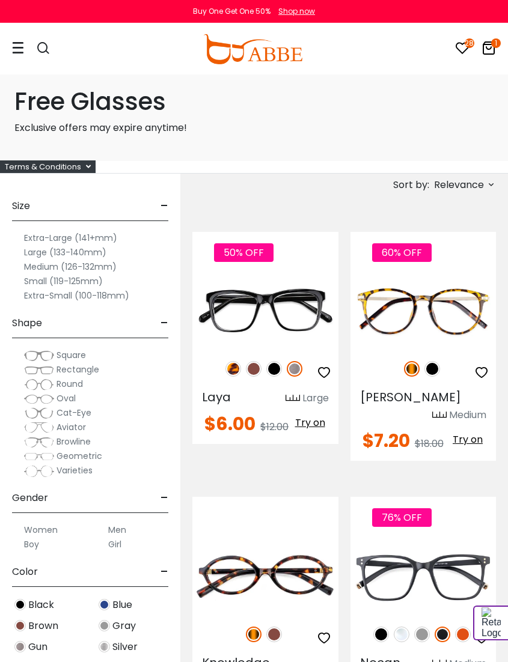
click at [88, 165] on icon at bounding box center [88, 167] width 5 height 8
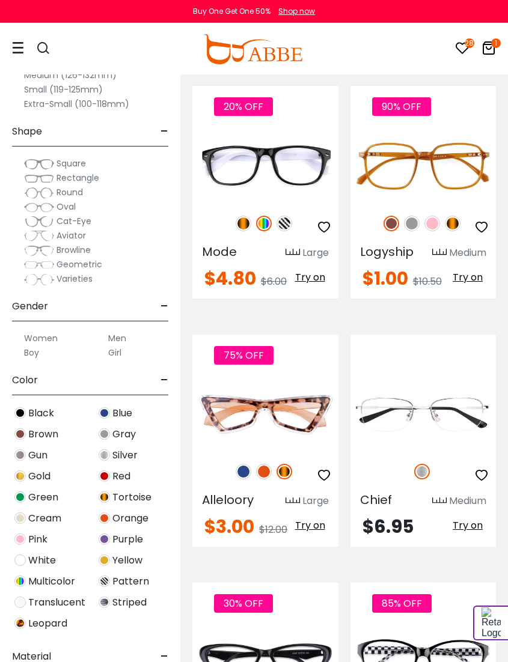
scroll to position [3265, 0]
